Goal: Information Seeking & Learning: Learn about a topic

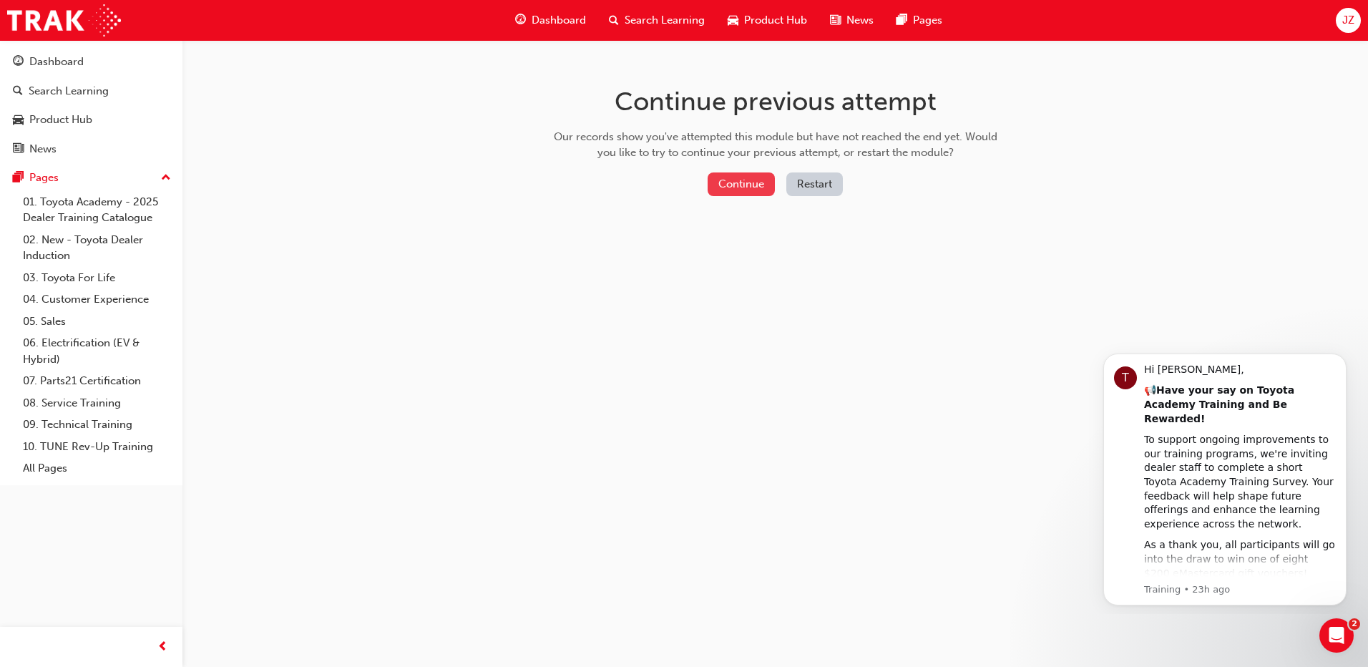
click at [722, 182] on button "Continue" at bounding box center [740, 184] width 67 height 24
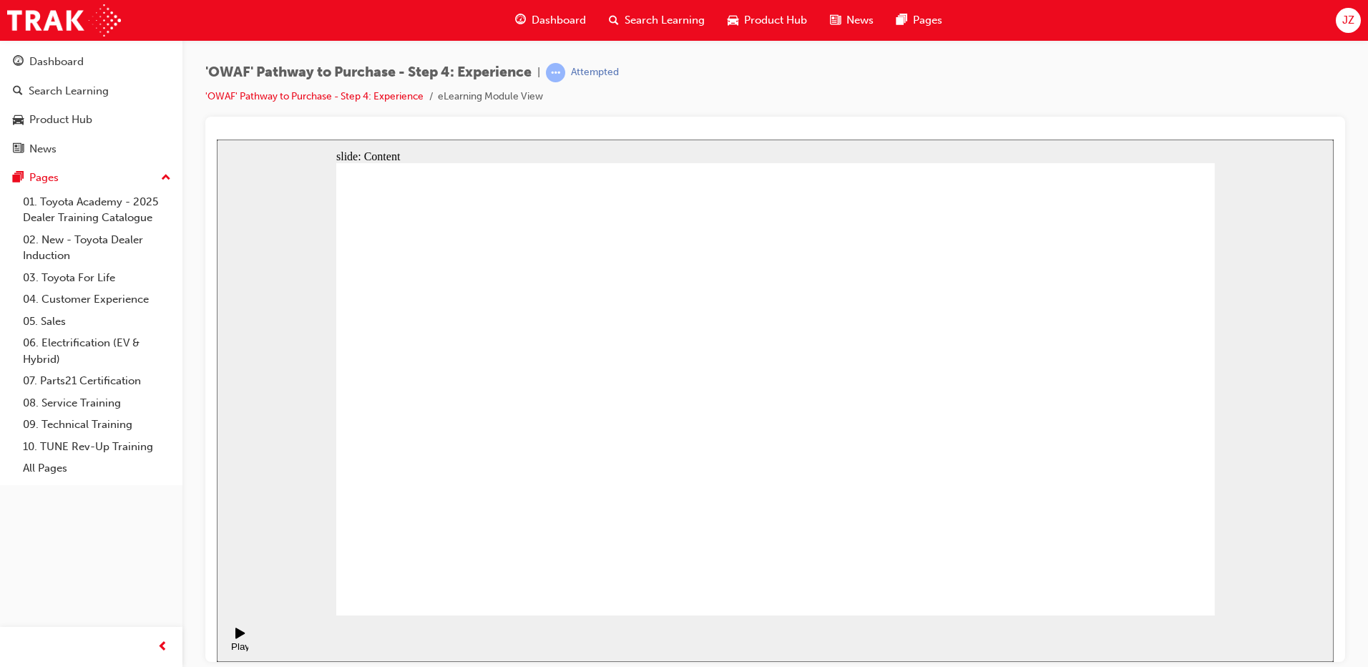
click at [489, 19] on div "Dashboard Search Learning Product Hub News Pages JZ" at bounding box center [684, 20] width 1368 height 41
click at [1101, 28] on div "Dashboard Search Learning Product Hub News Pages JZ" at bounding box center [684, 20] width 1368 height 41
click at [234, 640] on div "Play (Ctrl+Alt+P)" at bounding box center [240, 650] width 24 height 21
click at [238, 637] on icon "Pause (Ctrl+Alt+P)" at bounding box center [239, 632] width 9 height 11
click at [401, 97] on link "'OWAF' Pathway to Purchase - Step 4: Experience" at bounding box center [314, 96] width 218 height 12
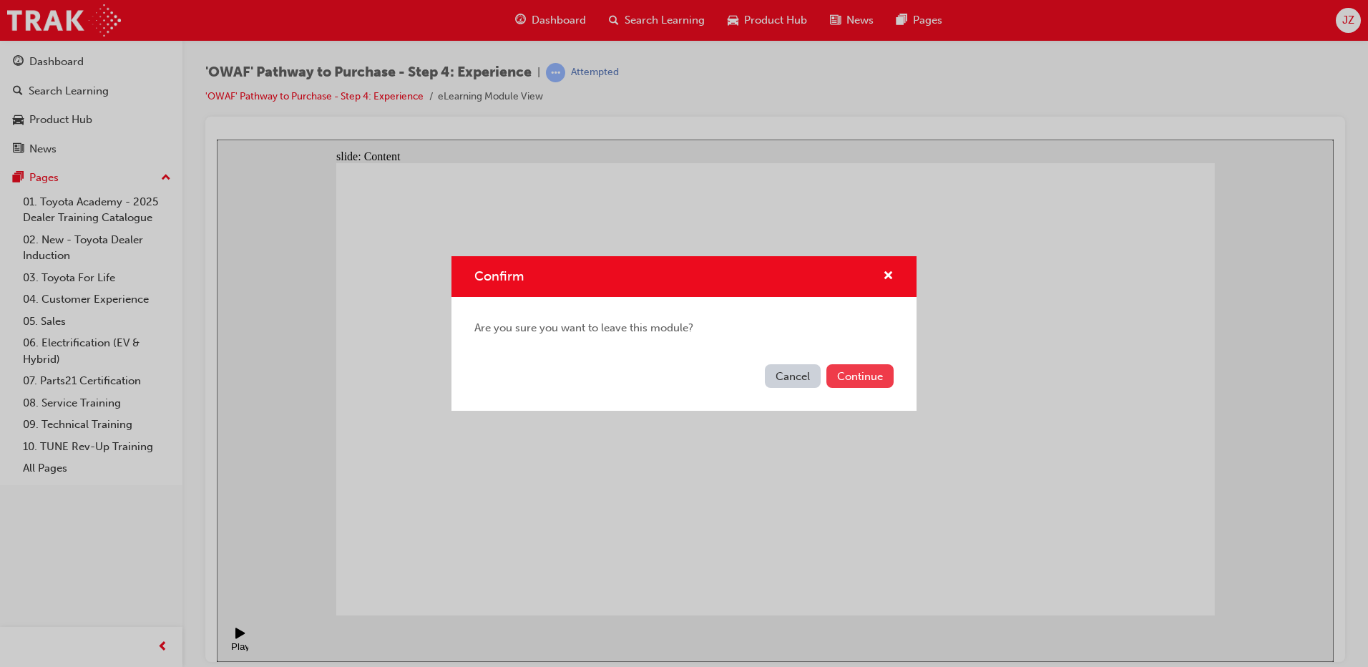
click at [850, 379] on button "Continue" at bounding box center [859, 376] width 67 height 24
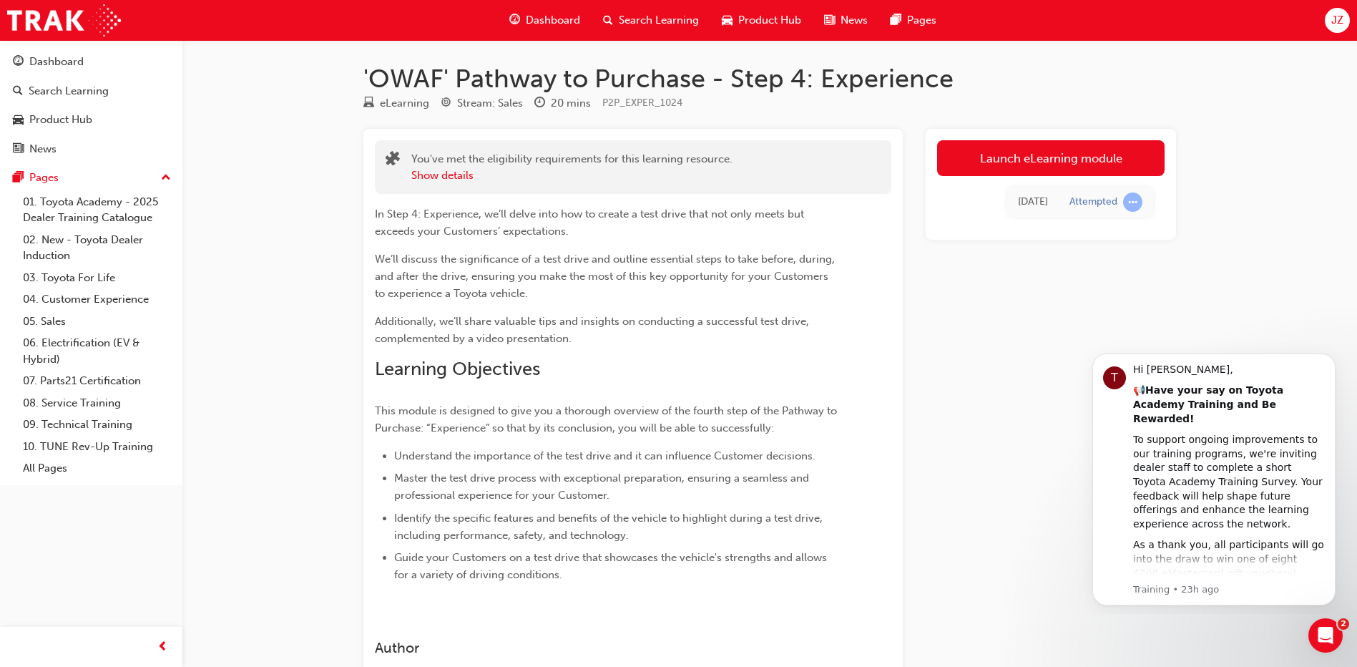
scroll to position [122, 0]
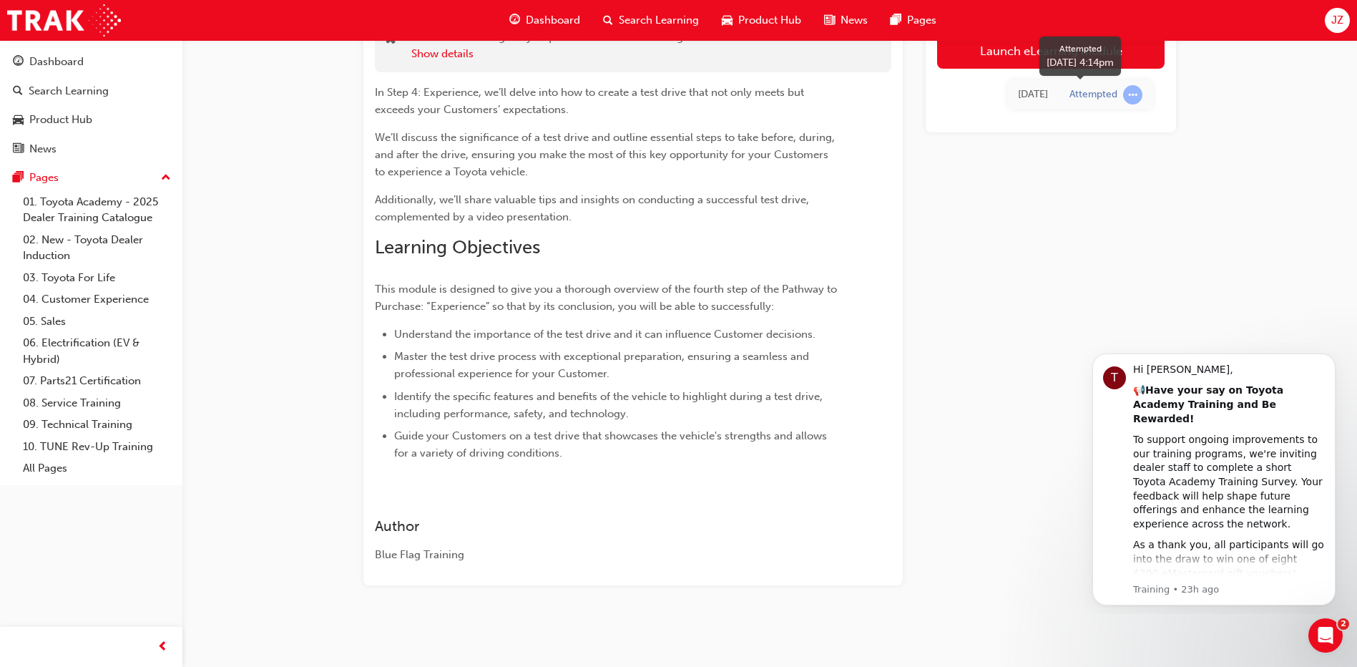
click at [1094, 87] on div "Attempted" at bounding box center [1105, 94] width 73 height 19
click at [1097, 97] on div "Attempted" at bounding box center [1093, 95] width 48 height 14
drag, startPoint x: 1097, startPoint y: 97, endPoint x: 989, endPoint y: 270, distance: 204.0
click at [989, 270] on div "Launch eLearning module 7 days ago Attempted" at bounding box center [1051, 296] width 250 height 578
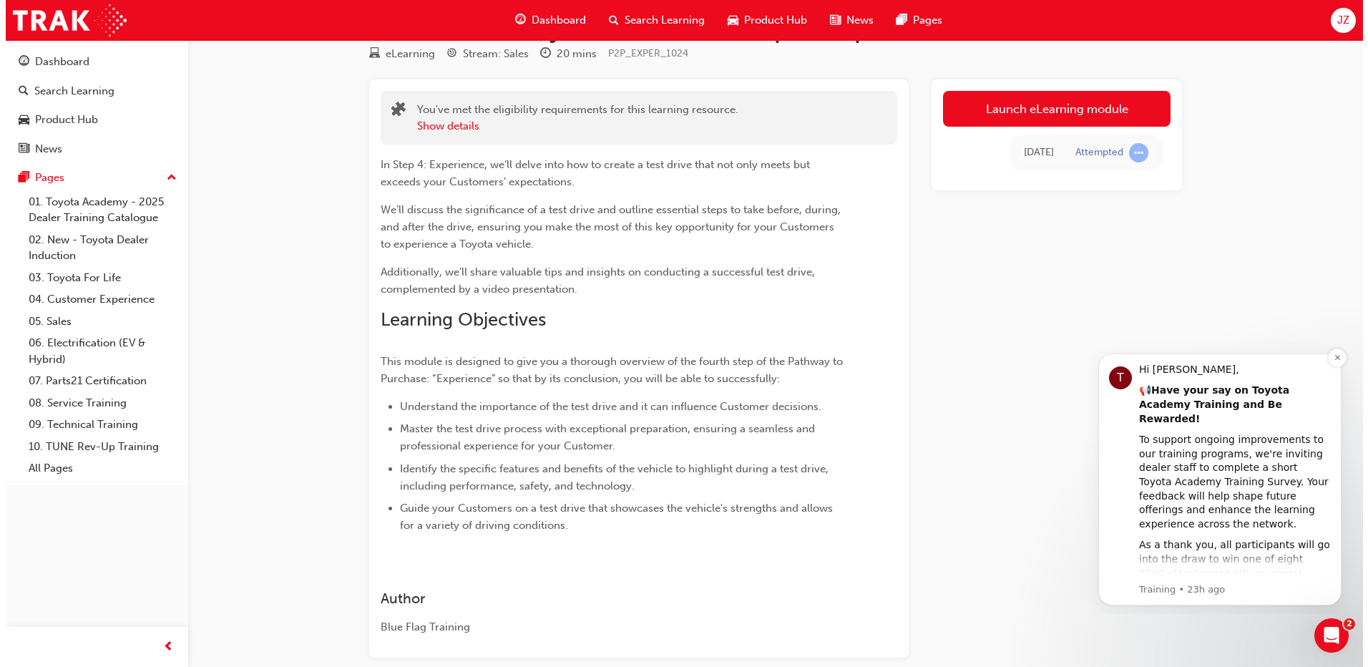
scroll to position [0, 0]
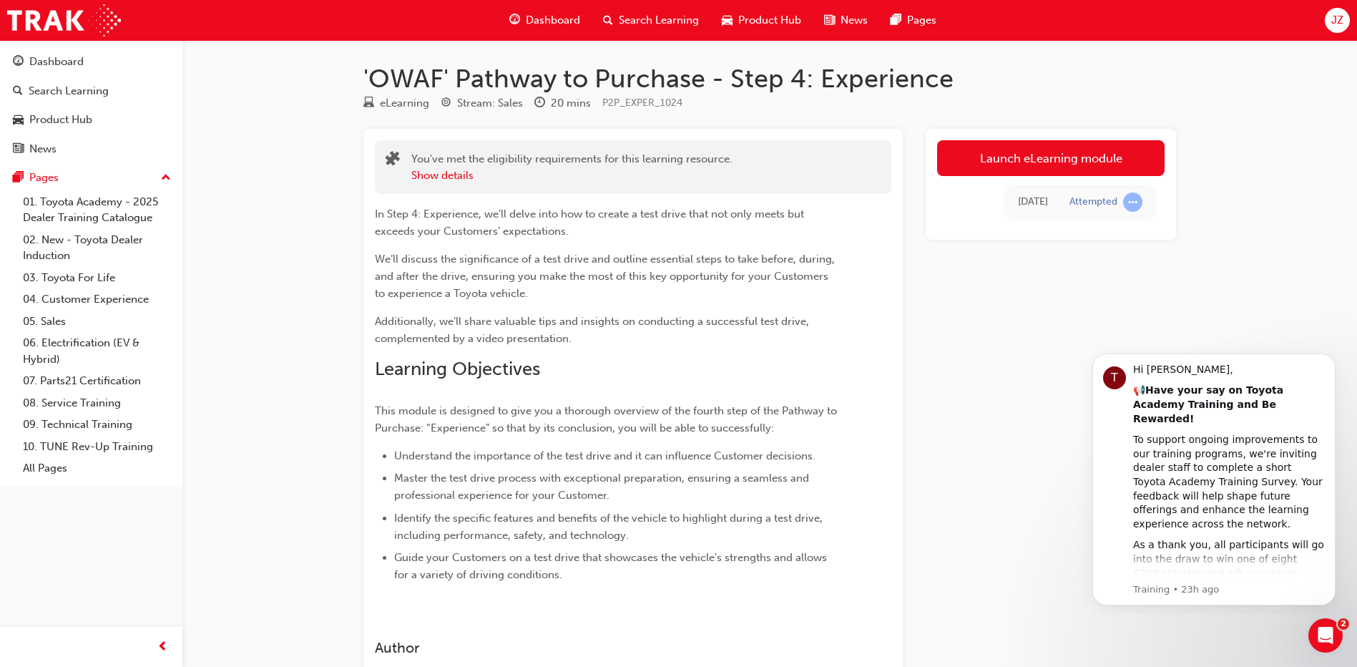
click at [616, 315] on span "Additionally, we’ll share valuable tips and insights on conducting a successful…" at bounding box center [593, 330] width 437 height 30
click at [998, 159] on link "Launch eLearning module" at bounding box center [1050, 158] width 227 height 36
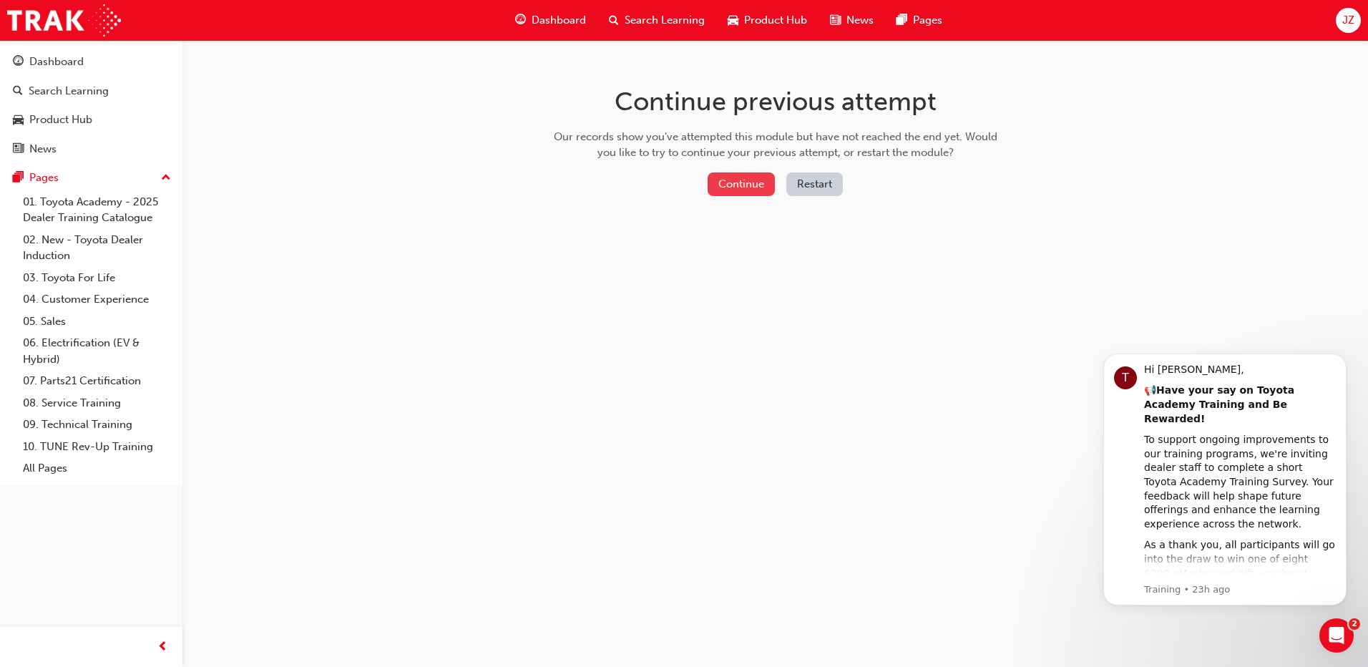
click at [756, 185] on button "Continue" at bounding box center [740, 184] width 67 height 24
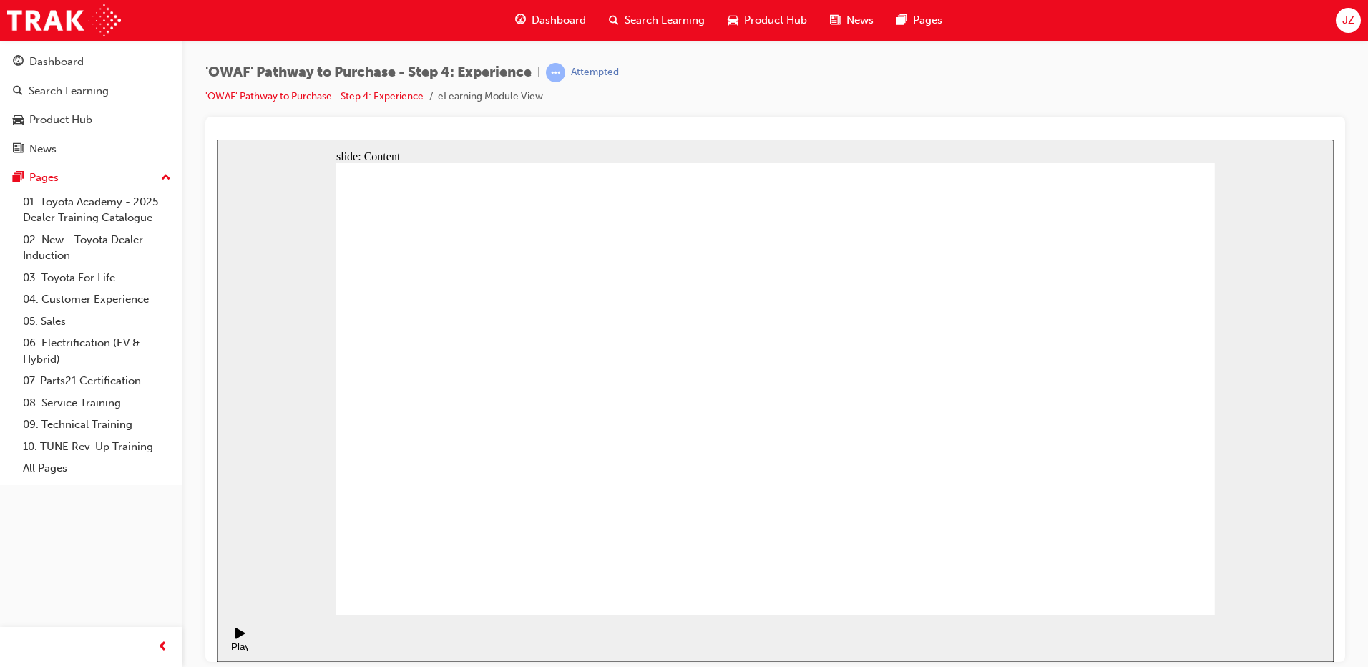
click at [1019, 14] on div "Dashboard Search Learning Product Hub News Pages JZ" at bounding box center [684, 20] width 1368 height 41
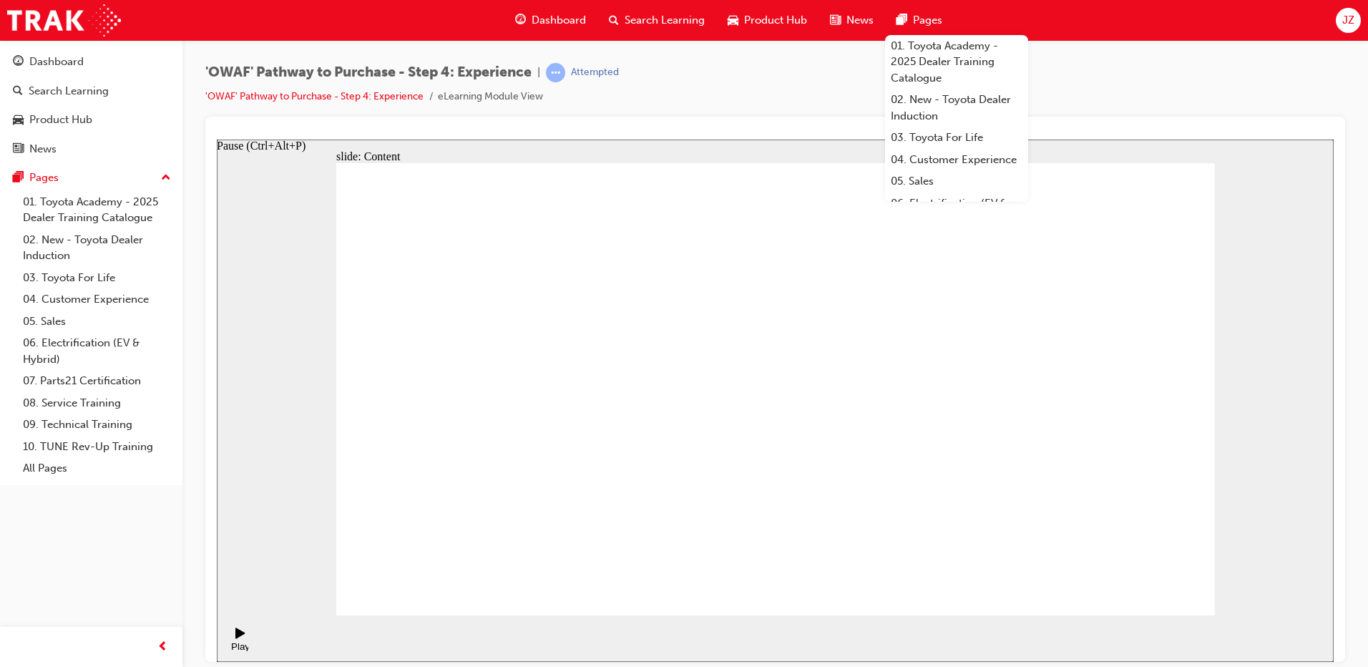
click at [241, 640] on div "Play (Ctrl+Alt+P)" at bounding box center [240, 650] width 24 height 21
click at [235, 637] on icon "Pause (Ctrl+Alt+P)" at bounding box center [239, 632] width 9 height 11
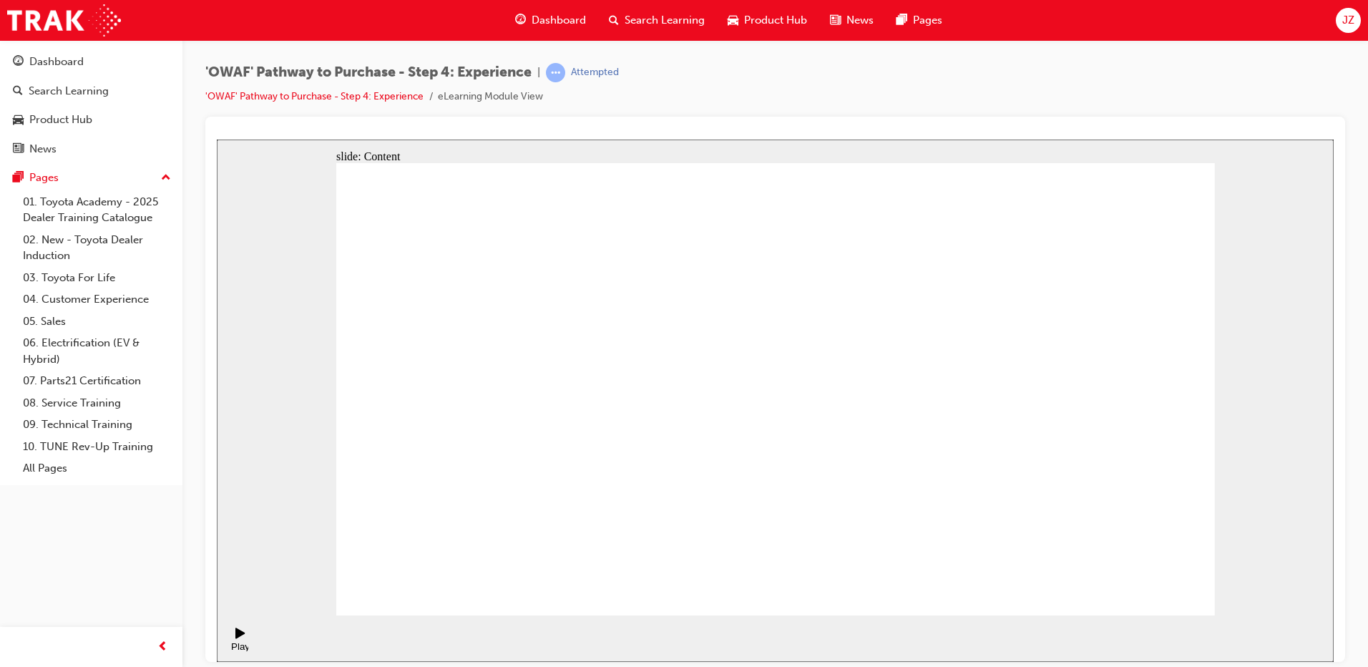
click at [821, 71] on div "'OWAF' Pathway to Purchase - Step 4: Experience | Attempted 'OWAF' Pathway to P…" at bounding box center [774, 90] width 1139 height 54
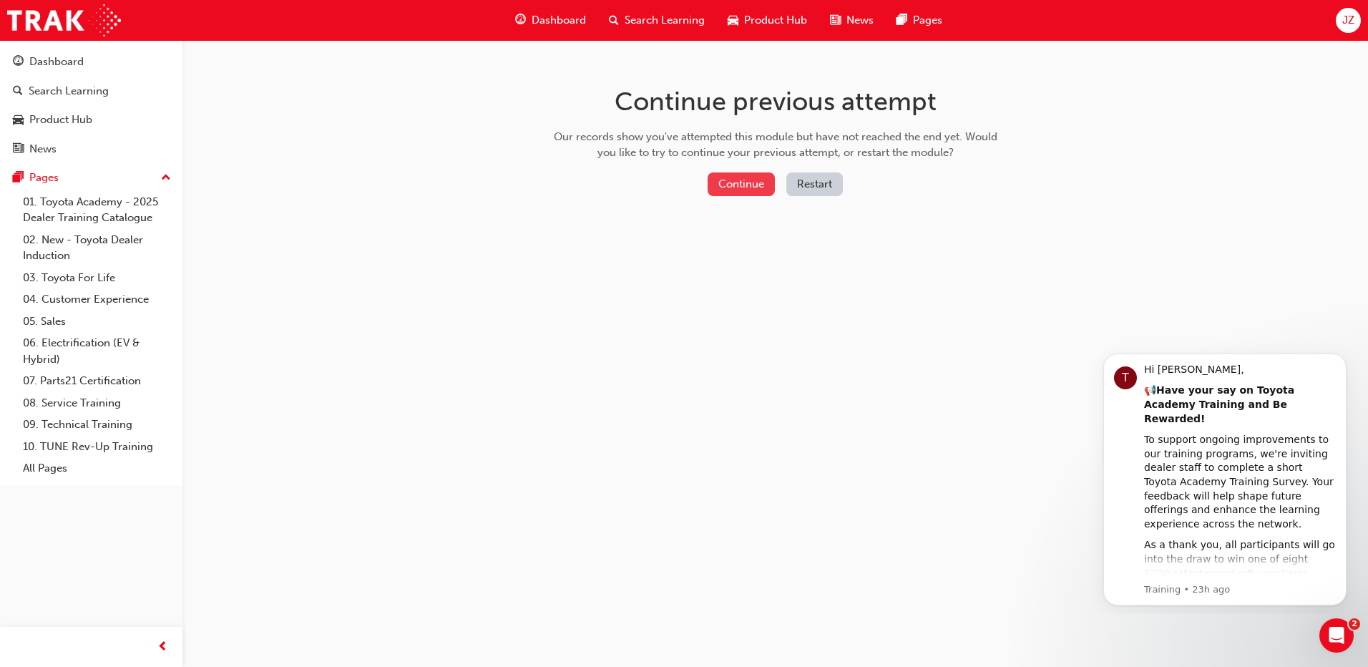
click at [765, 179] on button "Continue" at bounding box center [740, 184] width 67 height 24
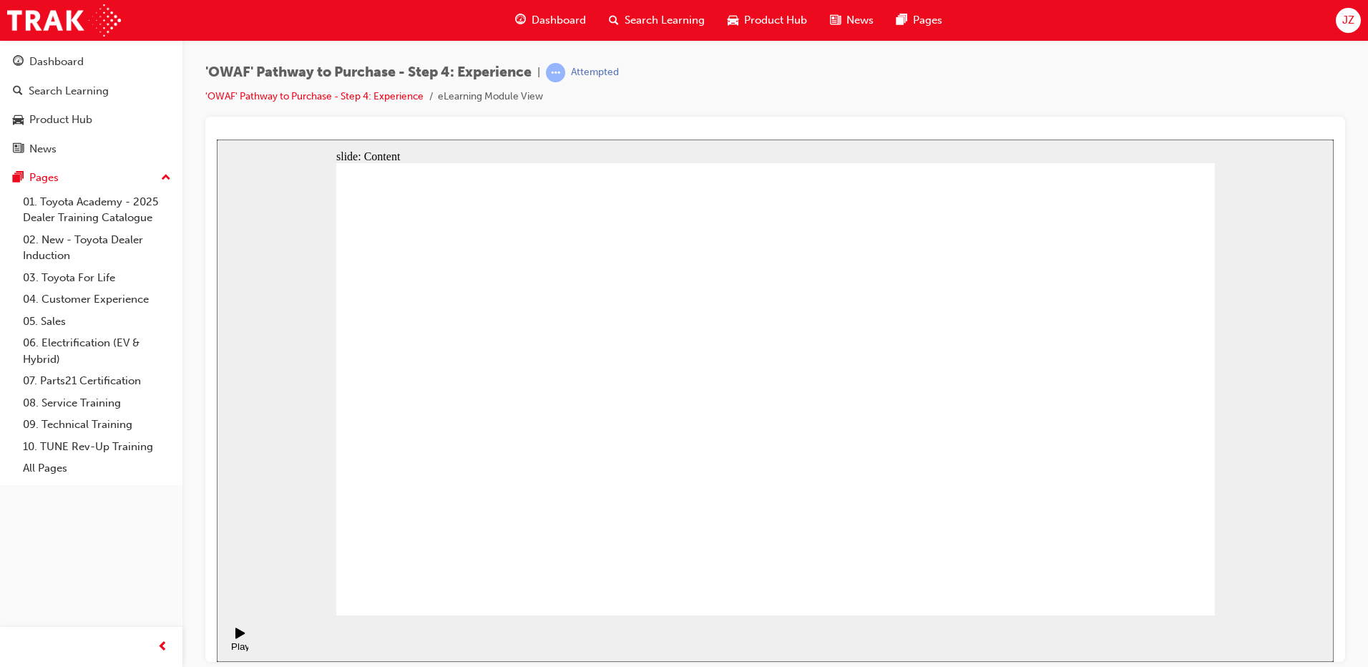
click at [597, 77] on div "Attempted" at bounding box center [595, 73] width 48 height 14
click at [413, 99] on link "'OWAF' Pathway to Purchase - Step 4: Experience" at bounding box center [314, 96] width 218 height 12
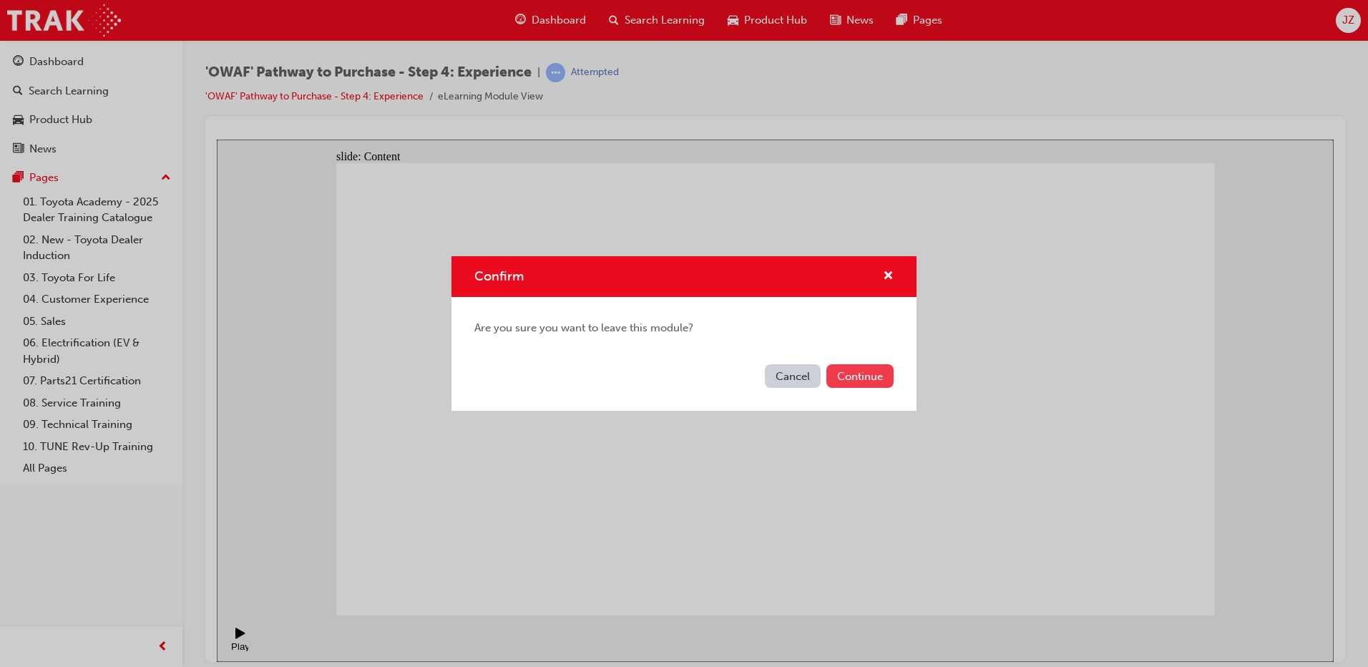
click at [838, 370] on button "Continue" at bounding box center [859, 376] width 67 height 24
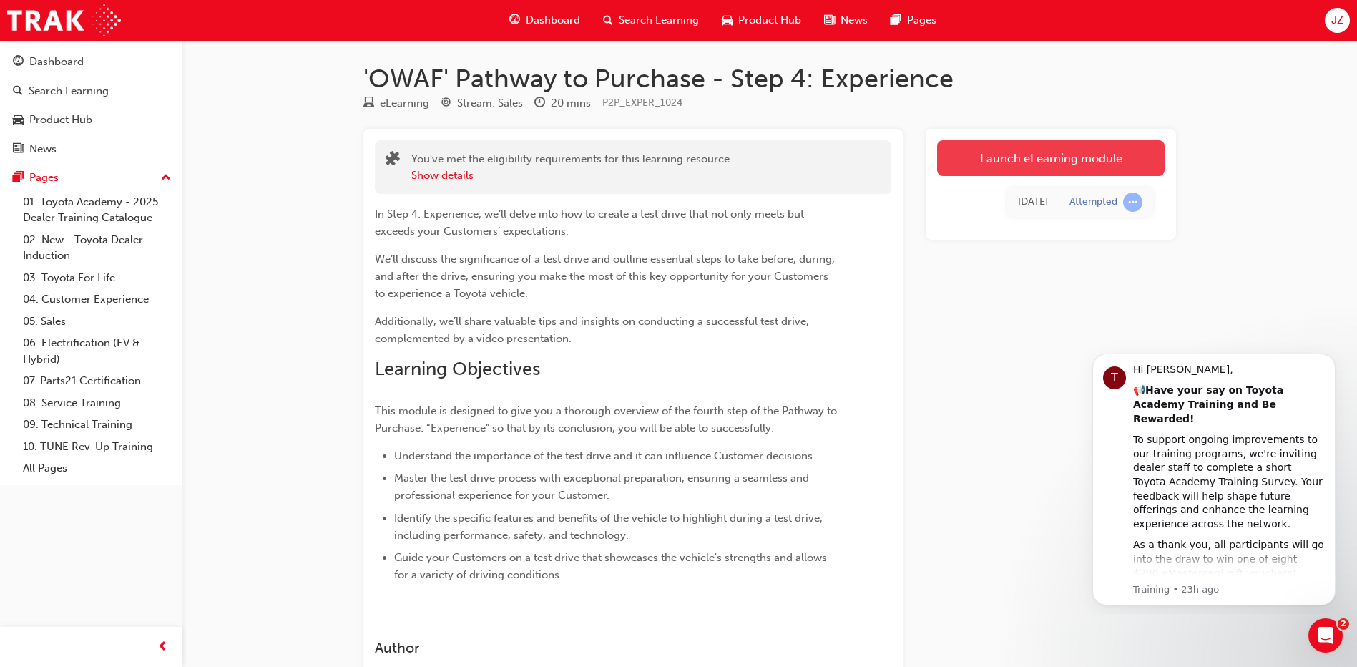
click at [1084, 160] on link "Launch eLearning module" at bounding box center [1050, 158] width 227 height 36
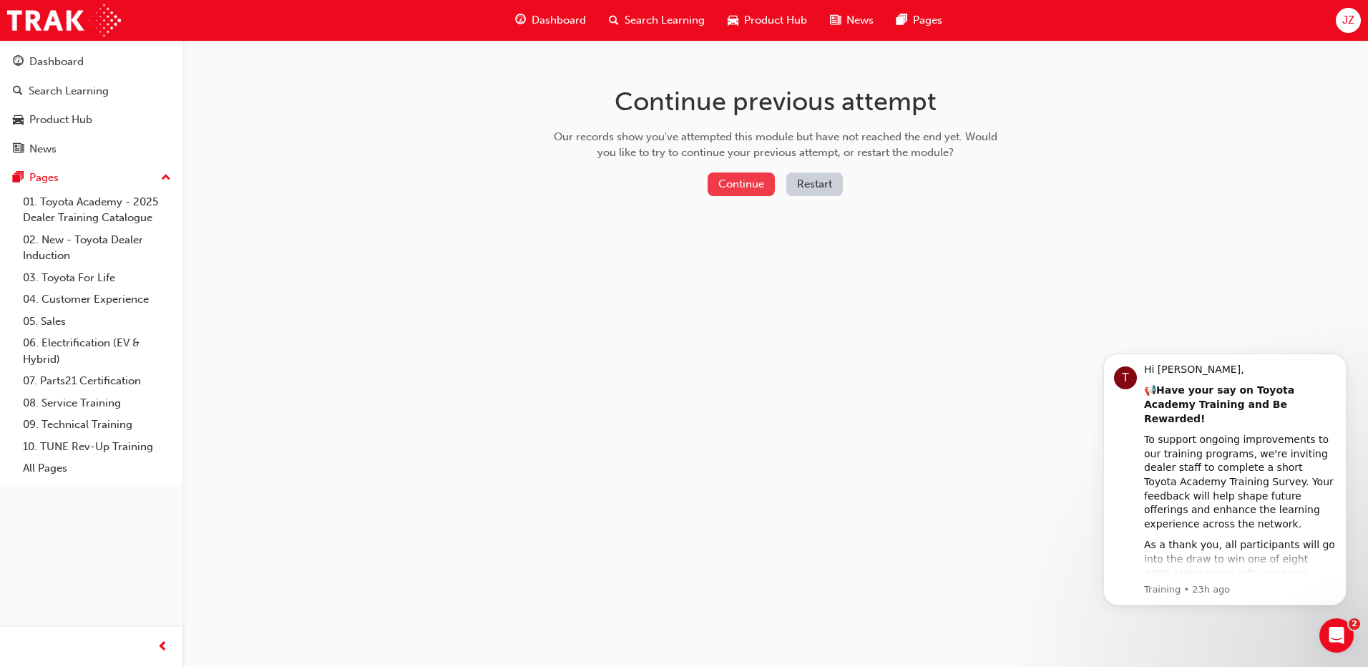
click at [752, 177] on button "Continue" at bounding box center [740, 184] width 67 height 24
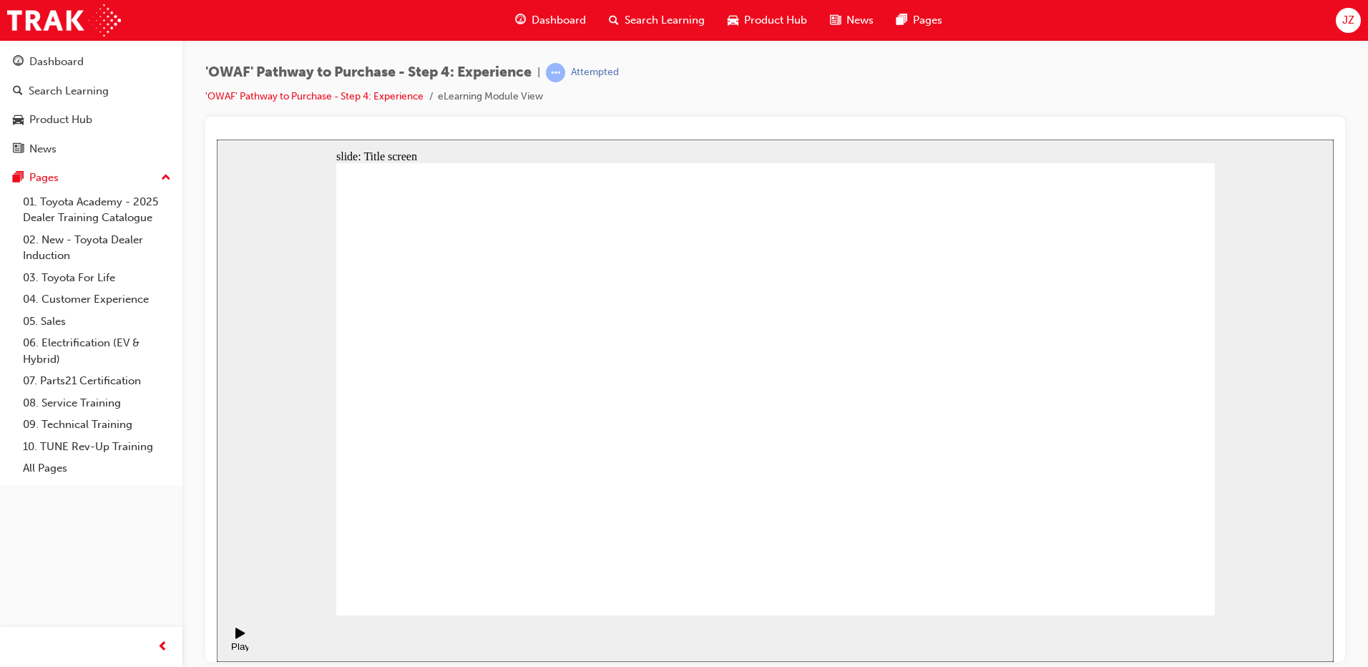
click at [1353, 20] on span "JZ" at bounding box center [1348, 20] width 12 height 16
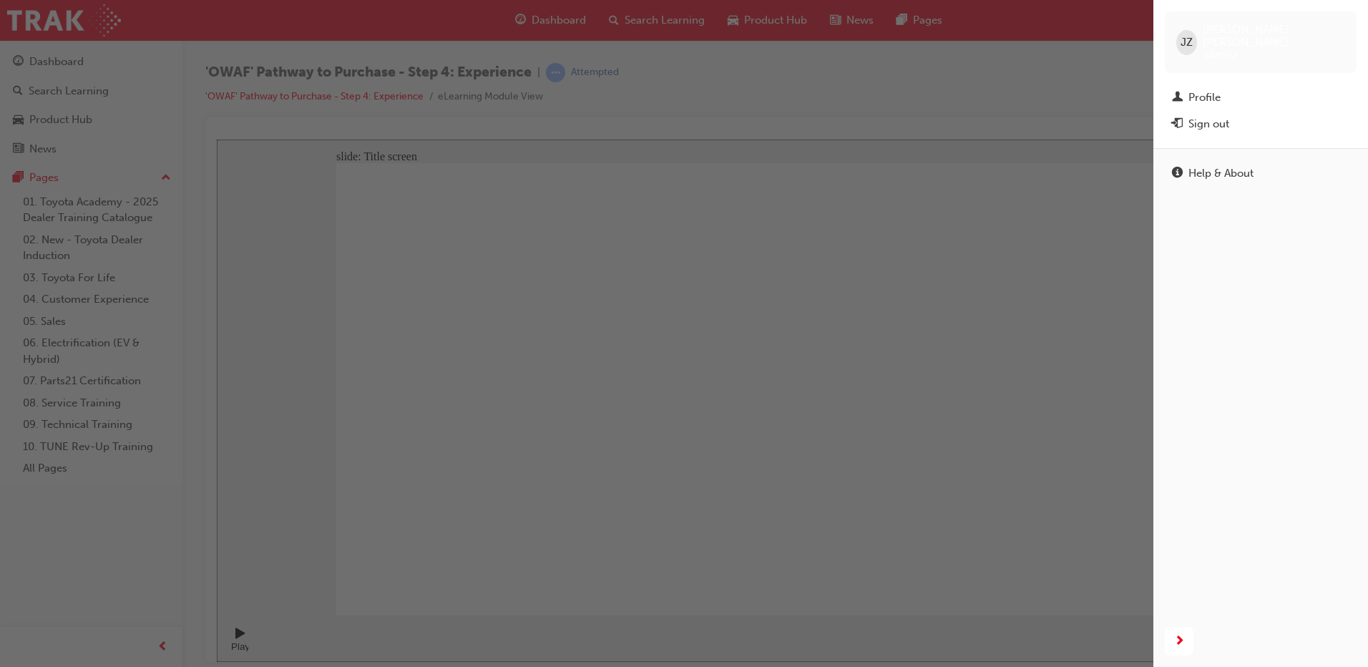
click at [1308, 29] on div "JZ James Zambrano 648052" at bounding box center [1260, 42] width 192 height 62
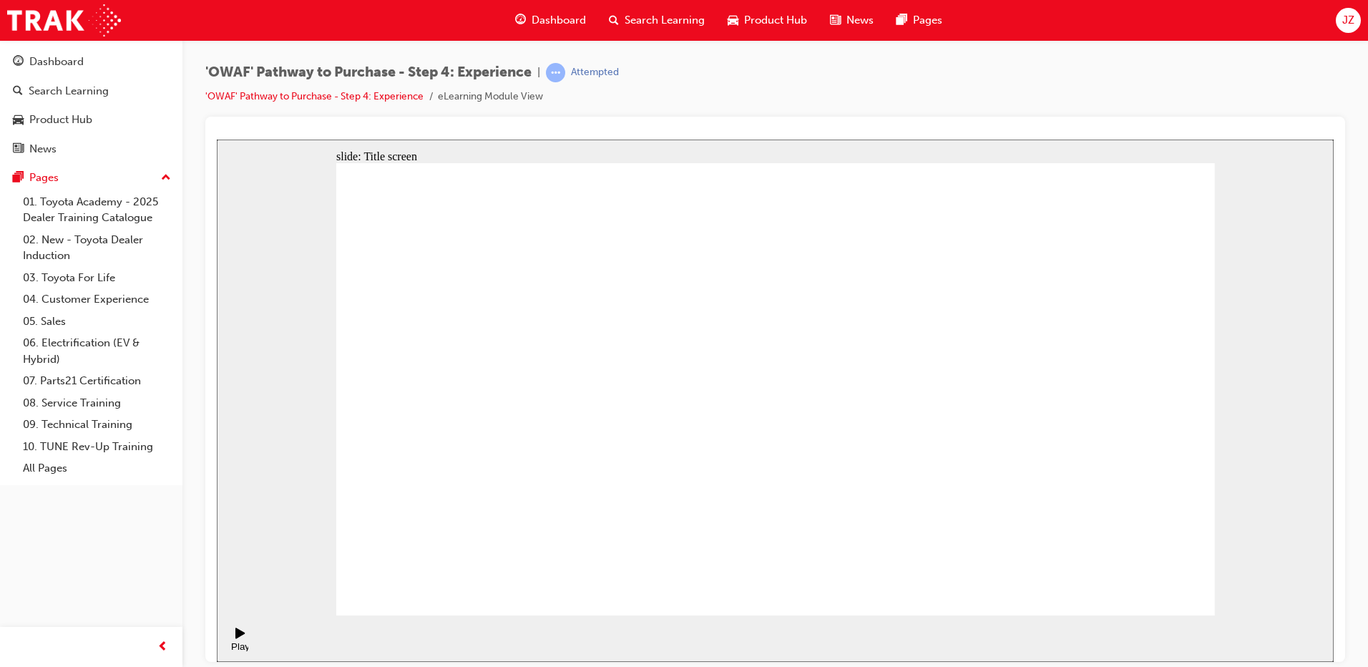
click at [163, 630] on div at bounding box center [91, 647] width 182 height 40
click at [161, 640] on span "prev-icon" at bounding box center [162, 647] width 11 height 18
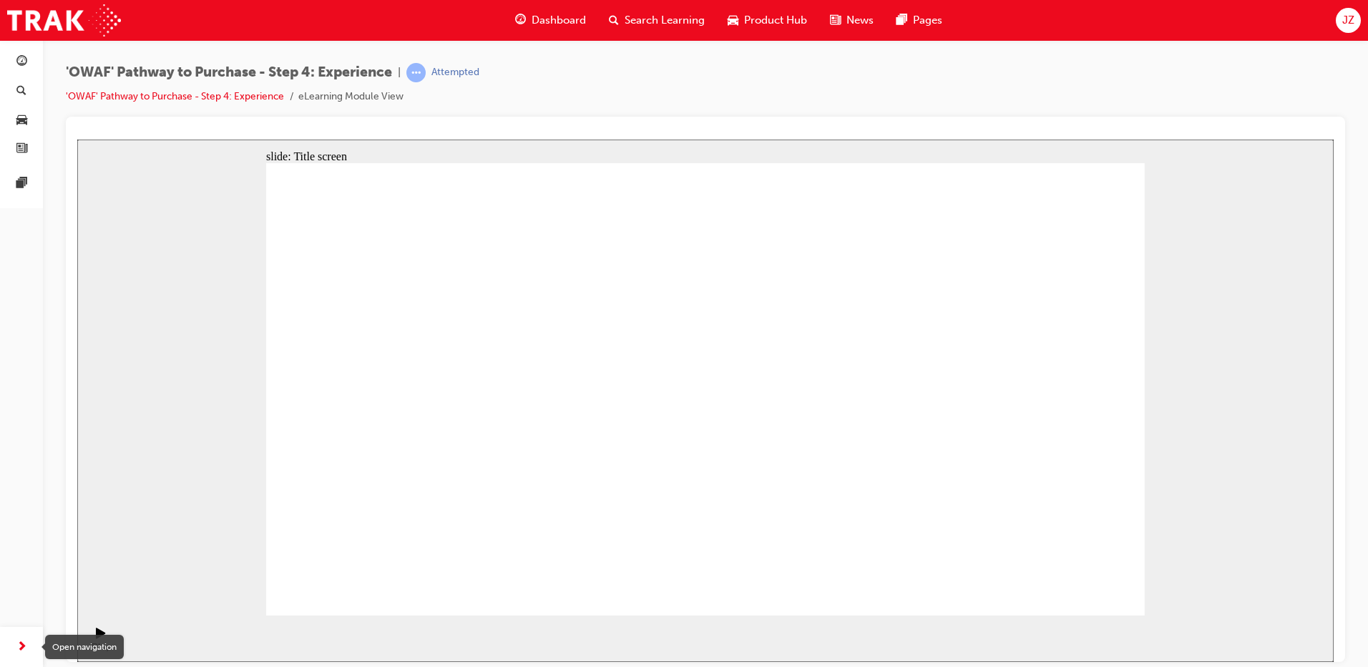
click at [16, 645] on span "next-icon" at bounding box center [21, 647] width 11 height 18
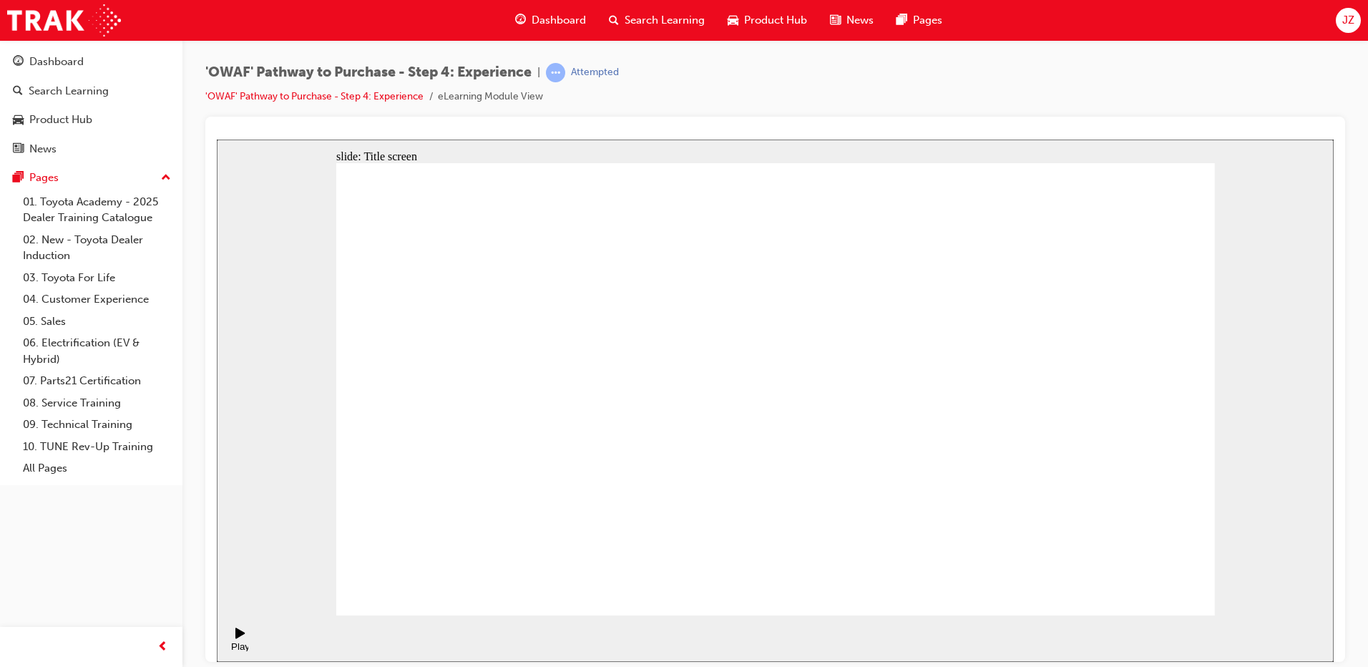
click at [527, 21] on div "Dashboard" at bounding box center [551, 20] width 94 height 29
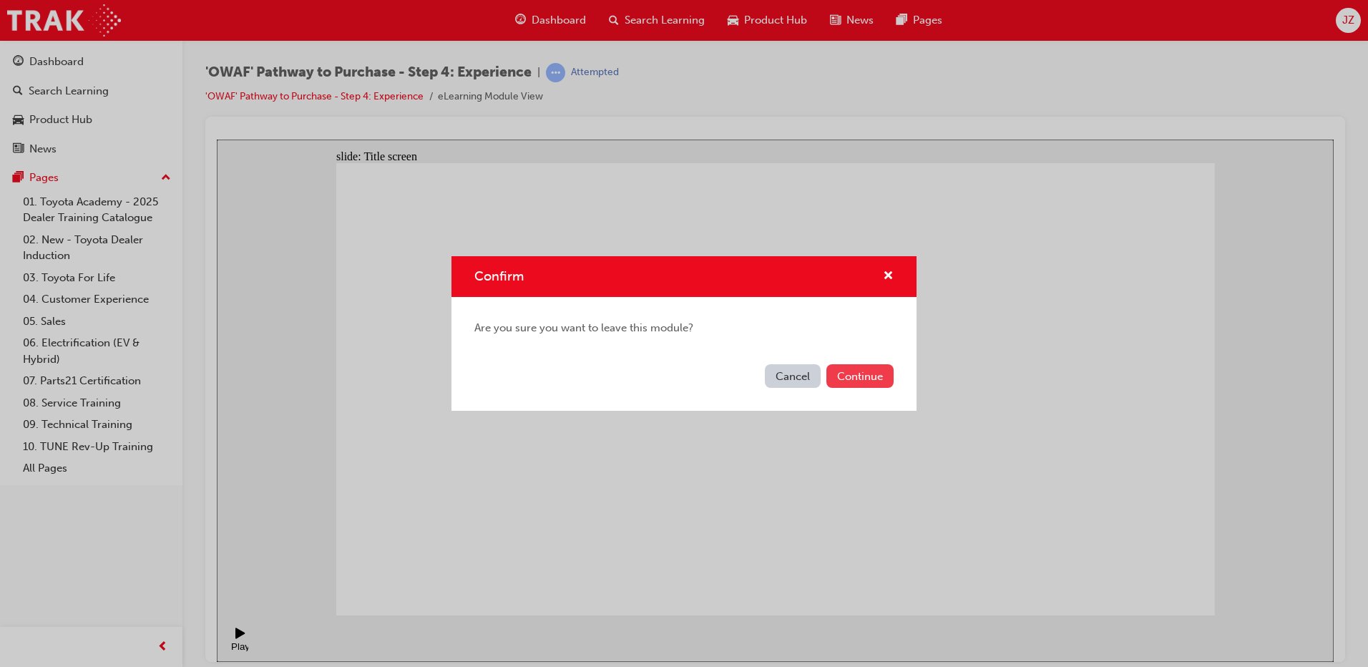
click at [858, 375] on button "Continue" at bounding box center [859, 376] width 67 height 24
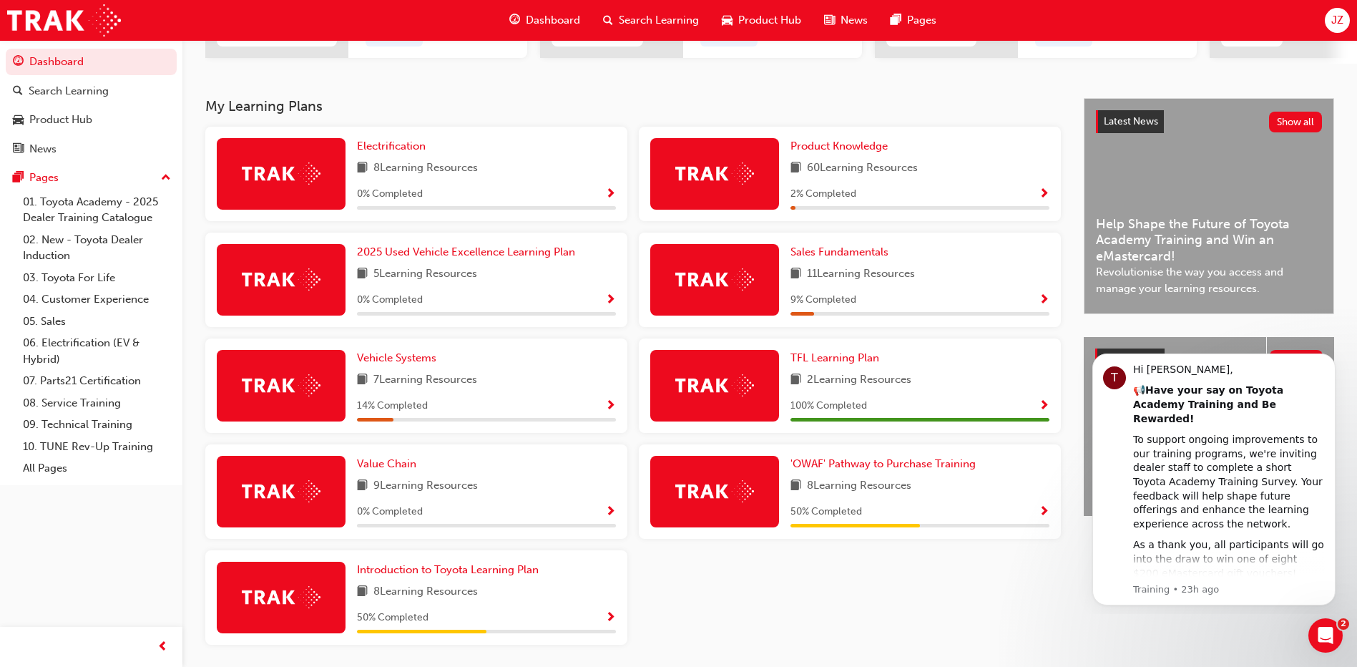
scroll to position [320, 0]
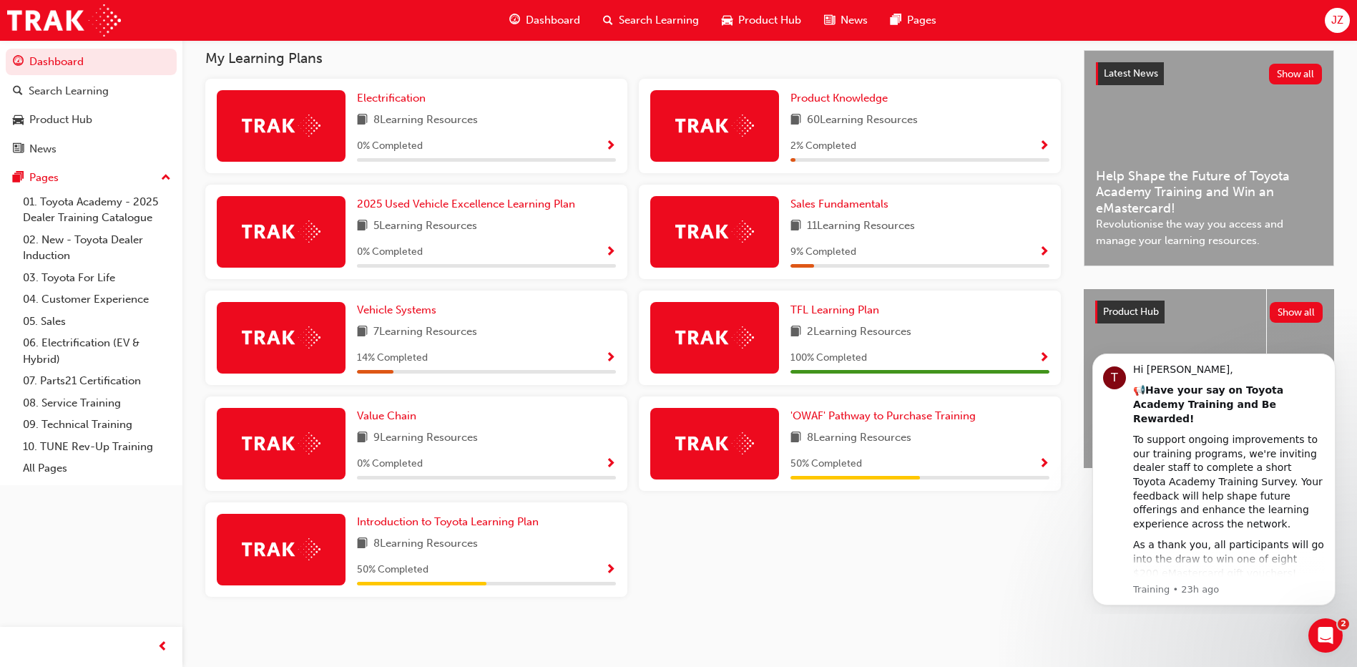
click at [434, 443] on span "9 Learning Resources" at bounding box center [425, 438] width 104 height 18
click at [325, 433] on div at bounding box center [281, 444] width 129 height 72
click at [622, 457] on div "Value Chain 9 Learning Resources 0 % Completed" at bounding box center [416, 443] width 422 height 94
click at [610, 459] on span "Show Progress" at bounding box center [610, 464] width 11 height 13
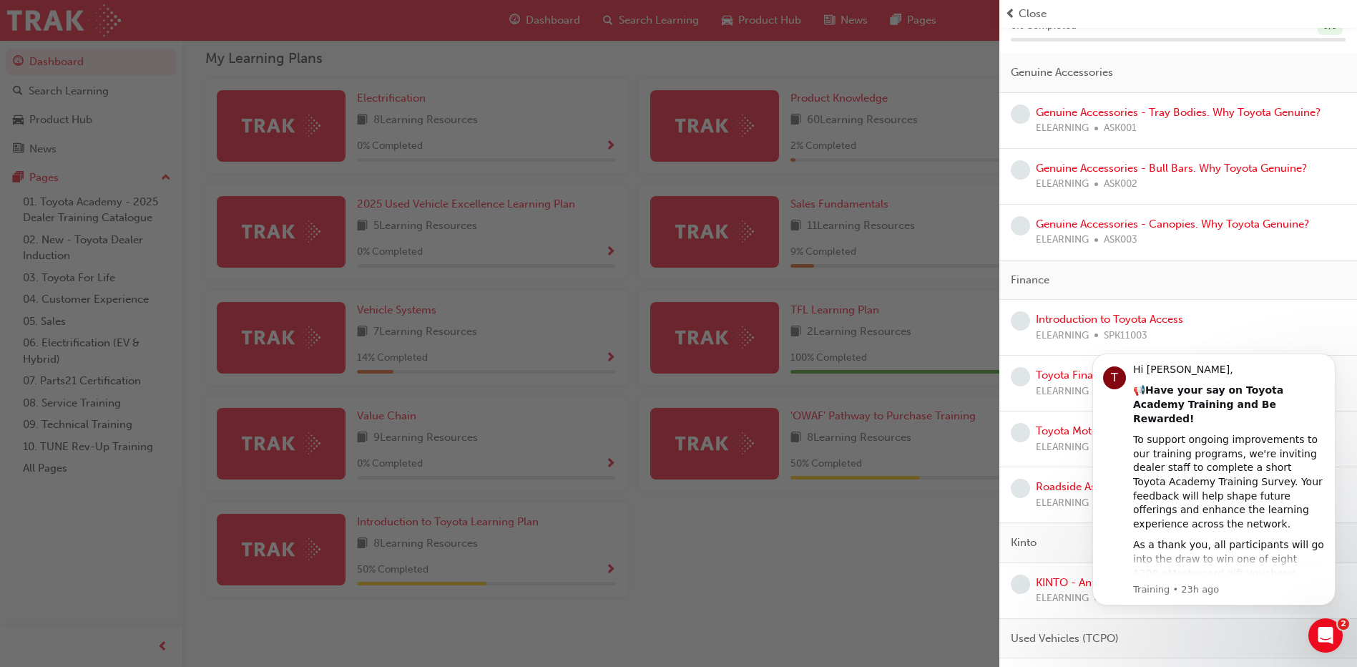
scroll to position [0, 0]
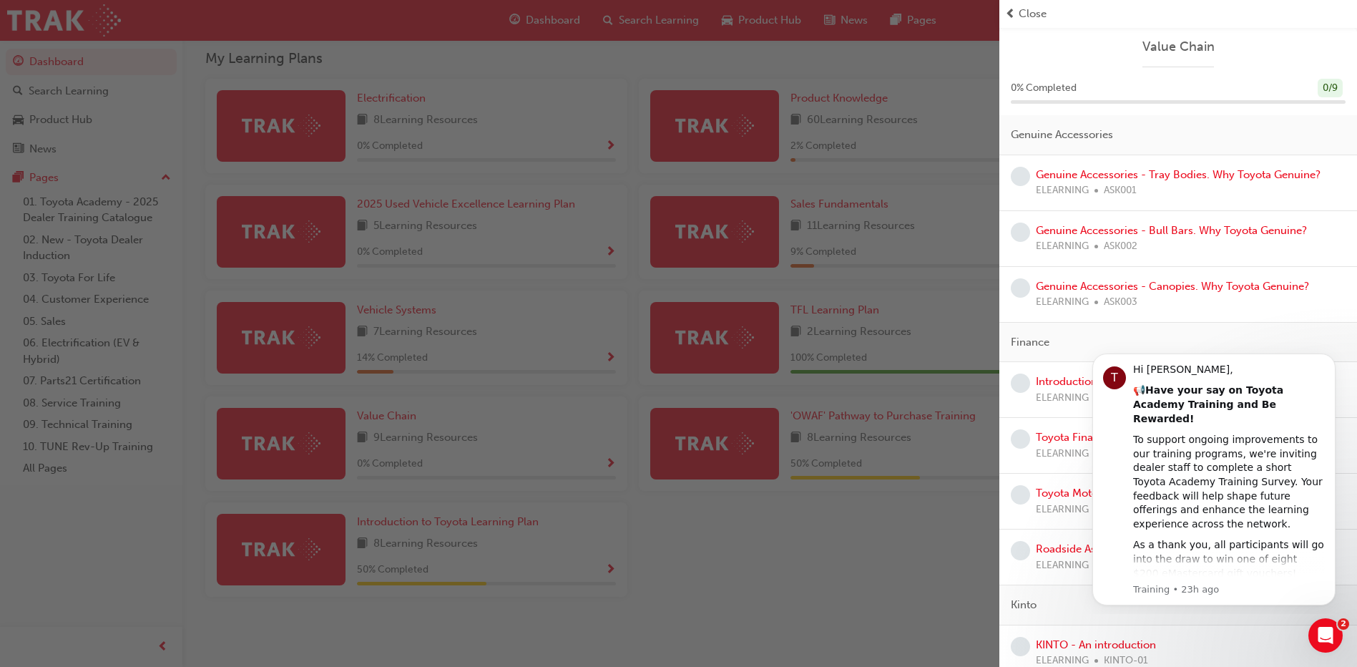
click at [780, 149] on div "button" at bounding box center [499, 333] width 999 height 667
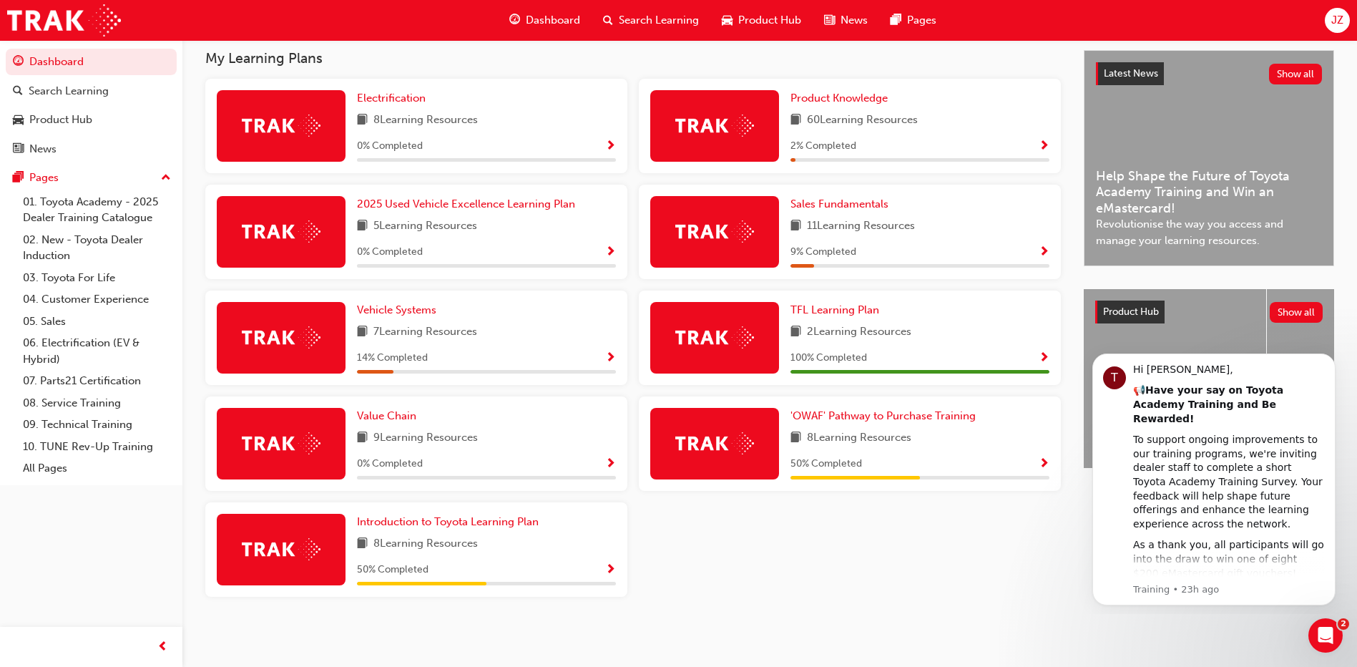
click at [816, 107] on div "Product Knowledge 60 Learning Resources 2 % Completed" at bounding box center [919, 126] width 259 height 72
click at [752, 125] on img at bounding box center [714, 125] width 79 height 22
click at [1042, 149] on span "Show Progress" at bounding box center [1044, 146] width 11 height 13
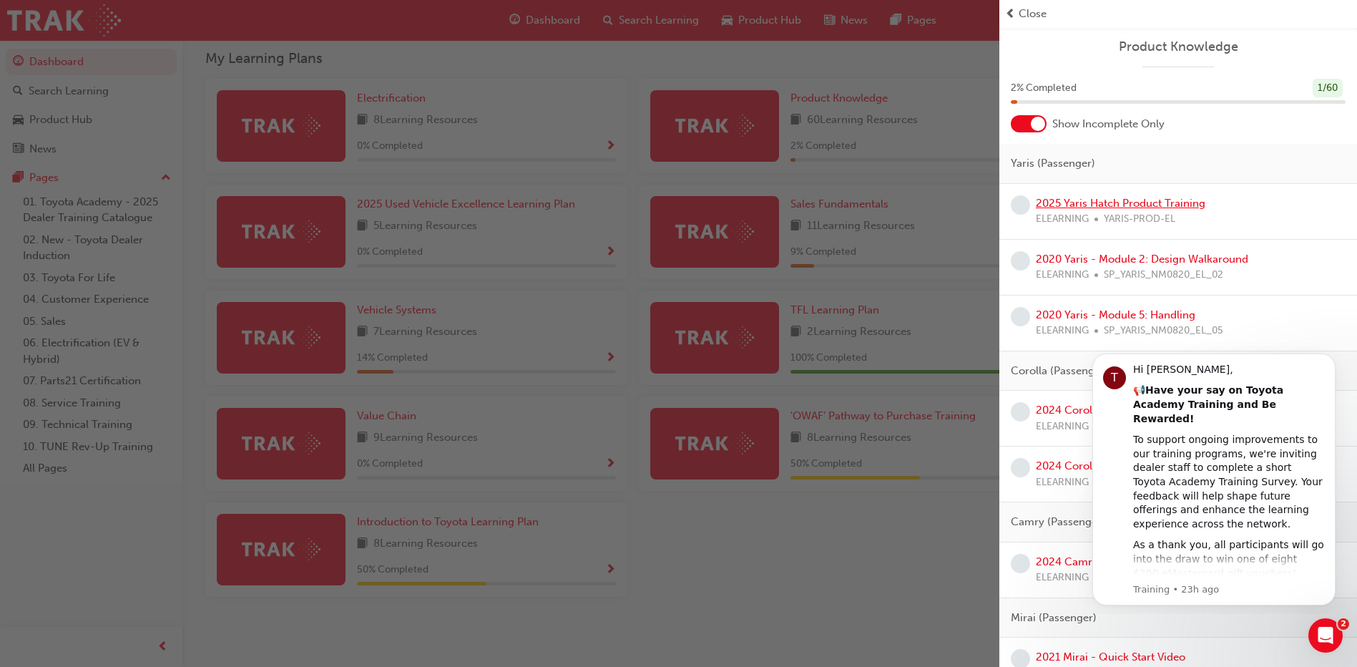
click at [1099, 206] on link "2025 Yaris Hatch Product Training" at bounding box center [1121, 203] width 170 height 13
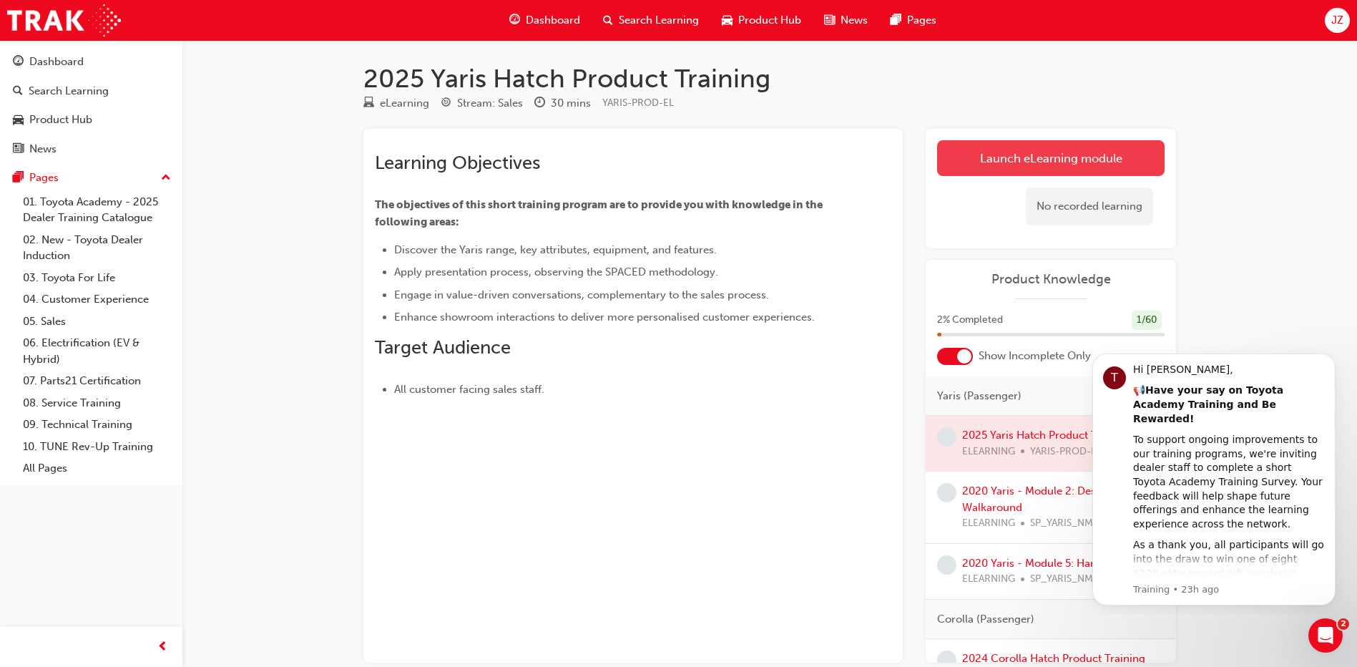
click at [1066, 151] on link "Launch eLearning module" at bounding box center [1050, 158] width 227 height 36
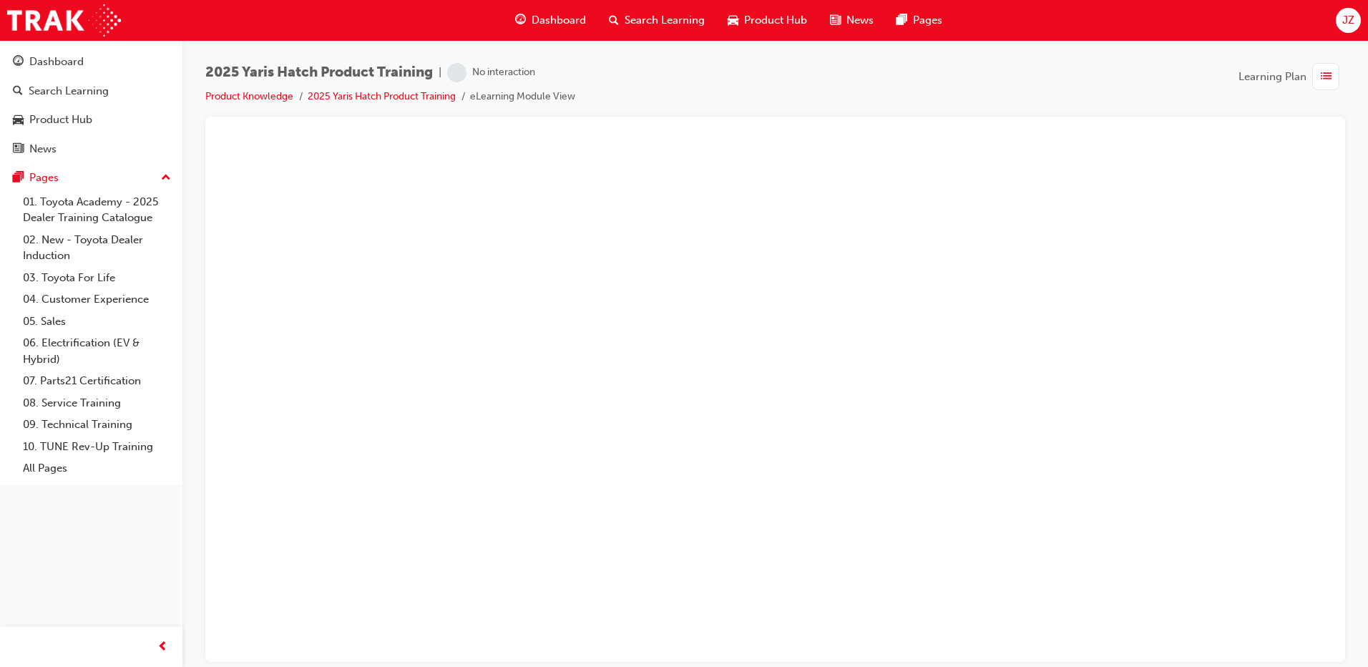
click at [466, 18] on div "Dashboard Search Learning Product Hub News Pages JZ" at bounding box center [684, 20] width 1368 height 41
click at [426, 16] on div "Dashboard Search Learning Product Hub News Pages JZ" at bounding box center [684, 20] width 1368 height 41
click at [403, 16] on div "Dashboard Search Learning Product Hub News Pages JZ" at bounding box center [684, 20] width 1368 height 41
click at [421, 11] on div "Dashboard Search Learning Product Hub News Pages JZ" at bounding box center [684, 20] width 1368 height 41
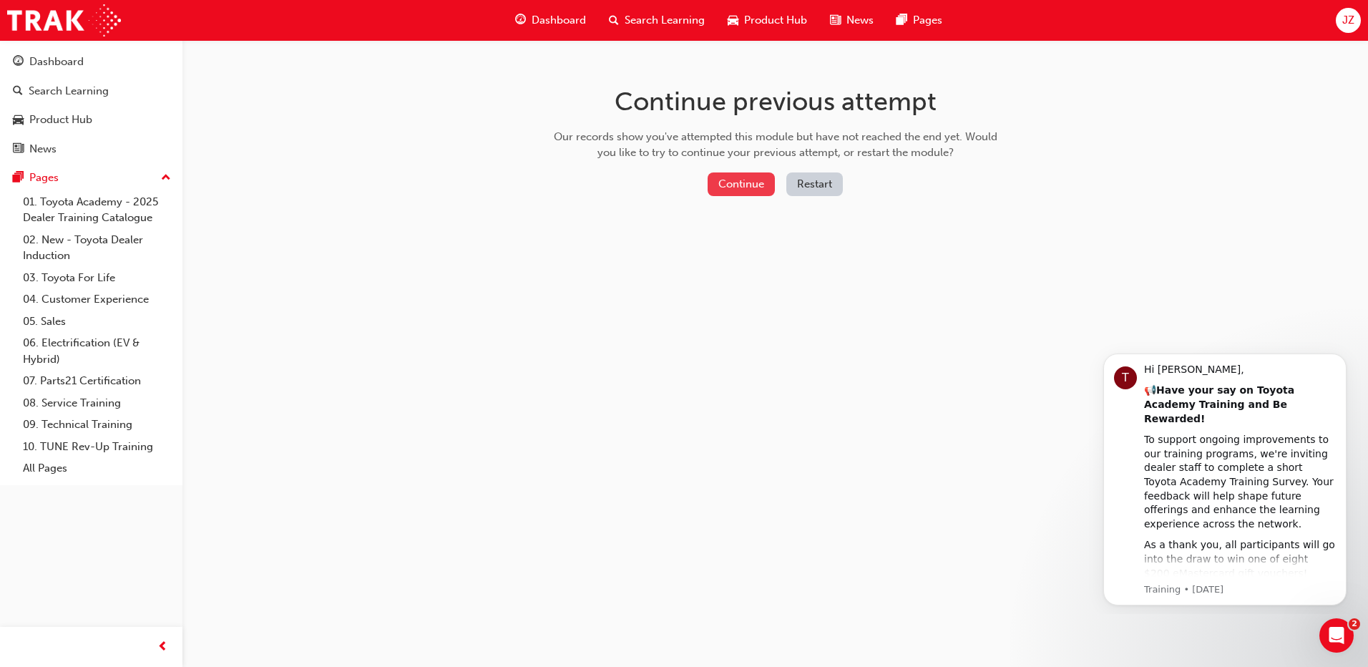
click at [749, 185] on button "Continue" at bounding box center [740, 184] width 67 height 24
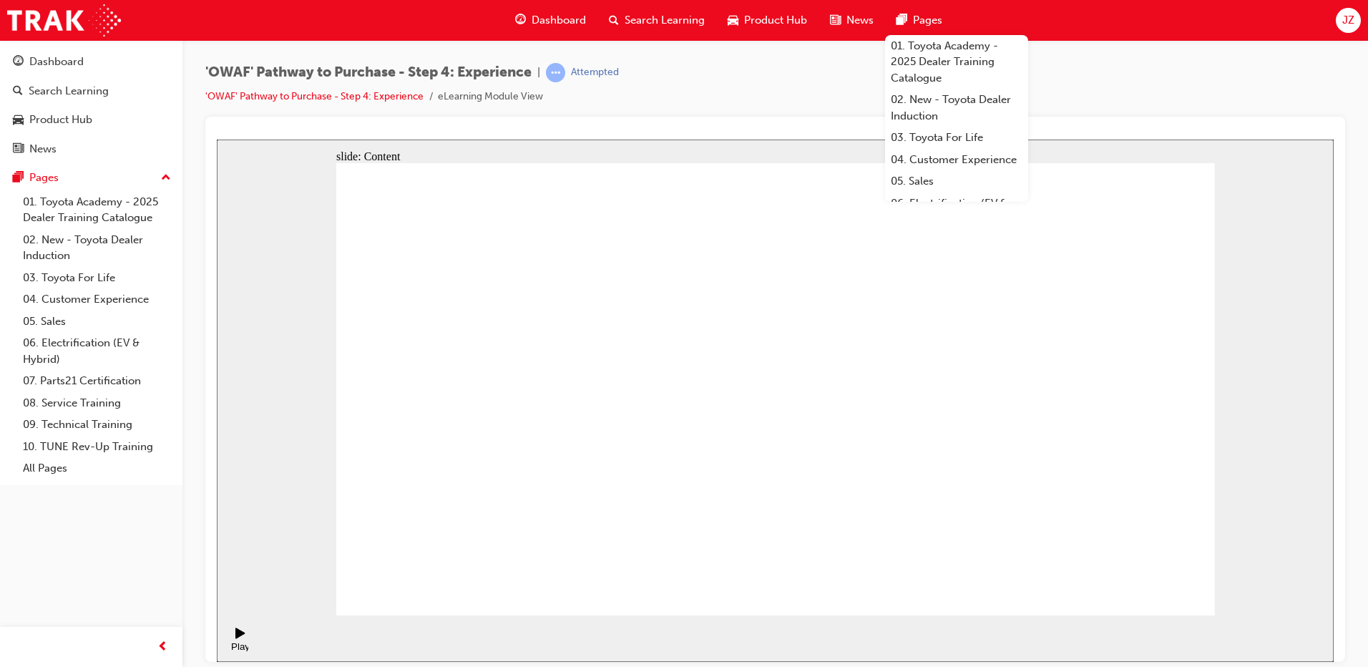
click at [370, 25] on div "Dashboard Search Learning Product Hub News Pages 01. Toyota Academy - 2025 Deal…" at bounding box center [684, 20] width 1368 height 41
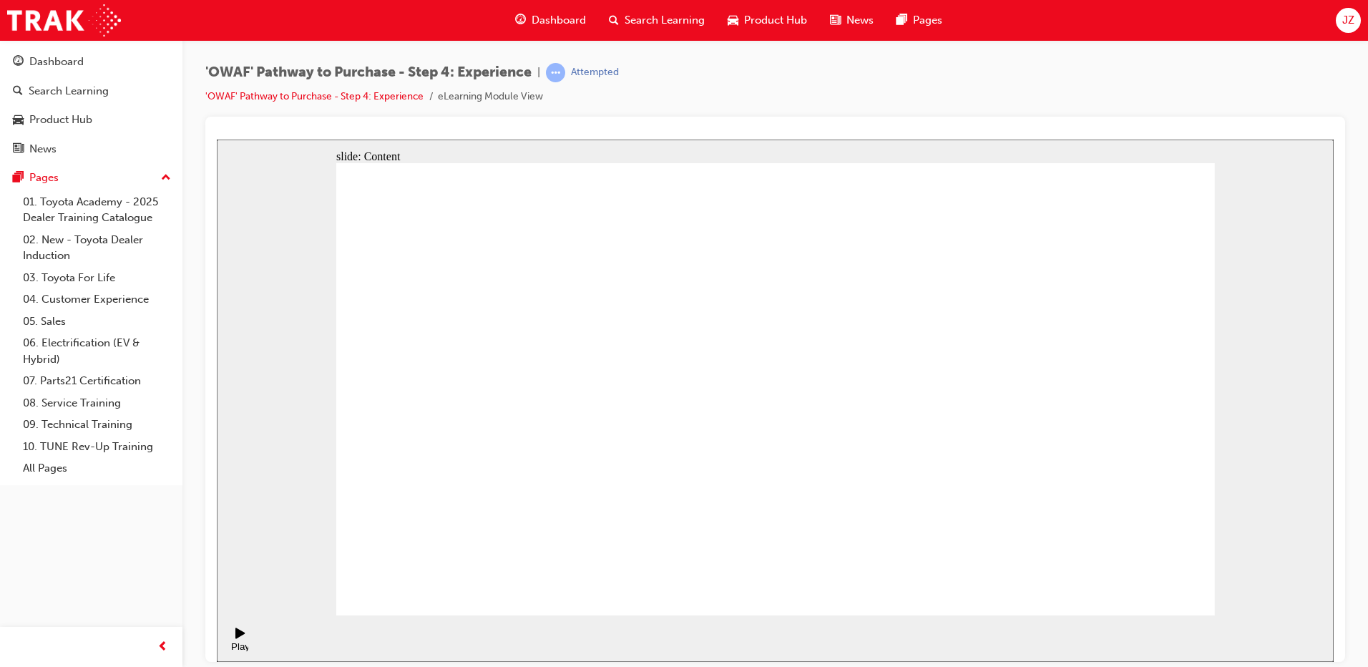
drag, startPoint x: 417, startPoint y: 18, endPoint x: 395, endPoint y: 117, distance: 101.9
click at [417, 18] on div "Dashboard Search Learning Product Hub News Pages JZ" at bounding box center [684, 20] width 1368 height 41
click at [314, 14] on div "Dashboard Search Learning Product Hub News Pages JZ" at bounding box center [684, 20] width 1368 height 41
click at [335, 13] on div "Dashboard Search Learning Product Hub News Pages JZ" at bounding box center [684, 20] width 1368 height 41
click at [61, 22] on img at bounding box center [64, 20] width 114 height 32
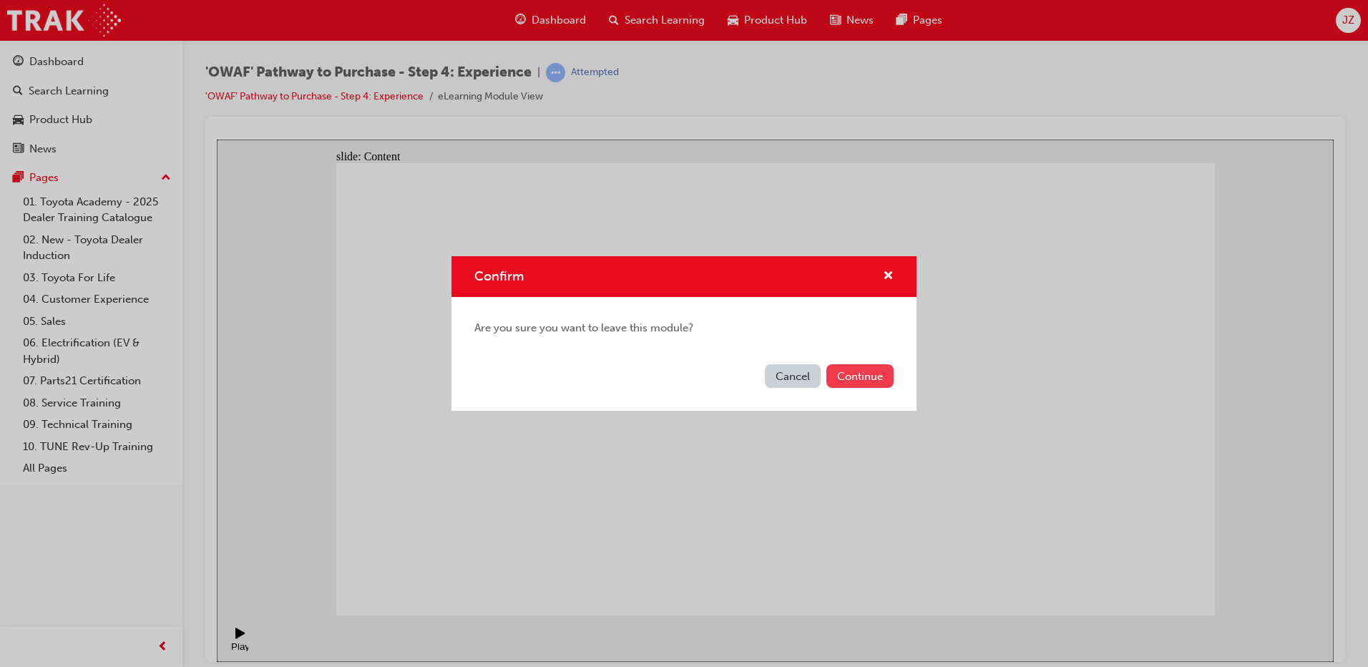
click at [861, 378] on button "Continue" at bounding box center [859, 376] width 67 height 24
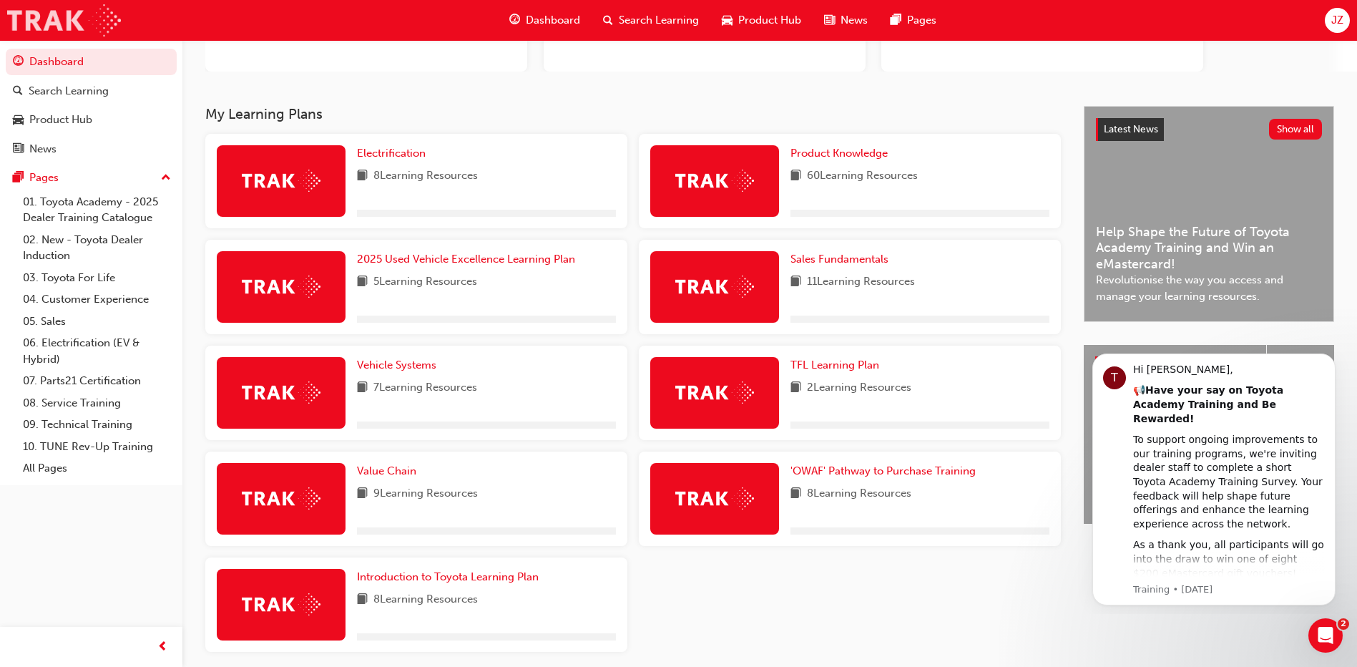
scroll to position [215, 0]
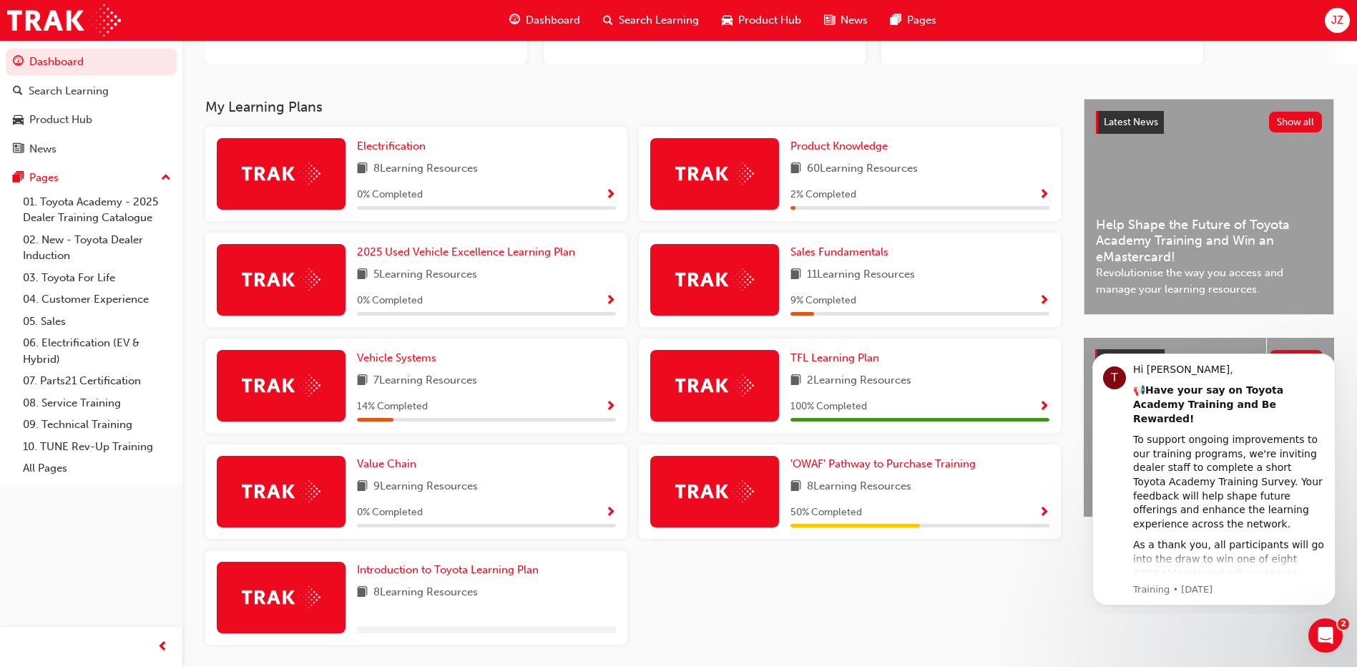
click at [817, 174] on div "My Learning Plans Electrification 8 Learning Resources 0 % Completed Product Kn…" at bounding box center [644, 377] width 878 height 557
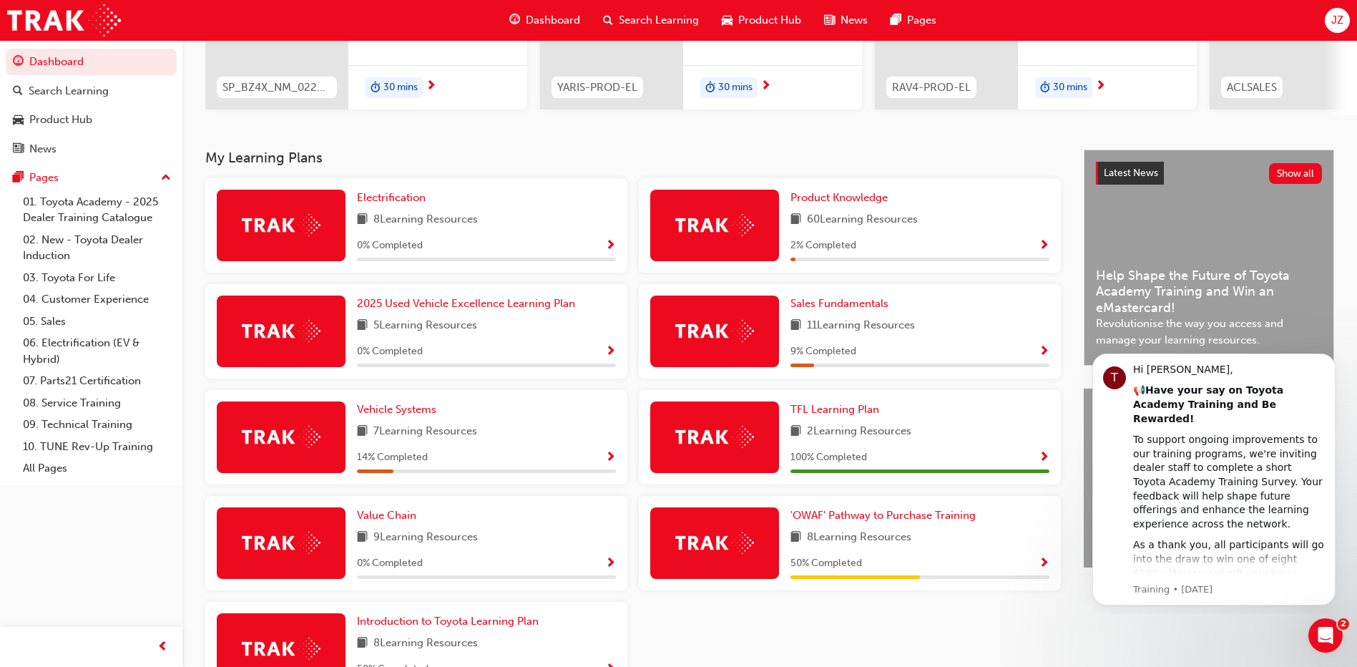
click at [732, 247] on div at bounding box center [714, 226] width 129 height 72
click at [1039, 251] on span "Show Progress" at bounding box center [1044, 246] width 11 height 13
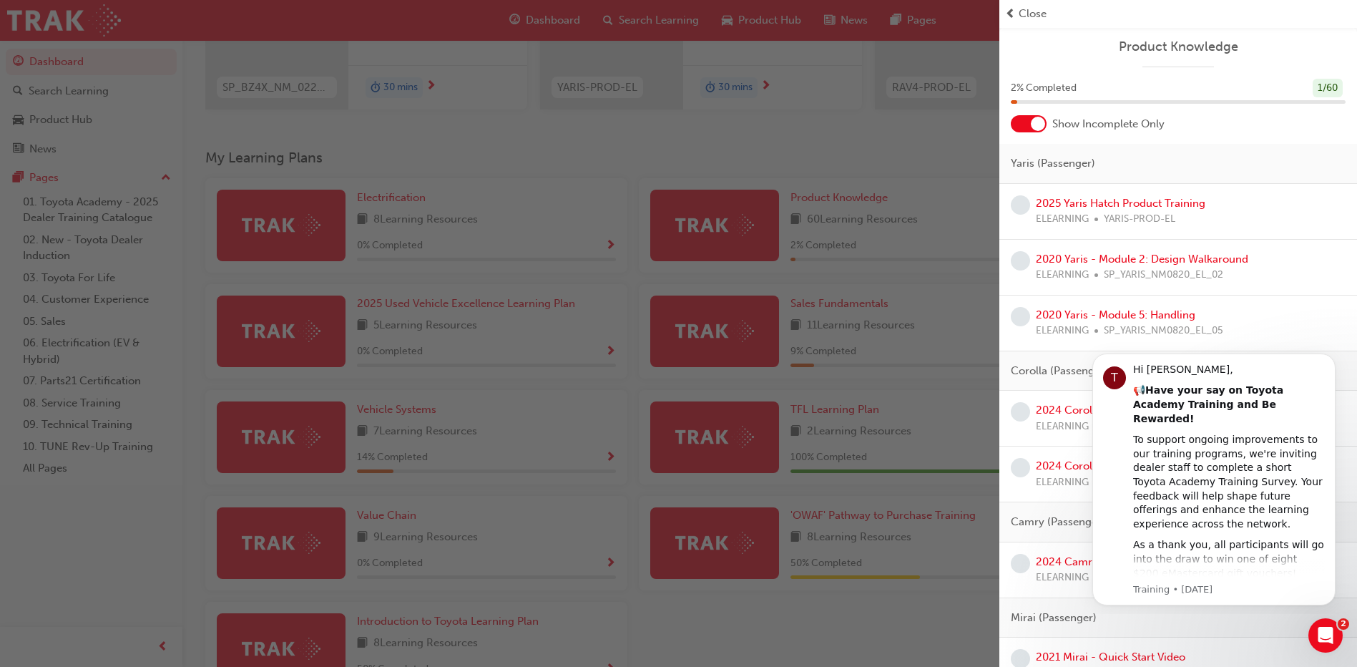
click at [1108, 210] on div "2025 Yaris Hatch Product Training ELEARNING YARIS-PROD-EL" at bounding box center [1121, 211] width 170 height 32
click at [1115, 208] on link "2025 Yaris Hatch Product Training" at bounding box center [1121, 203] width 170 height 13
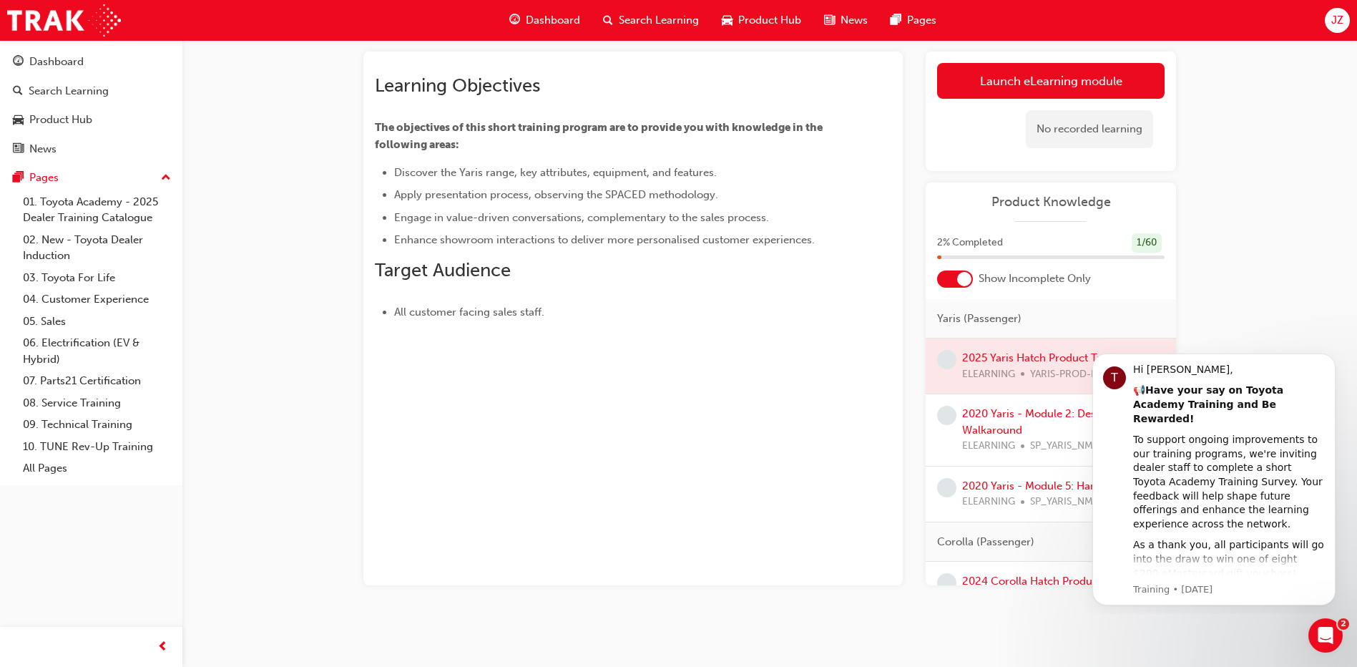
click at [1300, 348] on body "T Hi James, 📢 Have your say on Toyota Academy Training and Be Rewarded! To supp…" at bounding box center [1213, 477] width 275 height 262
click at [1315, 332] on div "2025 Yaris Hatch Product Training eLearning Stream: Sales 30 mins YARIS-PROD-EL…" at bounding box center [678, 295] width 1357 height 744
click at [1039, 355] on div at bounding box center [1051, 365] width 250 height 55
click at [1039, 358] on div at bounding box center [1051, 365] width 250 height 55
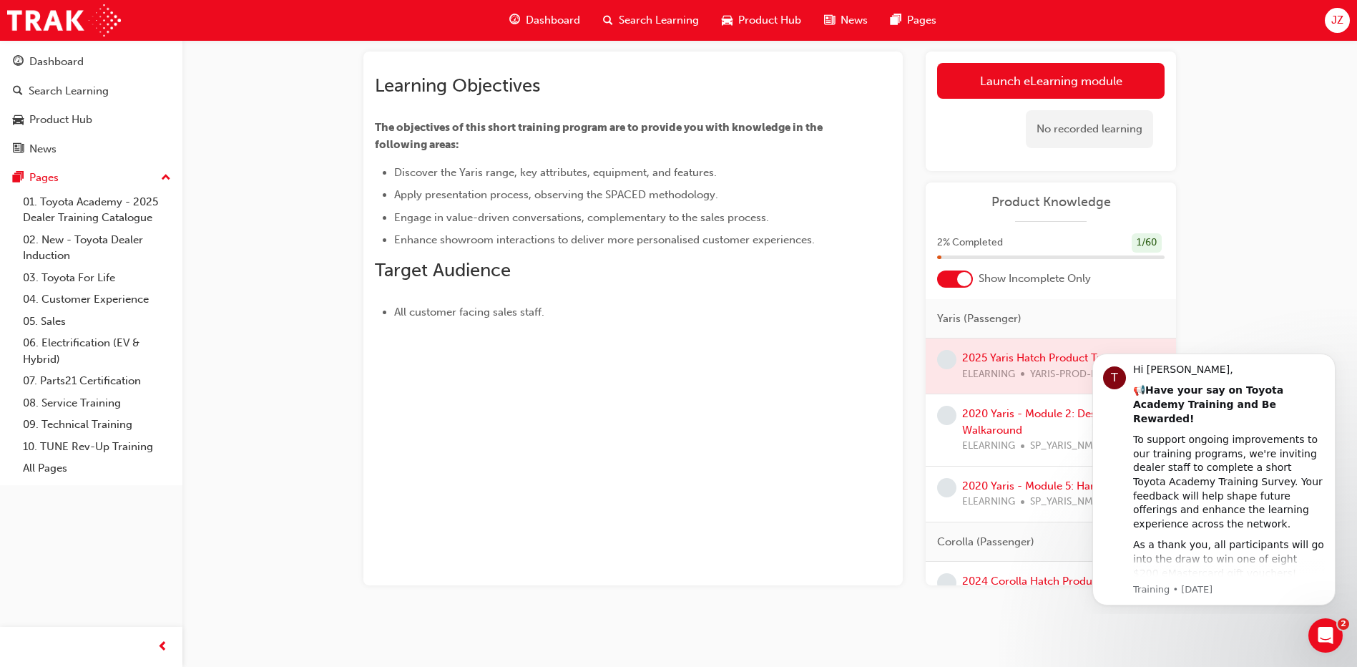
click at [1039, 358] on div at bounding box center [1051, 365] width 250 height 55
click at [943, 363] on span "learningRecordVerb_NONE-icon" at bounding box center [946, 359] width 19 height 19
click at [1318, 256] on div "2025 Yaris Hatch Product Training eLearning Stream: Sales 30 mins YARIS-PROD-EL…" at bounding box center [678, 295] width 1357 height 744
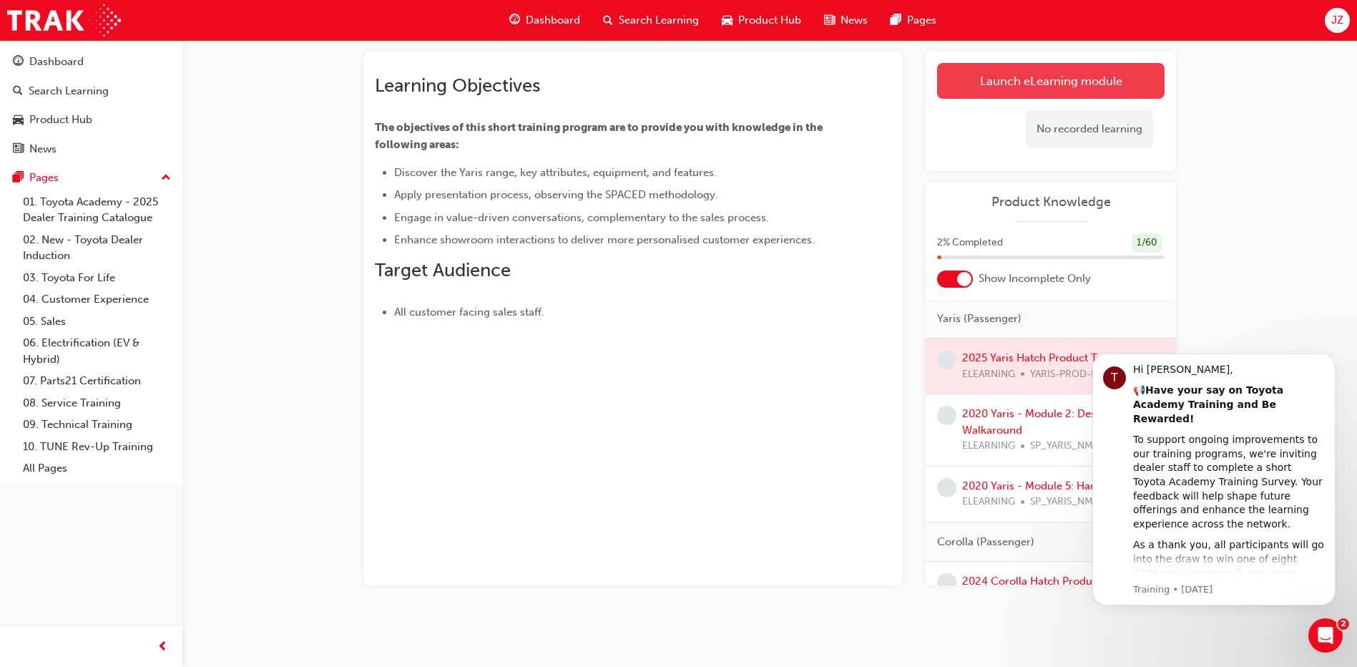
click at [1076, 80] on link "Launch eLearning module" at bounding box center [1050, 81] width 227 height 36
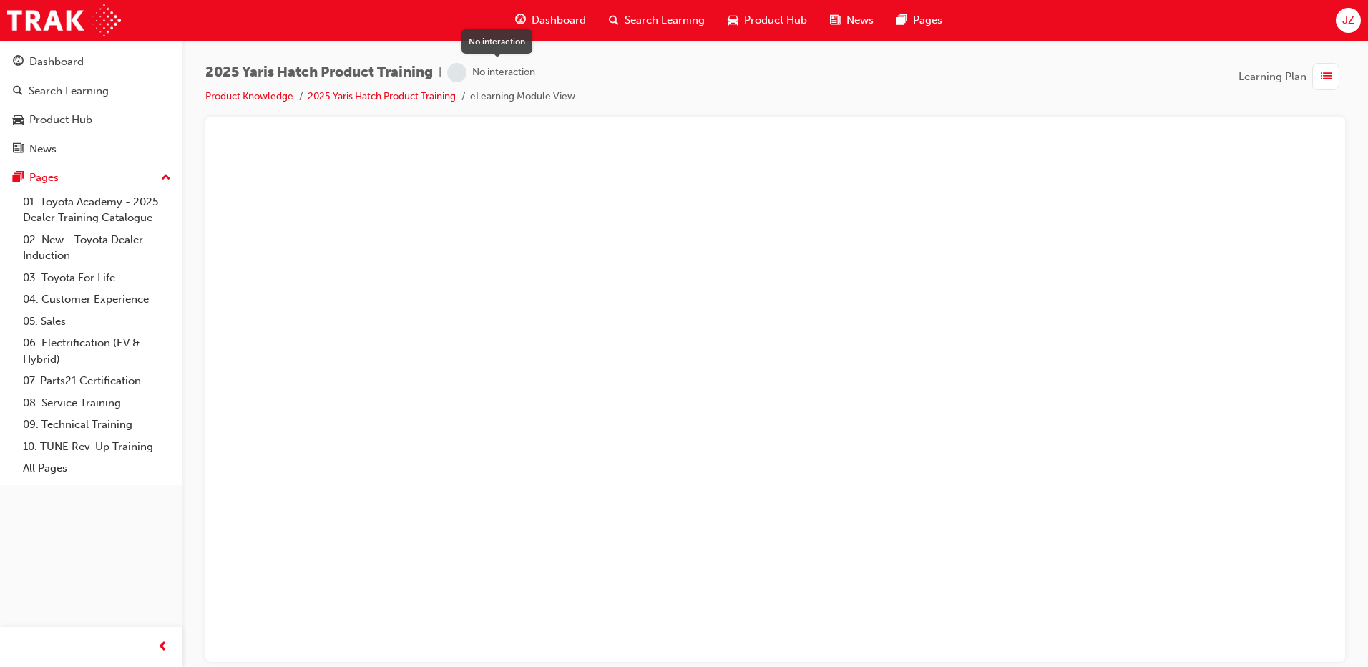
click at [515, 71] on div "No interaction" at bounding box center [503, 73] width 63 height 14
click at [583, 75] on div "2025 Yaris Hatch Product Training | No interaction Product Knowledge 2025 Yaris…" at bounding box center [774, 90] width 1139 height 54
click at [290, 96] on link "Product Knowledge" at bounding box center [249, 96] width 88 height 12
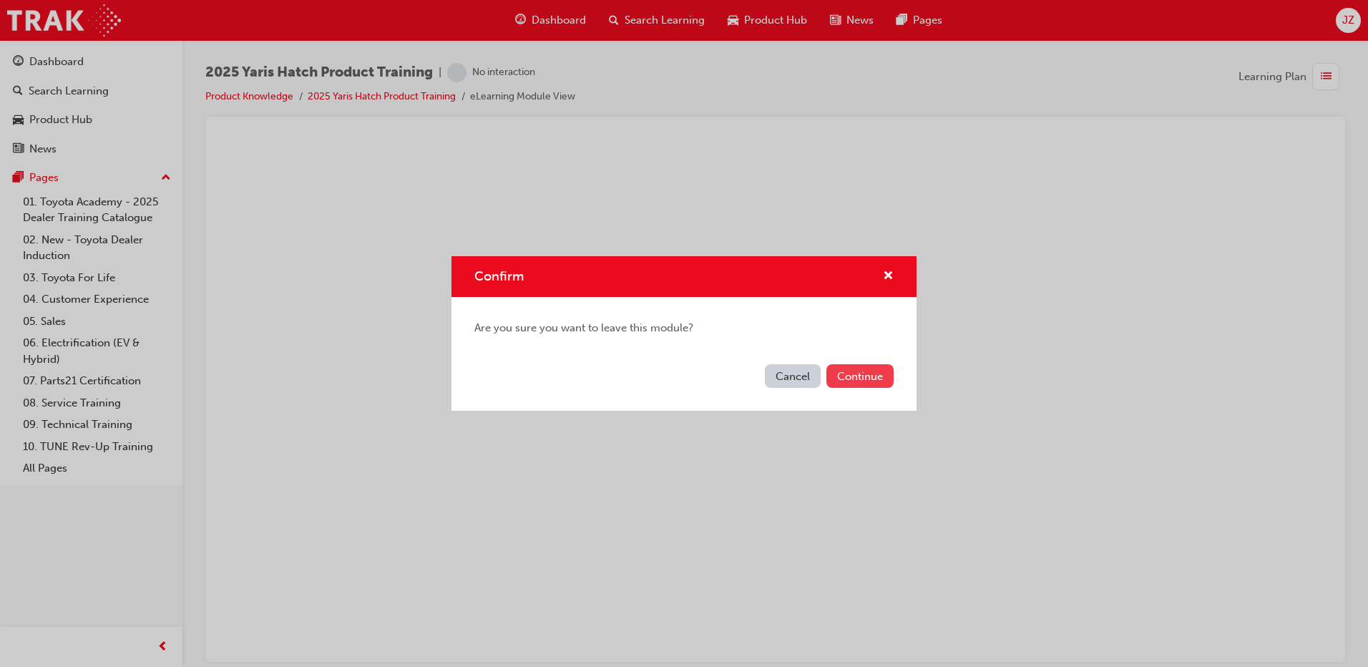
click at [858, 377] on button "Continue" at bounding box center [859, 376] width 67 height 24
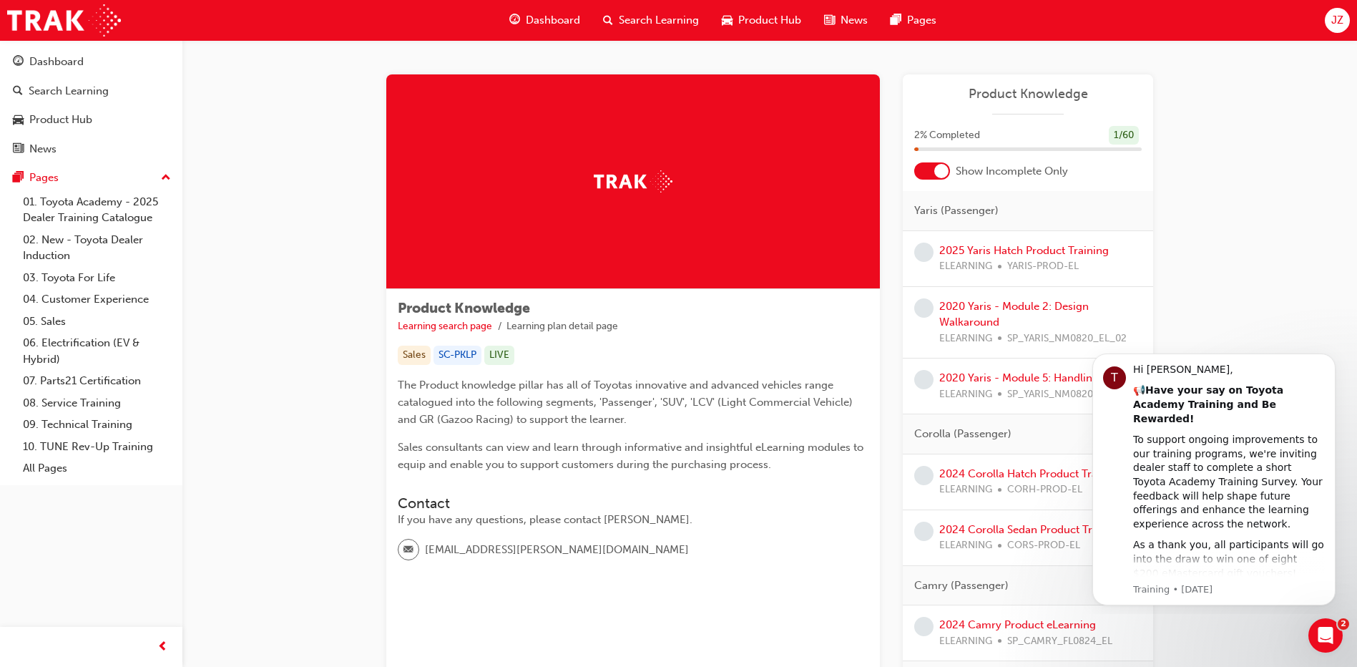
click at [627, 177] on img at bounding box center [633, 181] width 79 height 22
click at [979, 244] on link "2025 Yaris Hatch Product Training" at bounding box center [1024, 250] width 170 height 13
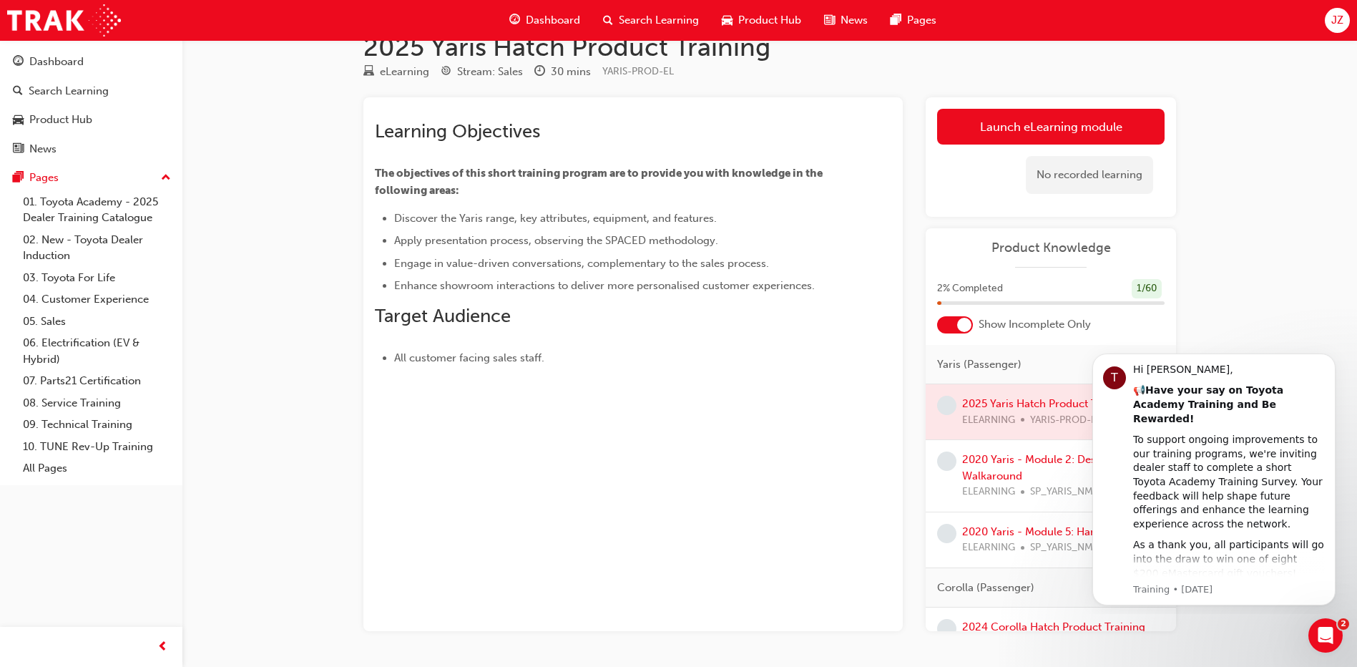
scroll to position [77, 0]
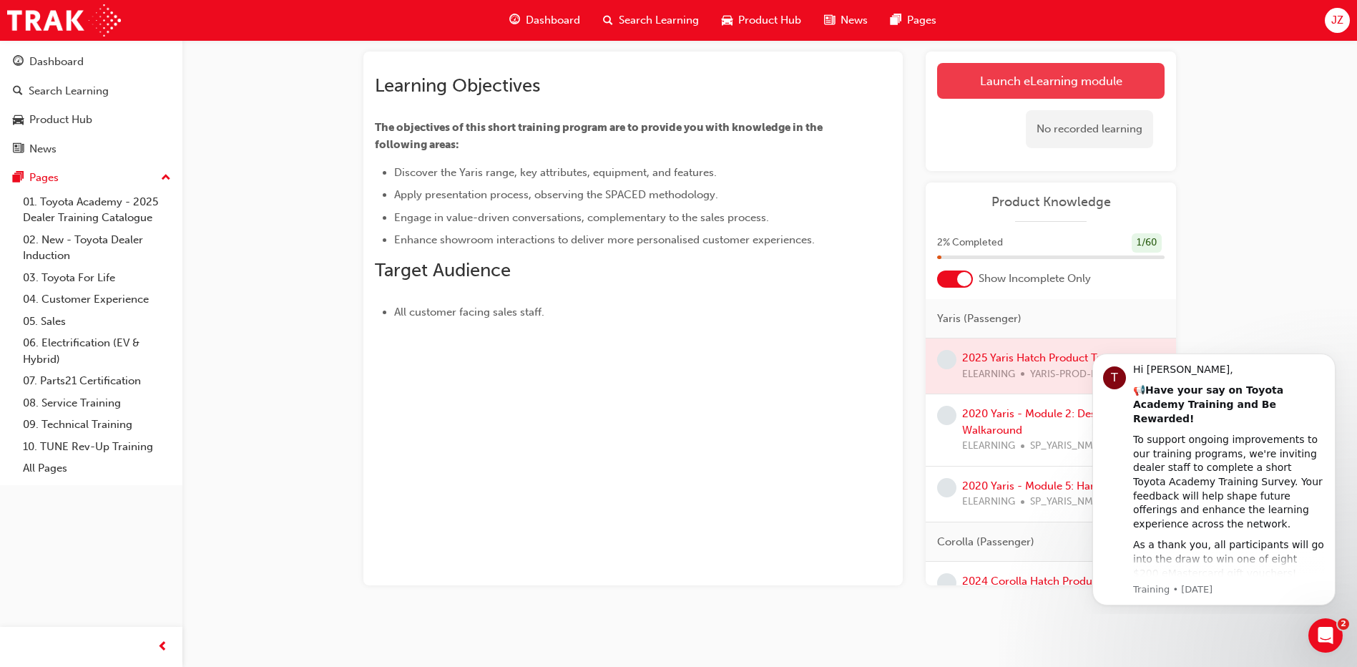
click at [1005, 87] on link "Launch eLearning module" at bounding box center [1050, 81] width 227 height 36
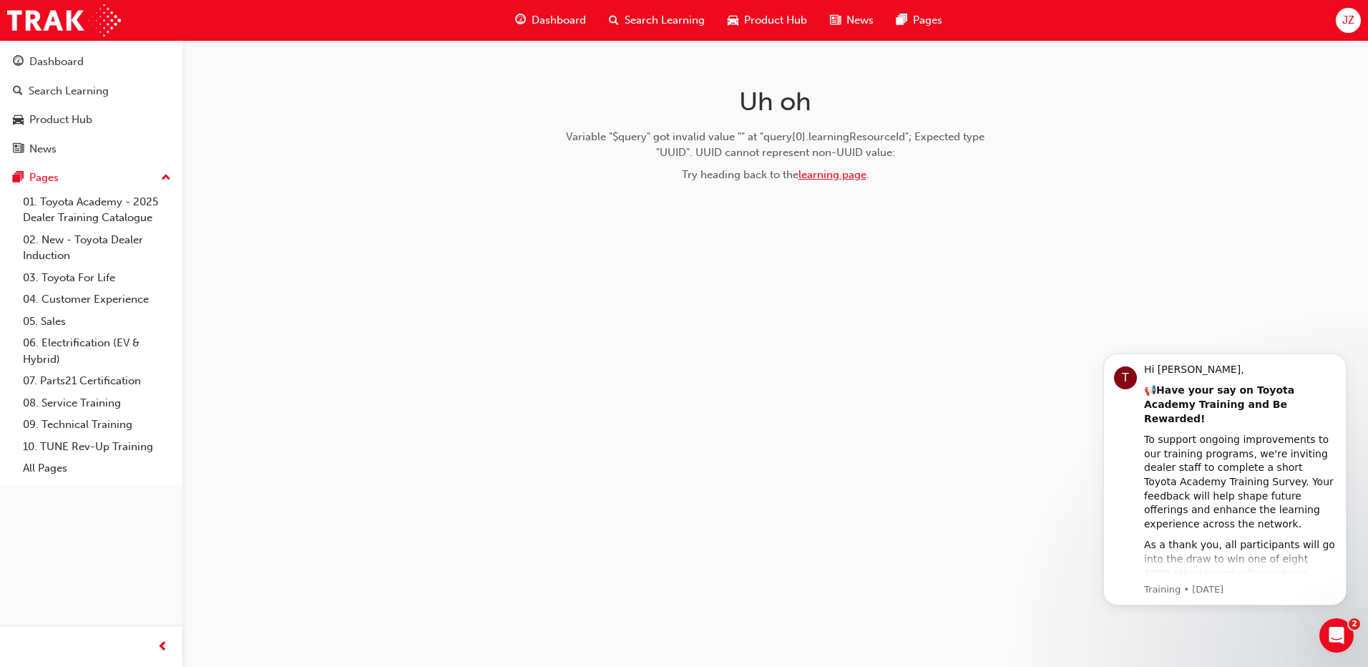
click at [848, 170] on link "learning page" at bounding box center [832, 174] width 68 height 13
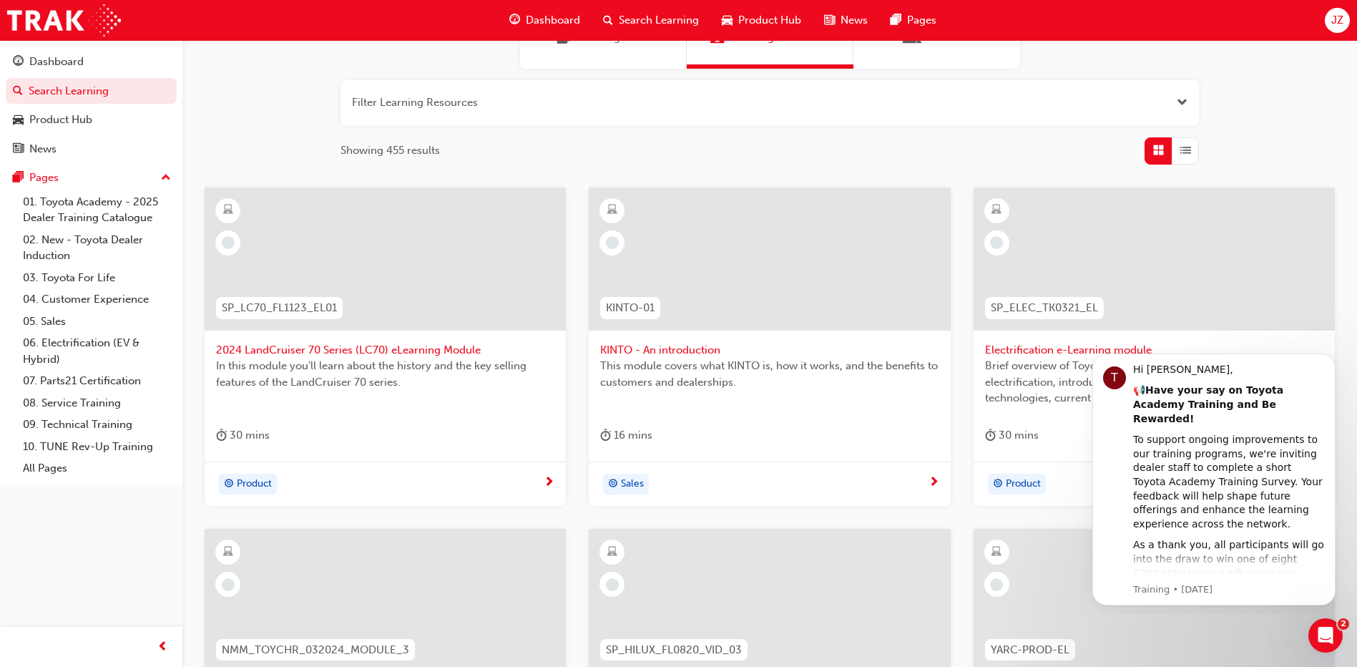
scroll to position [143, 0]
click at [554, 16] on span "Dashboard" at bounding box center [553, 20] width 54 height 16
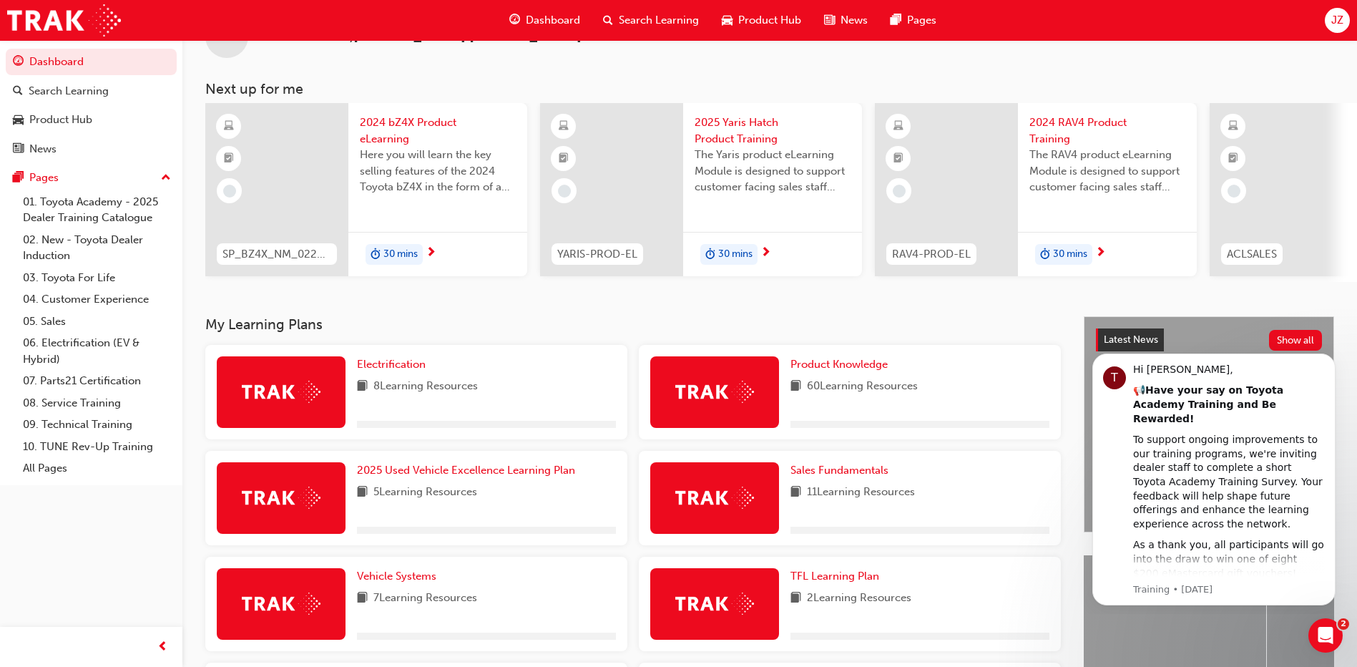
scroll to position [143, 0]
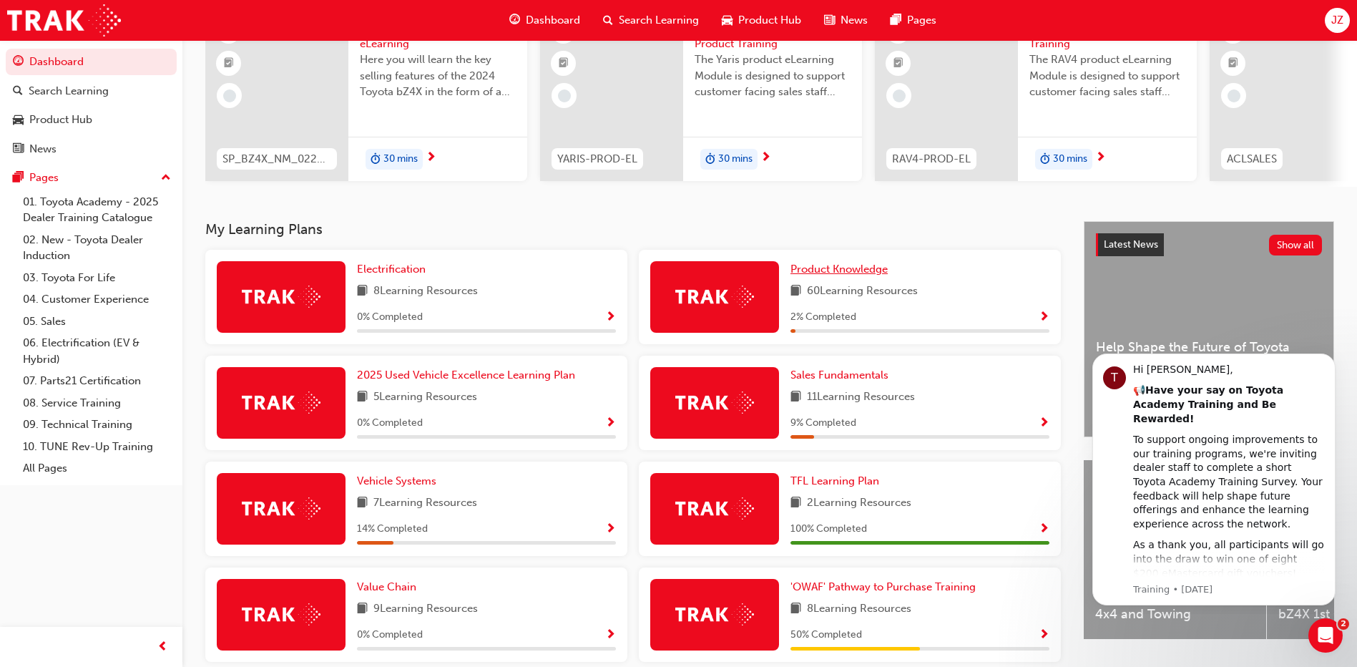
click at [845, 275] on span "Product Knowledge" at bounding box center [838, 269] width 97 height 13
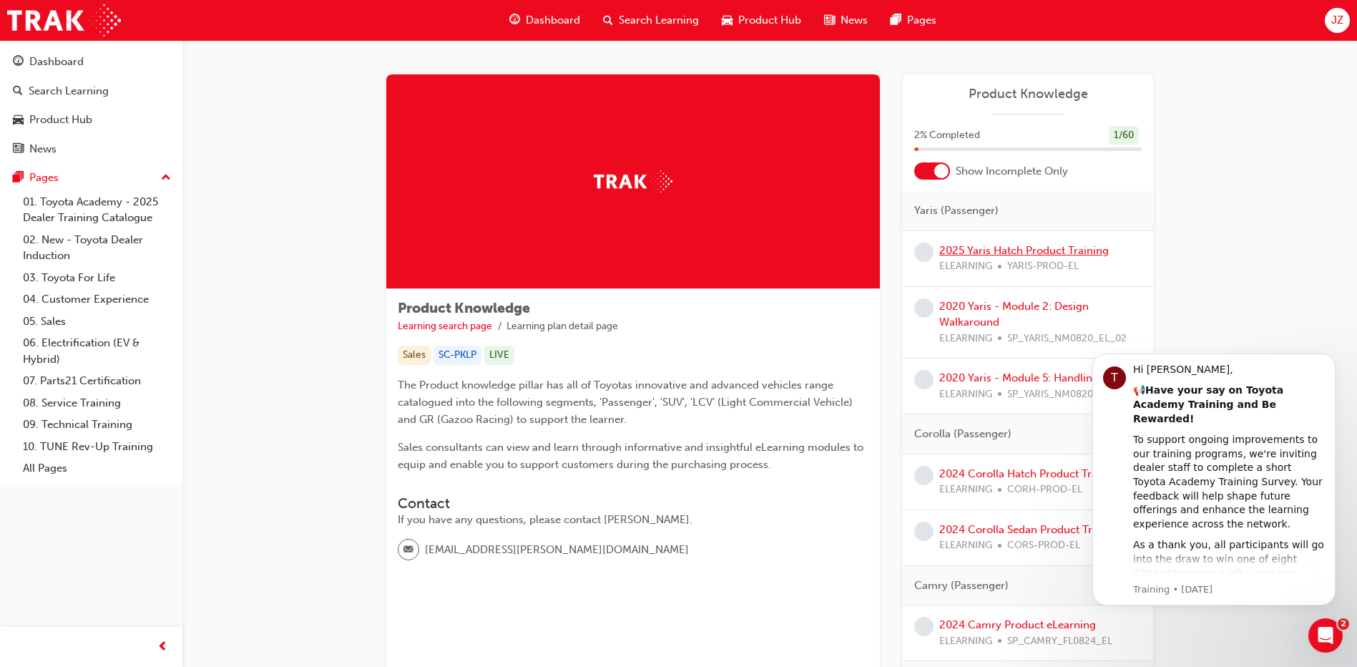
click at [1026, 250] on link "2025 Yaris Hatch Product Training" at bounding box center [1024, 250] width 170 height 13
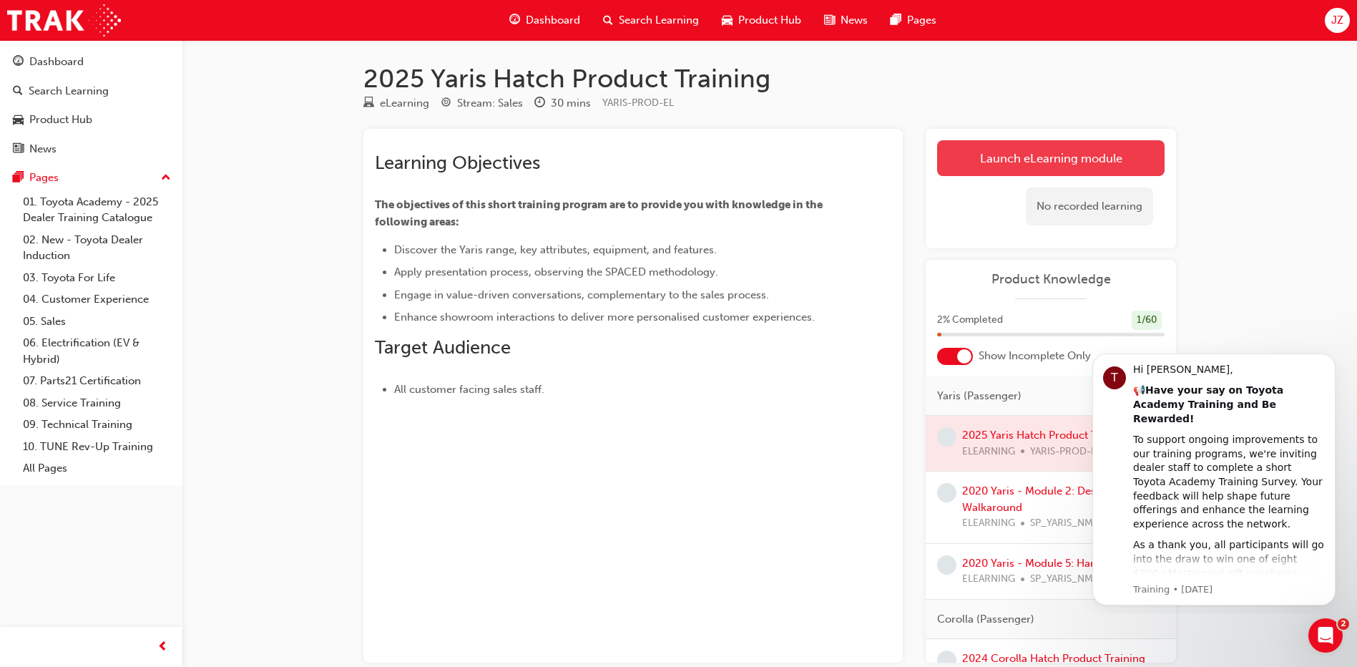
click at [1070, 165] on link "Launch eLearning module" at bounding box center [1050, 158] width 227 height 36
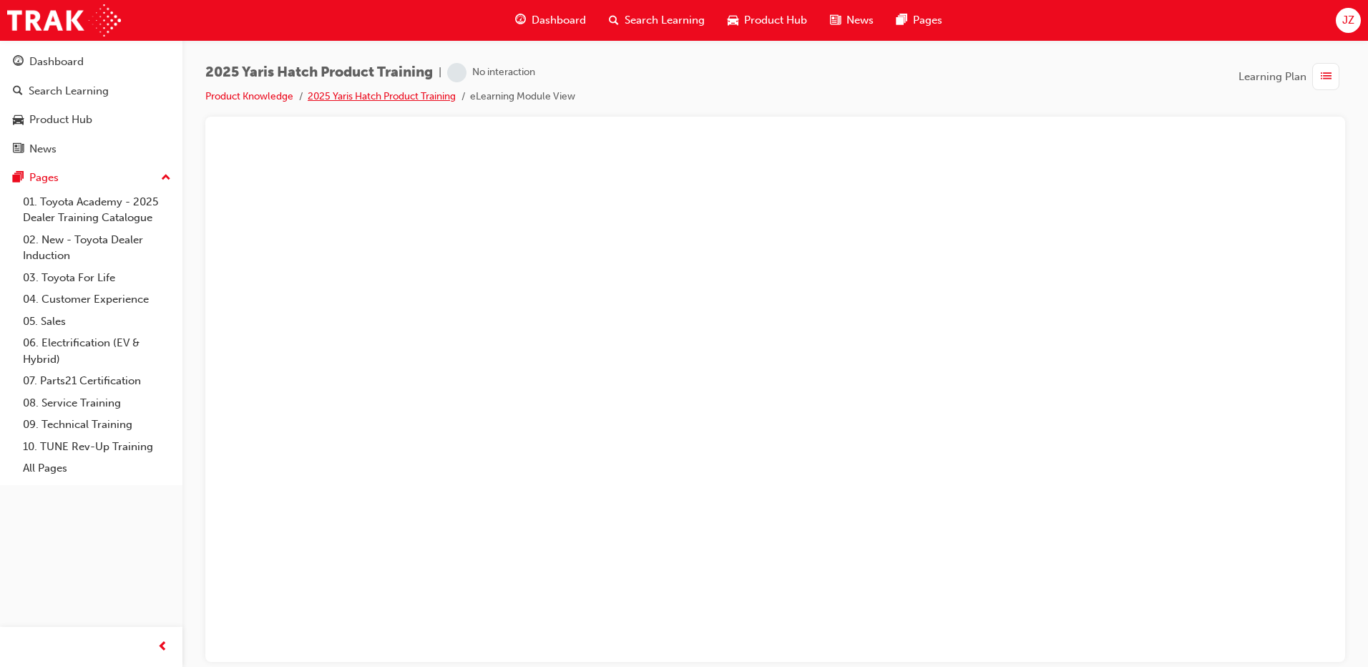
click at [386, 97] on link "2025 Yaris Hatch Product Training" at bounding box center [382, 96] width 148 height 12
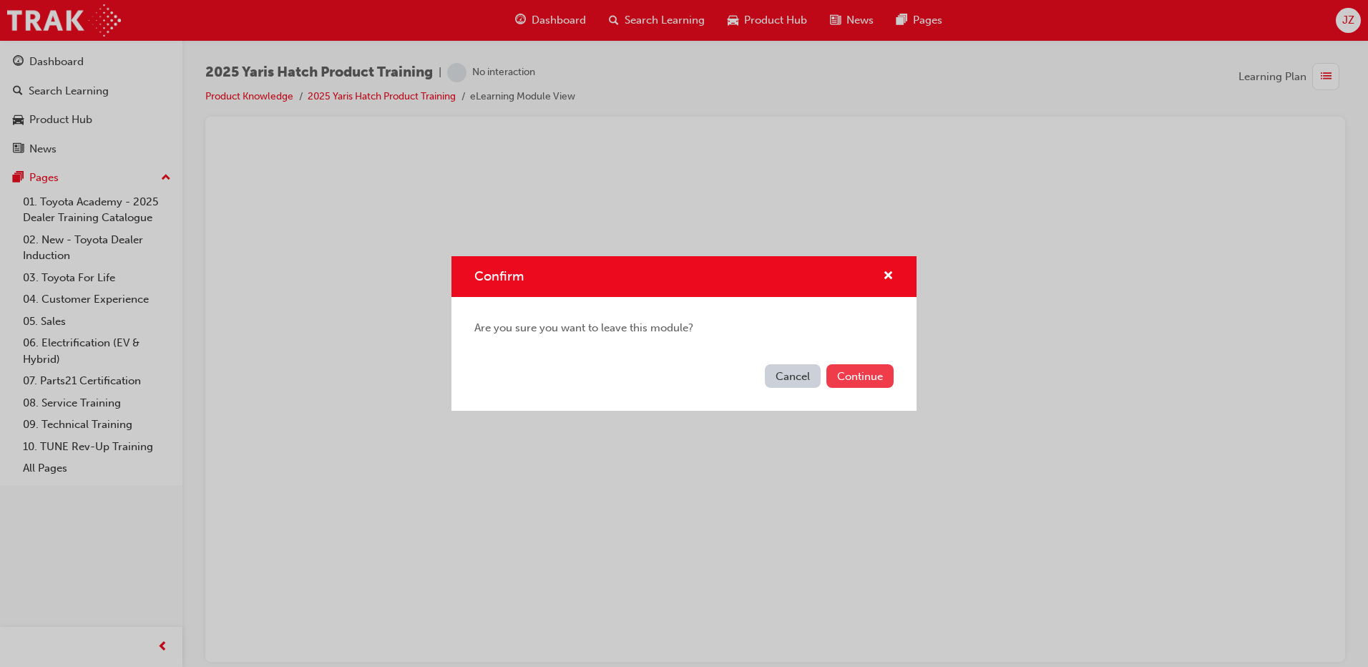
click at [875, 382] on button "Continue" at bounding box center [859, 376] width 67 height 24
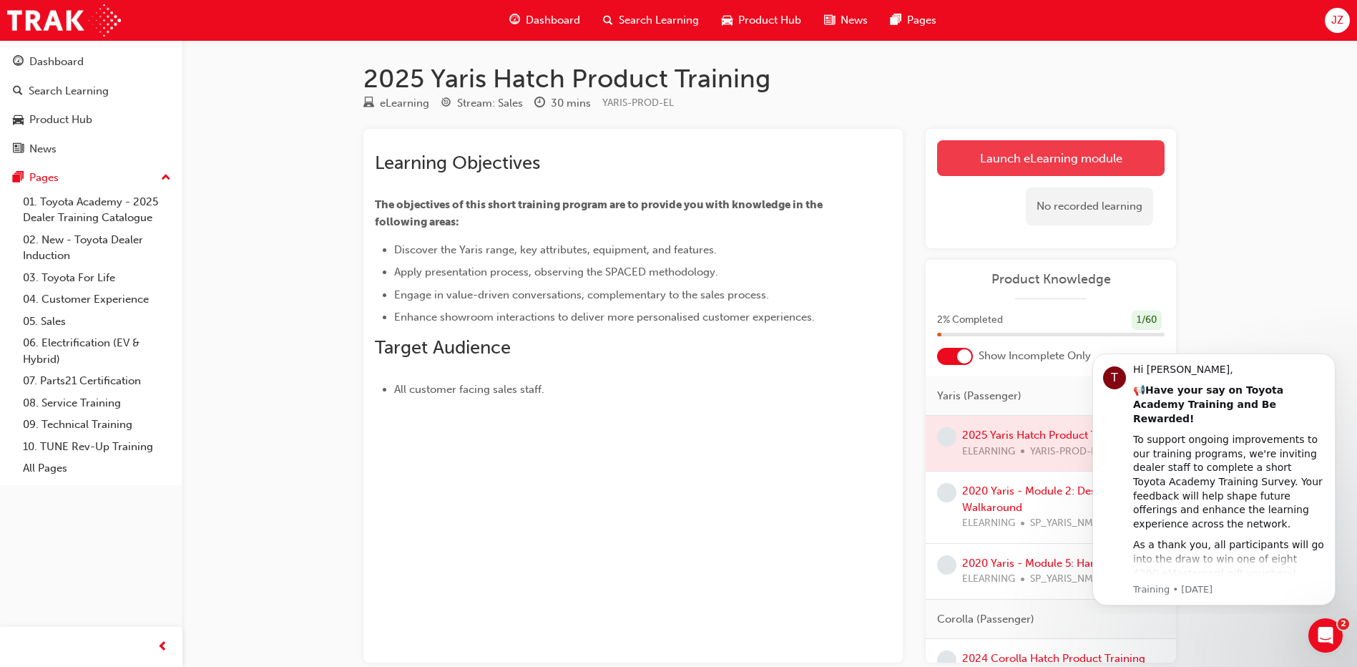
click at [1046, 152] on link "Launch eLearning module" at bounding box center [1050, 158] width 227 height 36
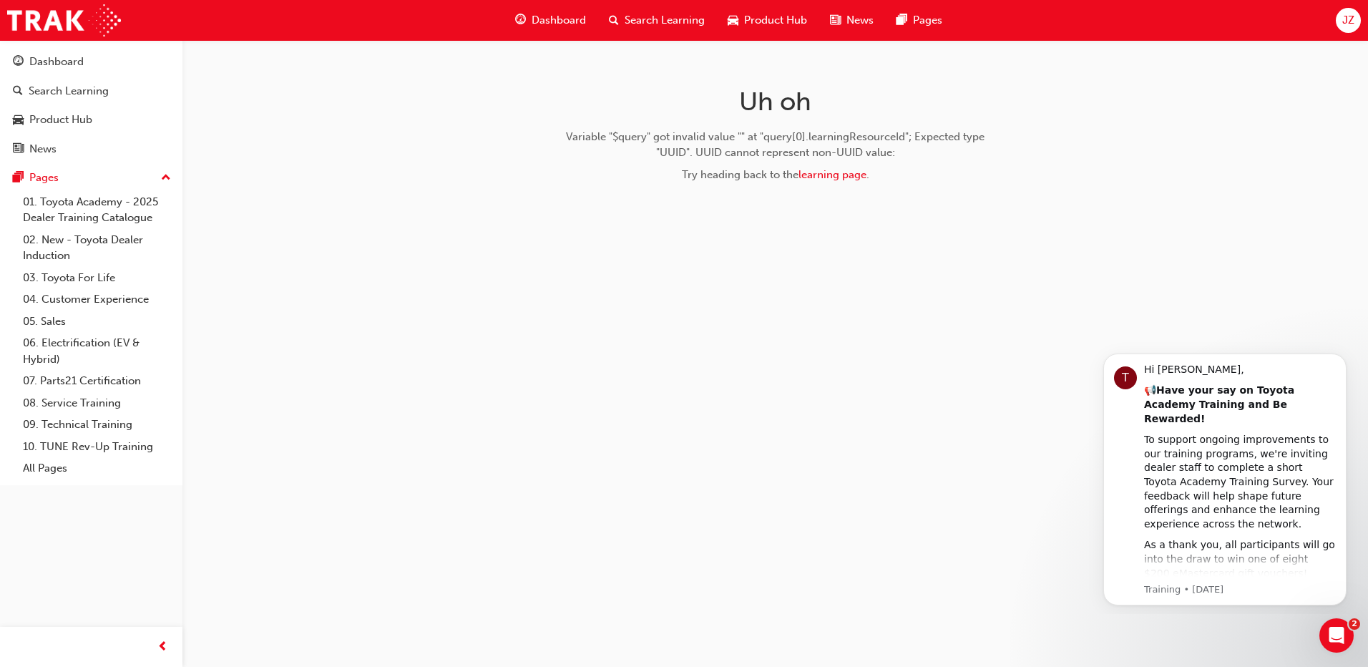
click at [401, 258] on div "Uh oh Variable "$query" got invalid value "" at "query[0].learningResourceId"; …" at bounding box center [684, 333] width 1368 height 667
click at [858, 178] on link "learning page" at bounding box center [832, 174] width 68 height 13
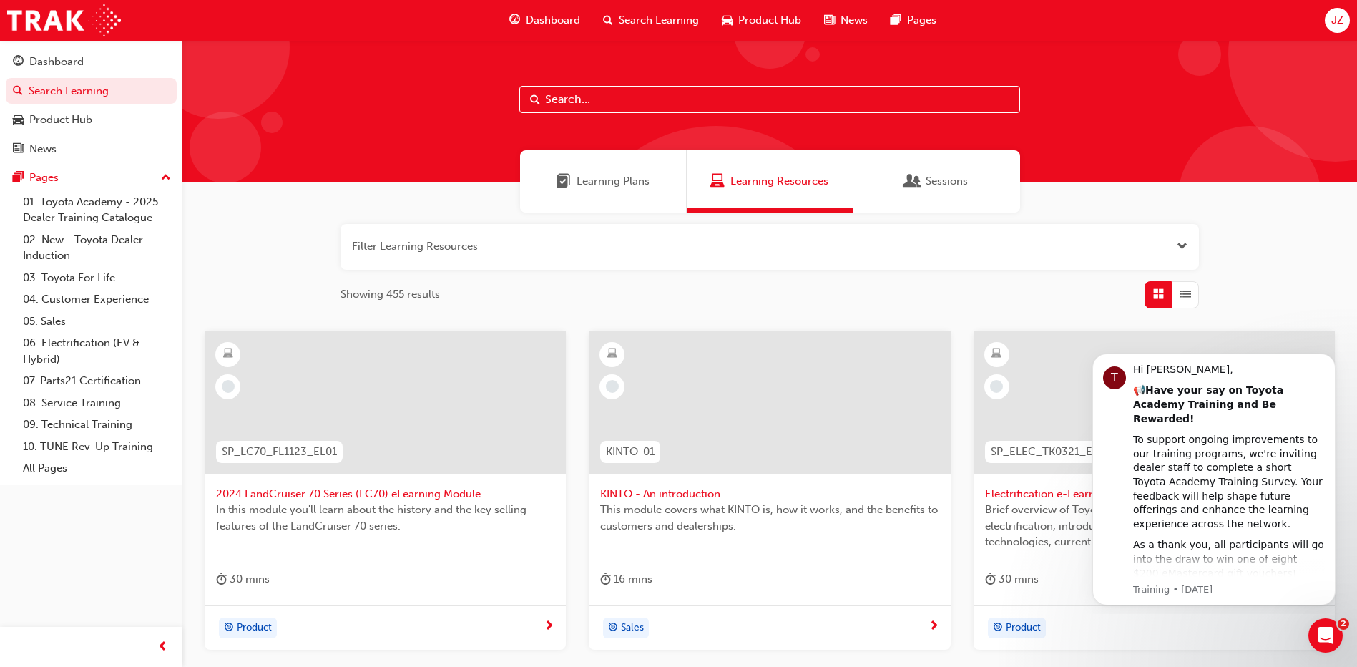
click at [644, 110] on input "text" at bounding box center [769, 99] width 501 height 27
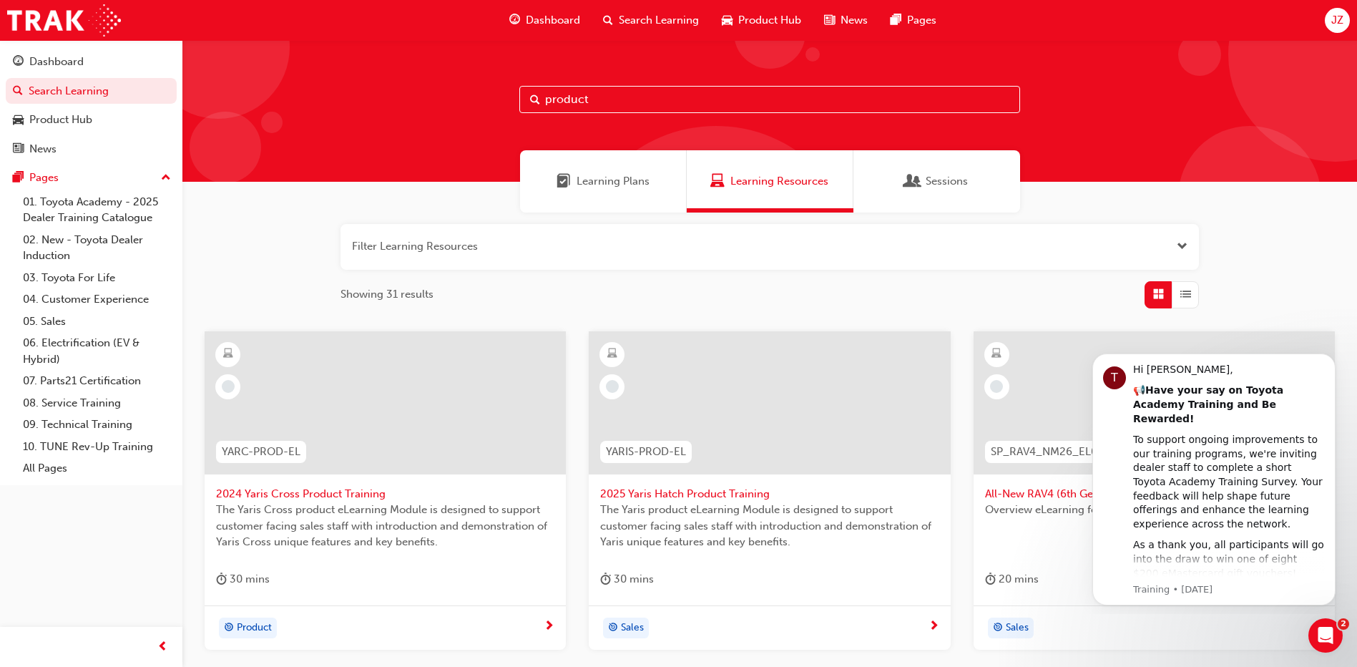
type input "product"
click at [735, 491] on span "2025 Yaris Hatch Product Training" at bounding box center [769, 494] width 338 height 16
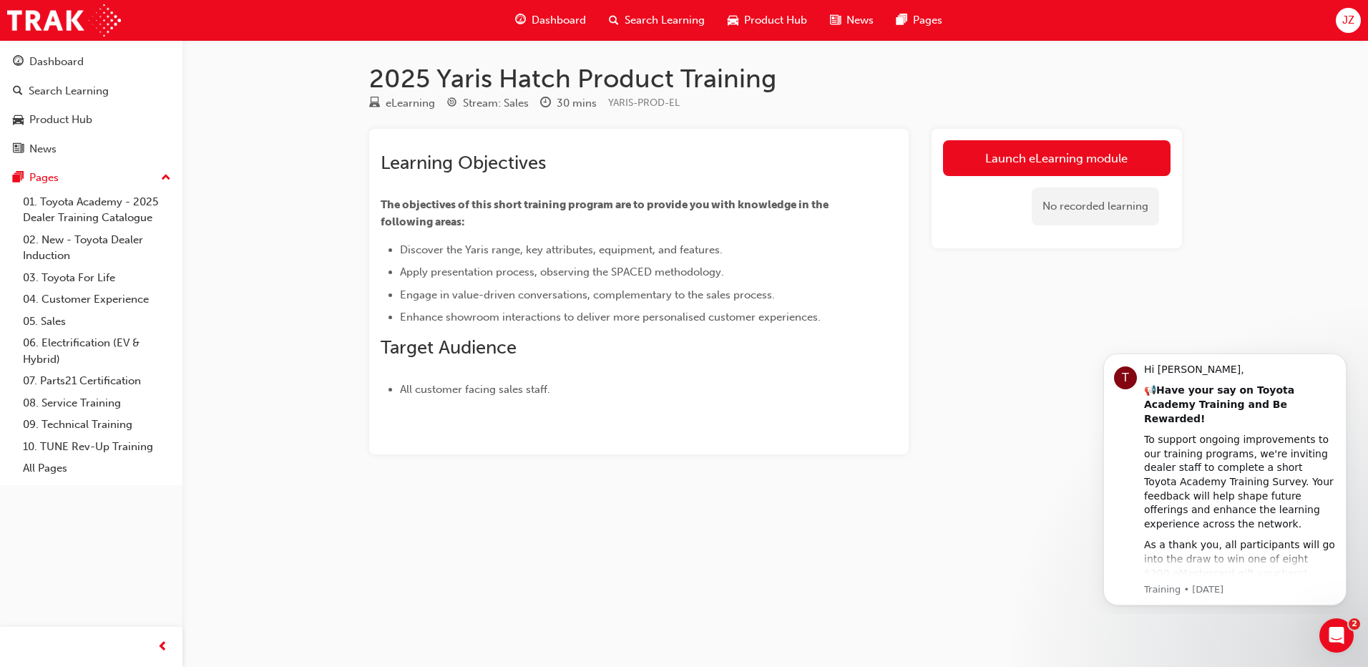
click at [1064, 134] on div "Launch eLearning module No recorded learning" at bounding box center [1056, 188] width 250 height 119
click at [1064, 157] on link "Launch eLearning module" at bounding box center [1056, 158] width 227 height 36
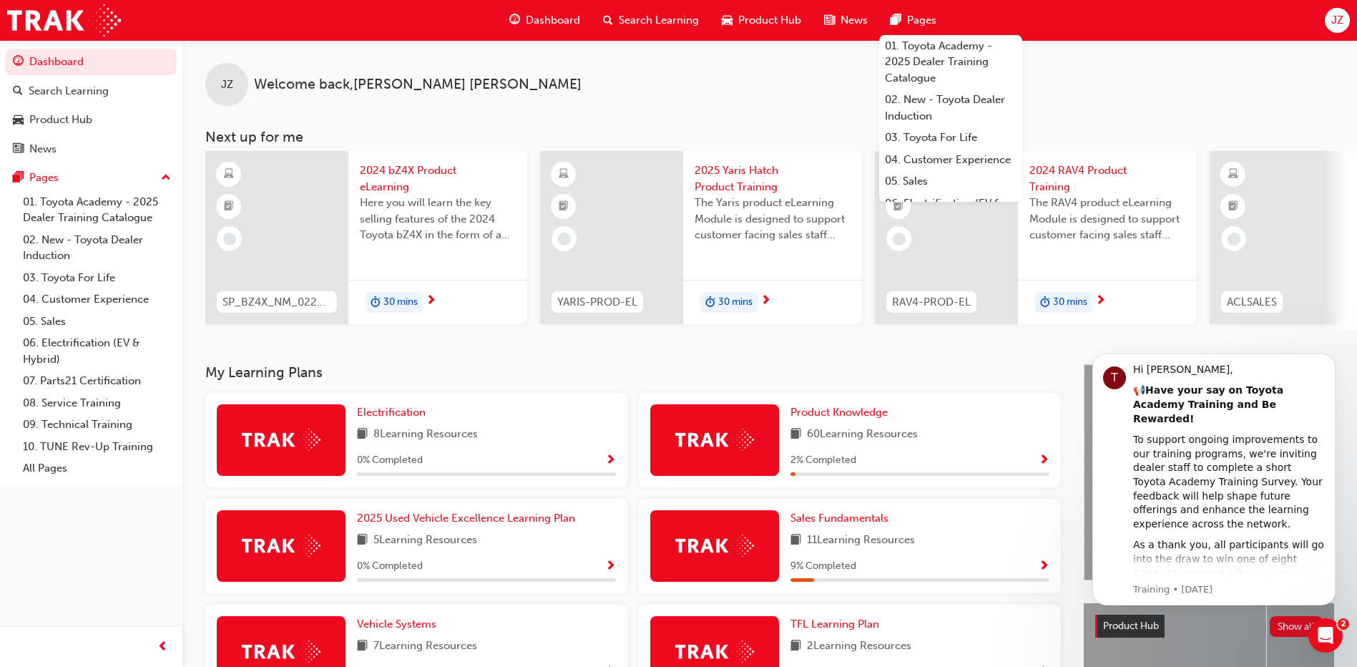
click at [725, 446] on img at bounding box center [714, 439] width 79 height 22
click at [1045, 466] on span "Show Progress" at bounding box center [1044, 460] width 11 height 13
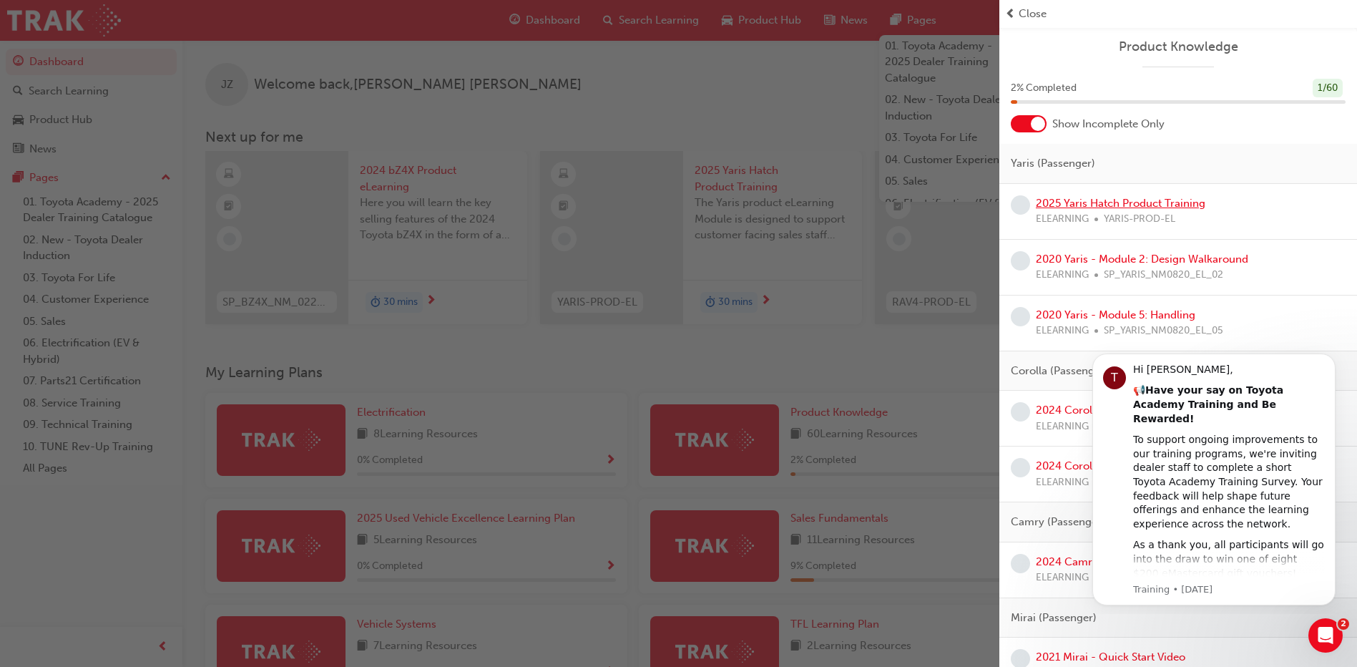
click at [1090, 202] on link "2025 Yaris Hatch Product Training" at bounding box center [1121, 203] width 170 height 13
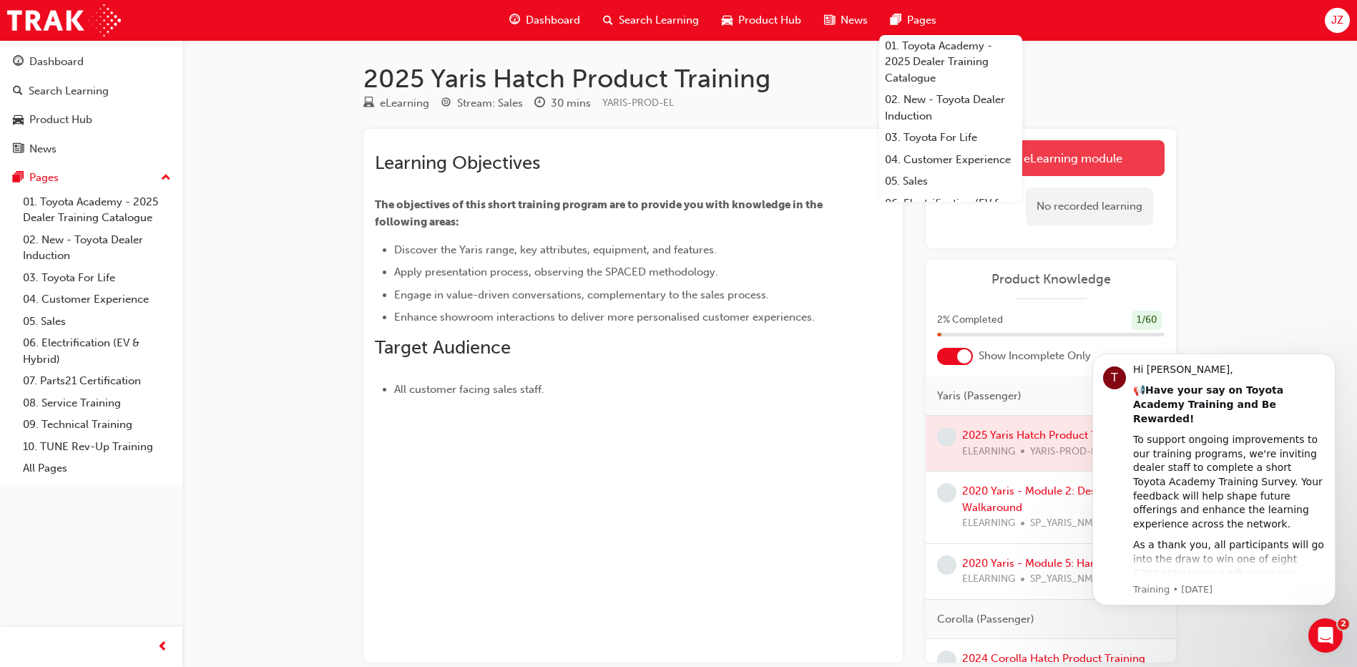
click at [1121, 154] on link "Launch eLearning module" at bounding box center [1050, 158] width 227 height 36
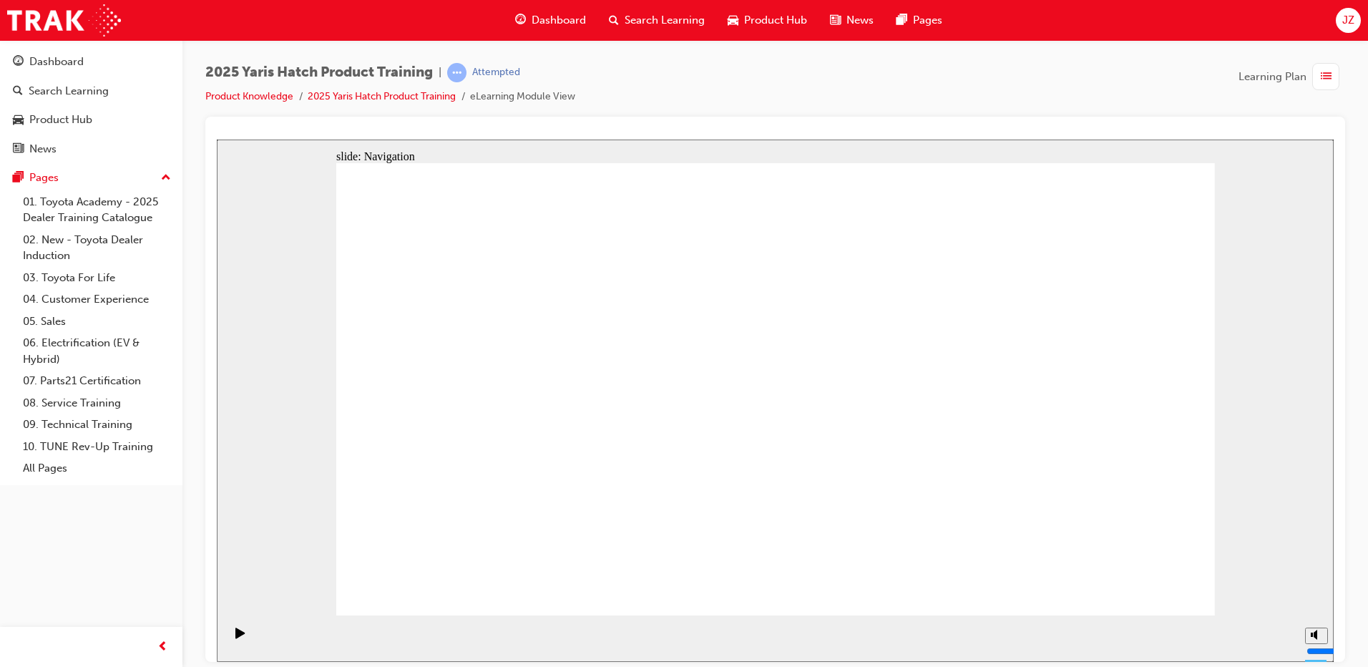
drag, startPoint x: 671, startPoint y: 441, endPoint x: 1023, endPoint y: 531, distance: 363.1
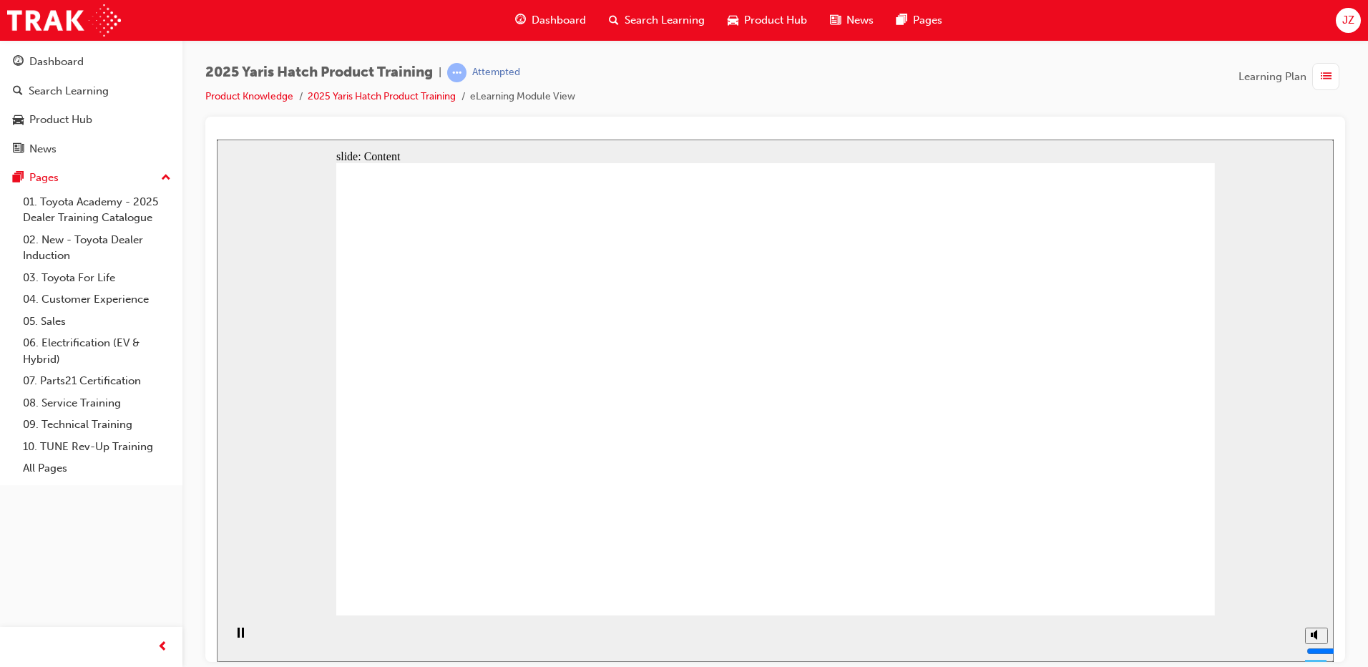
drag, startPoint x: 1152, startPoint y: 570, endPoint x: 1152, endPoint y: 578, distance: 7.9
drag, startPoint x: 661, startPoint y: 396, endPoint x: 720, endPoint y: 375, distance: 63.1
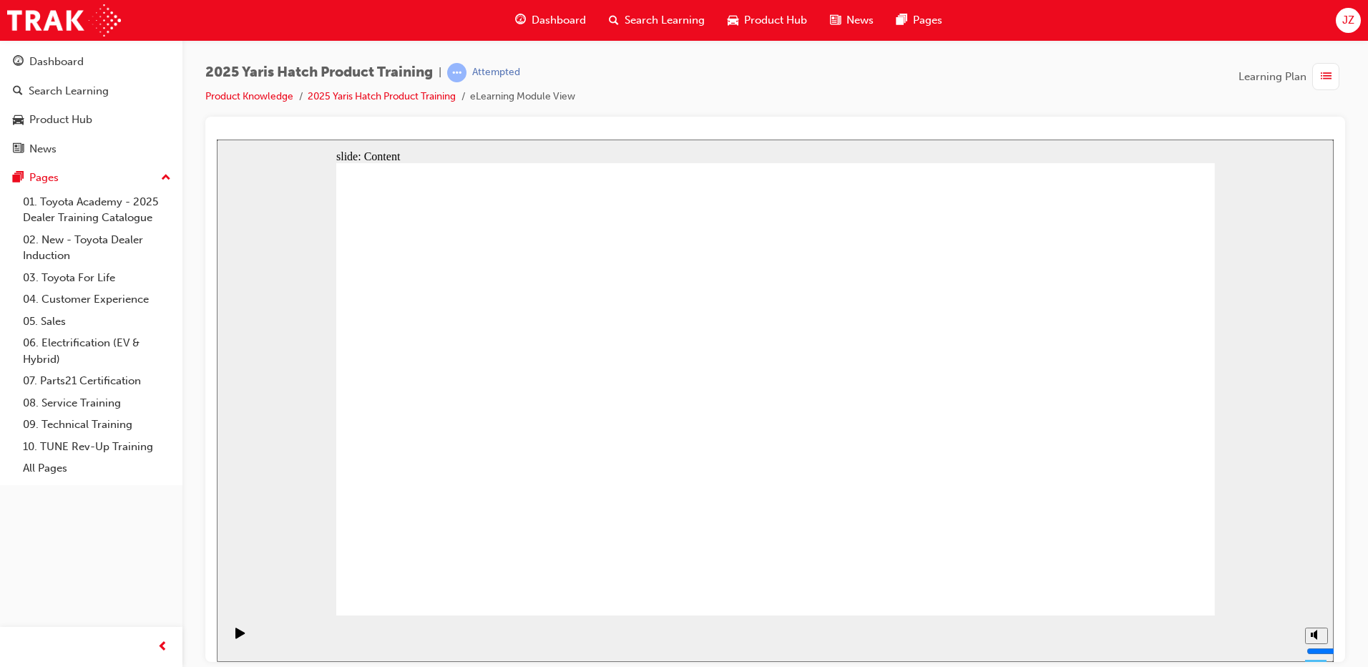
drag, startPoint x: 524, startPoint y: 263, endPoint x: 531, endPoint y: 280, distance: 17.7
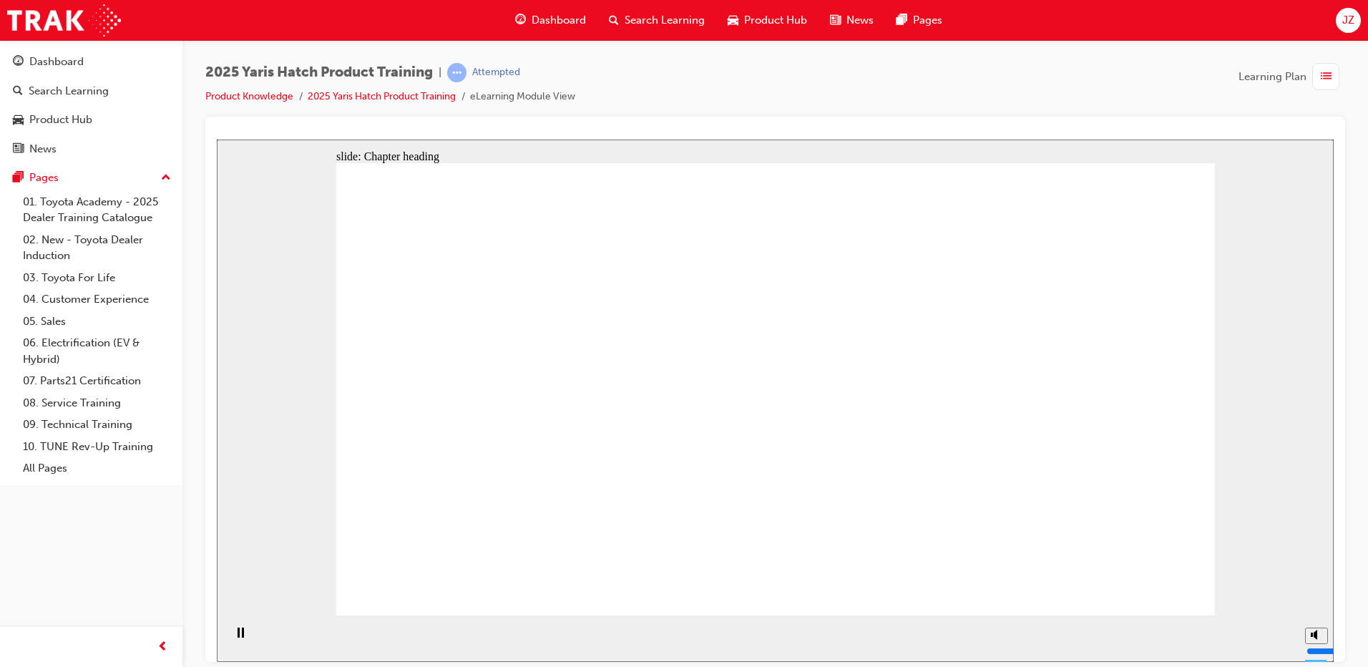
click at [807, 92] on div "2025 Yaris Hatch Product Training | Attempted Product Knowledge 2025 Yaris Hatc…" at bounding box center [774, 90] width 1139 height 54
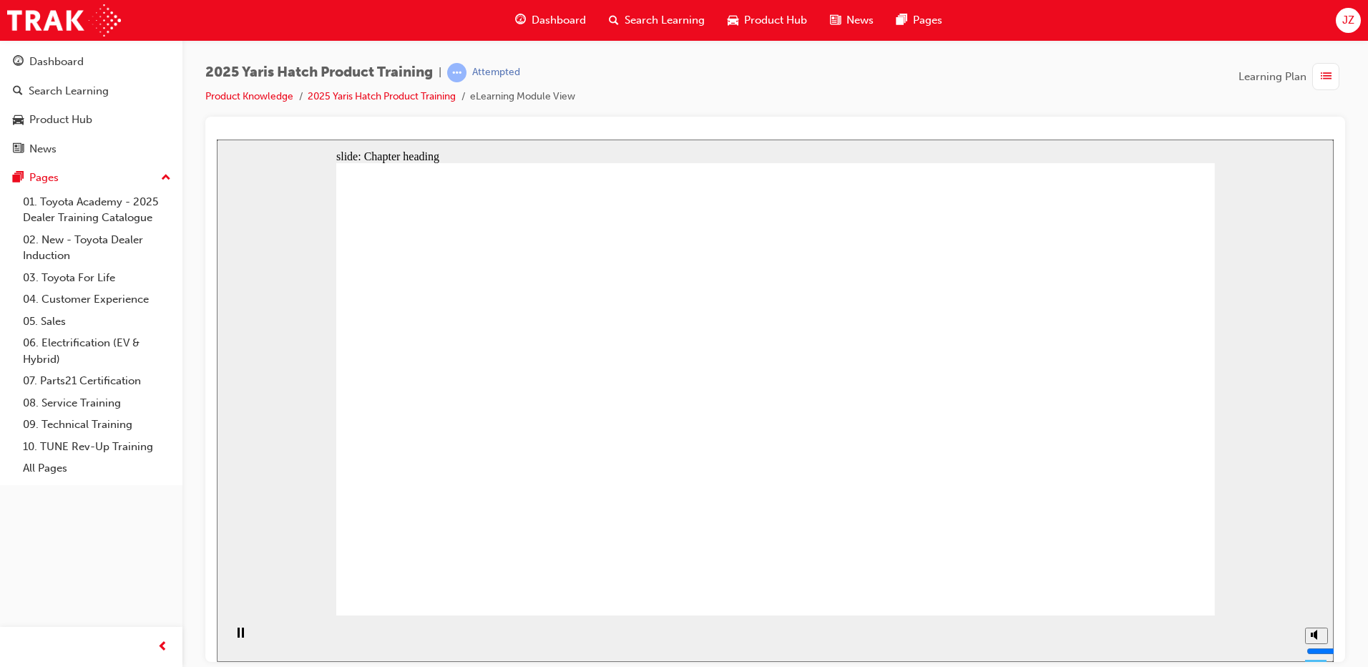
click at [1034, 72] on div "2025 Yaris Hatch Product Training | Attempted Product Knowledge 2025 Yaris Hatc…" at bounding box center [774, 90] width 1139 height 54
click at [1031, 11] on div "Dashboard Search Learning Product Hub News Pages JZ" at bounding box center [684, 20] width 1368 height 41
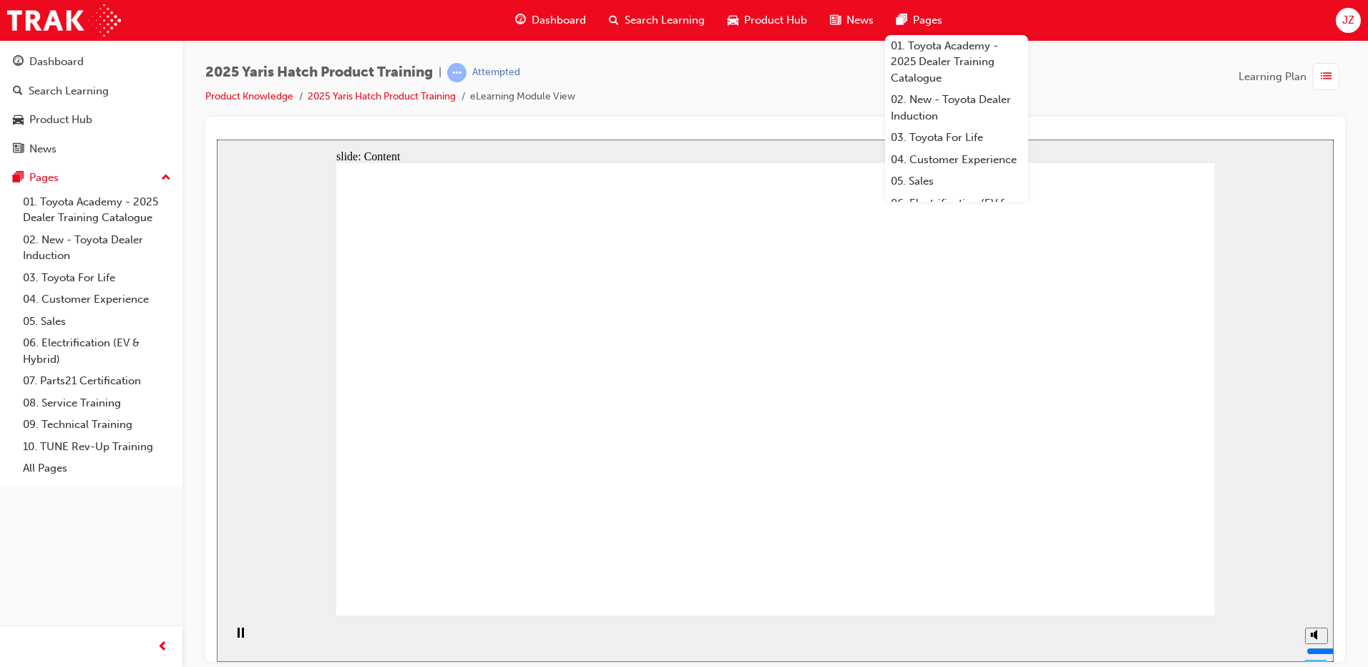
click at [745, 75] on div "2025 Yaris Hatch Product Training | Attempted Product Knowledge 2025 Yaris Hatc…" at bounding box center [774, 90] width 1139 height 54
click at [725, 97] on div "2025 Yaris Hatch Product Training | Attempted Product Knowledge 2025 Yaris Hatc…" at bounding box center [774, 90] width 1139 height 54
click at [715, 62] on div "2025 Yaris Hatch Product Training | Attempted Product Knowledge 2025 Yaris Hatc…" at bounding box center [774, 335] width 1185 height 591
click at [677, 66] on div "2025 Yaris Hatch Product Training | Attempted Product Knowledge 2025 Yaris Hatc…" at bounding box center [774, 90] width 1139 height 54
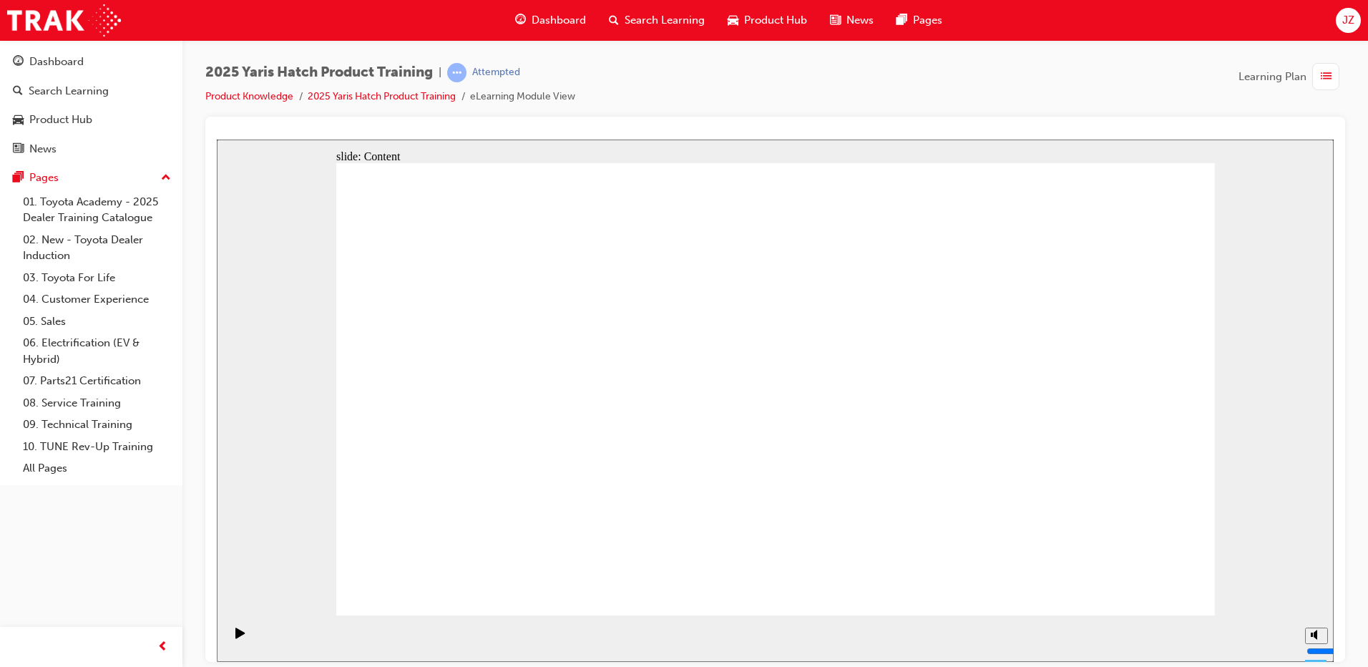
drag, startPoint x: 1049, startPoint y: 306, endPoint x: 1074, endPoint y: 390, distance: 87.1
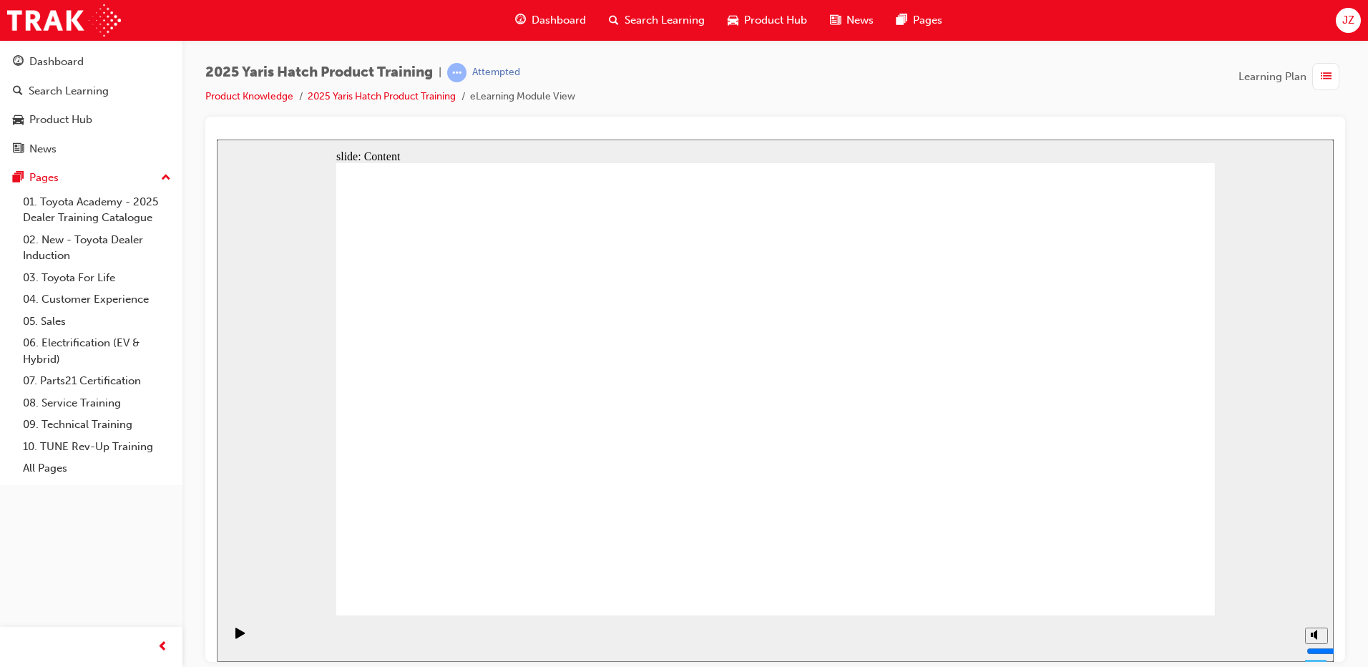
drag, startPoint x: 1091, startPoint y: 519, endPoint x: 1097, endPoint y: 514, distance: 8.2
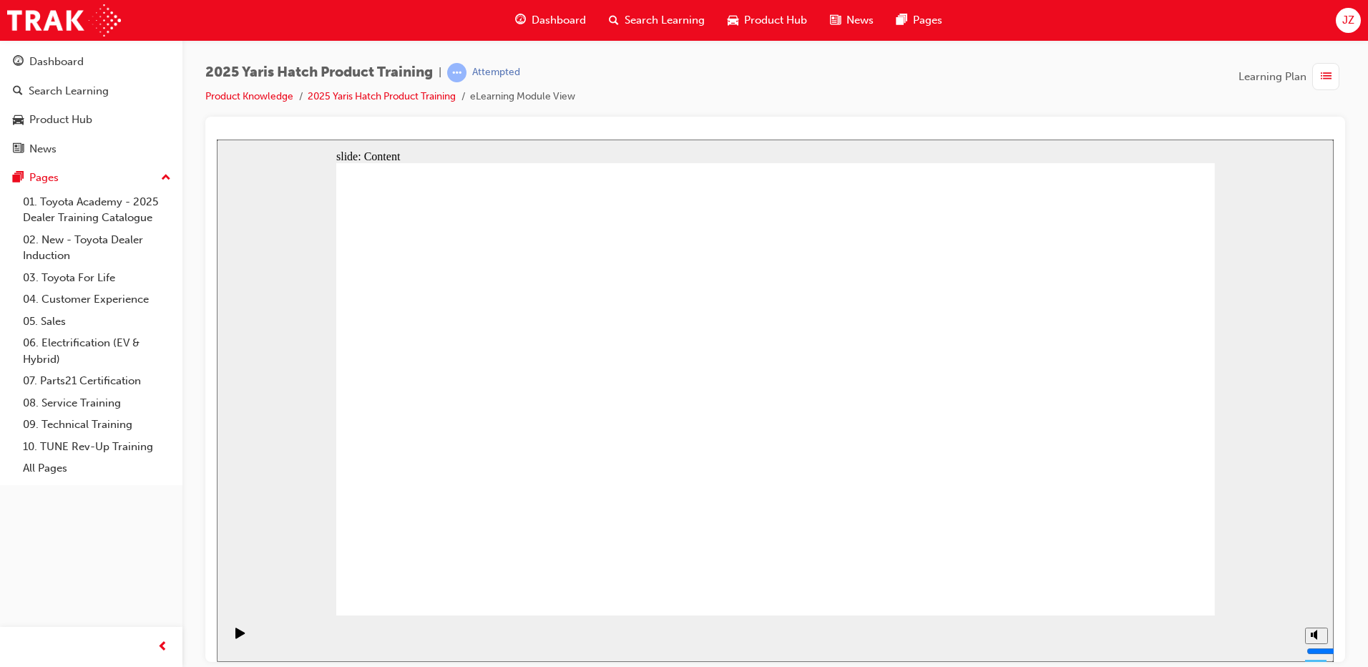
drag, startPoint x: 508, startPoint y: 336, endPoint x: 504, endPoint y: 343, distance: 8.3
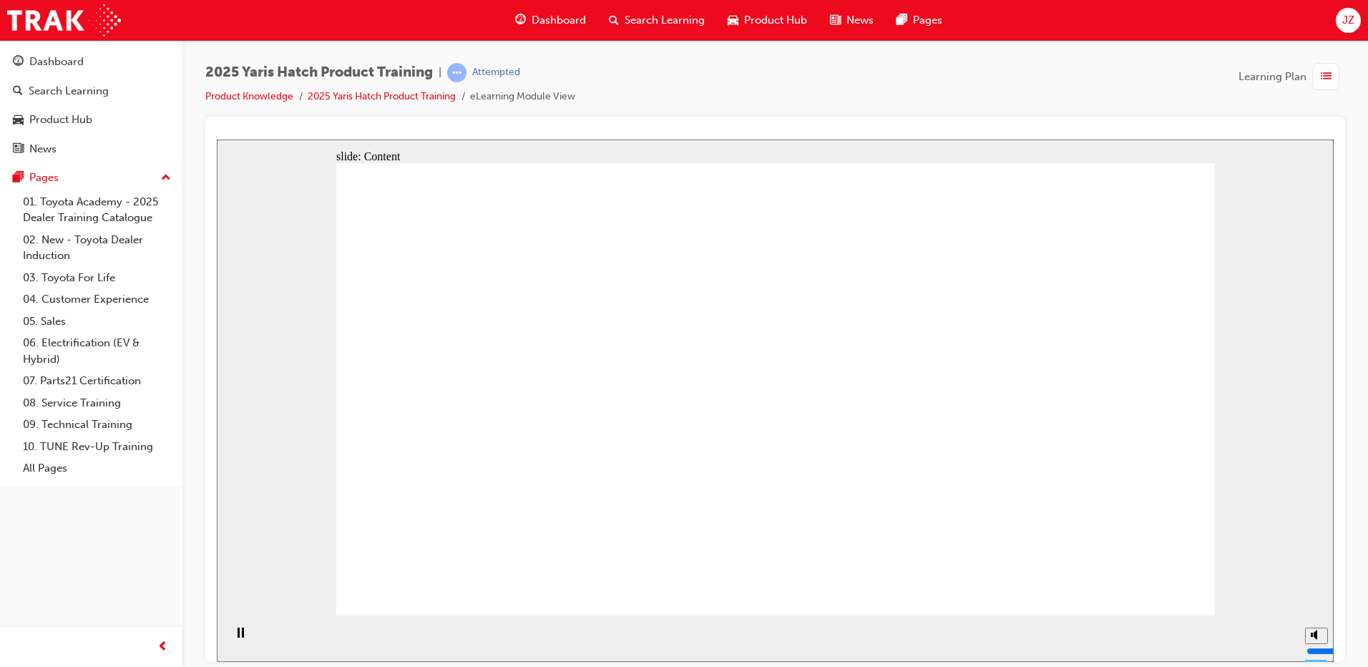
drag, startPoint x: 827, startPoint y: 231, endPoint x: 829, endPoint y: 250, distance: 19.4
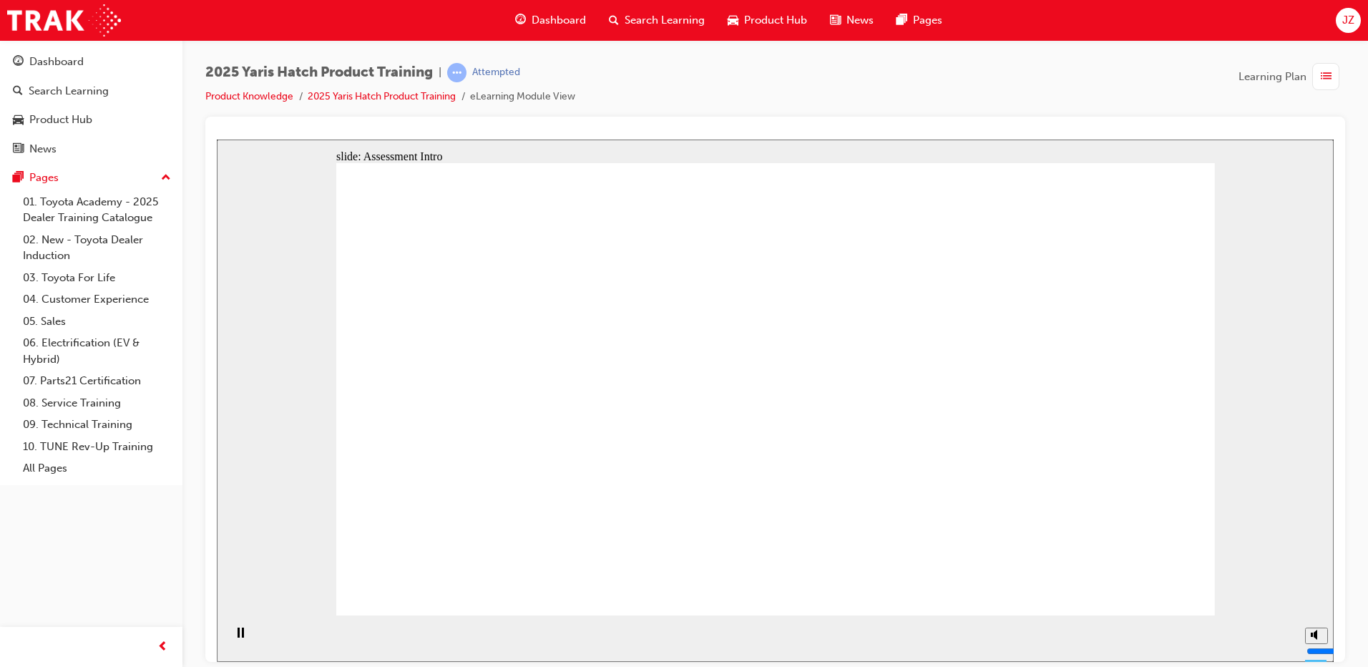
radio input "true"
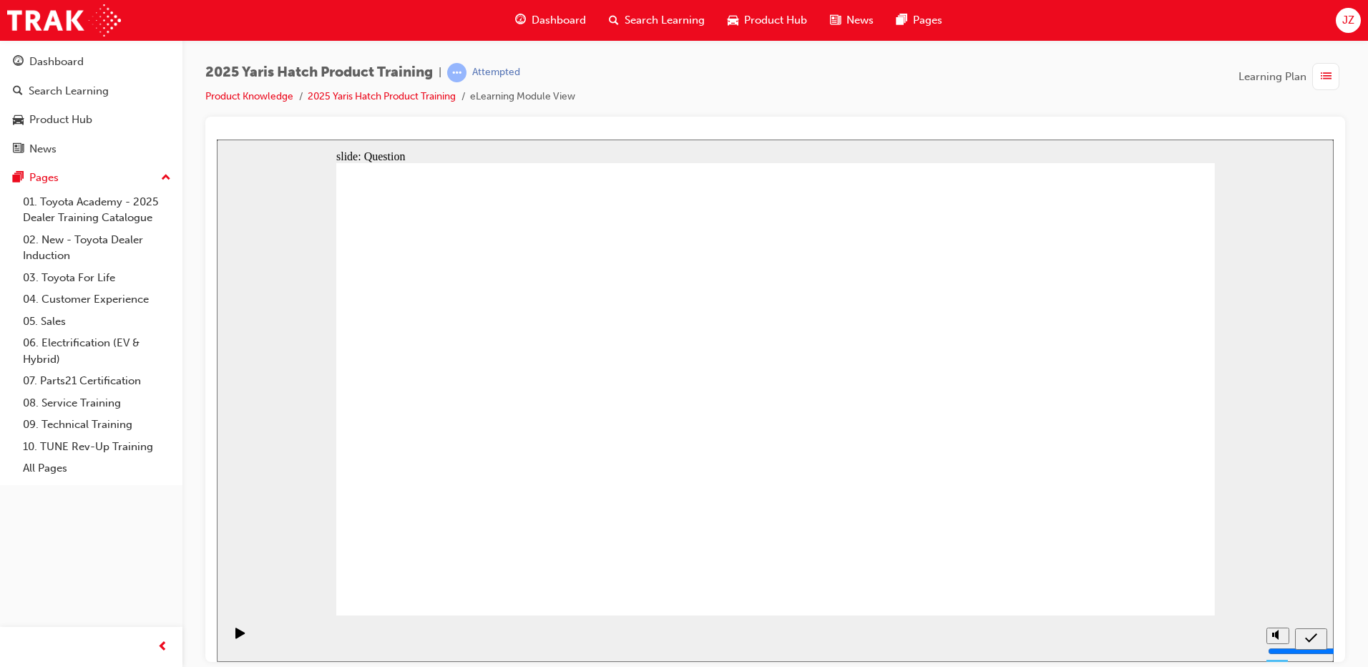
radio input "true"
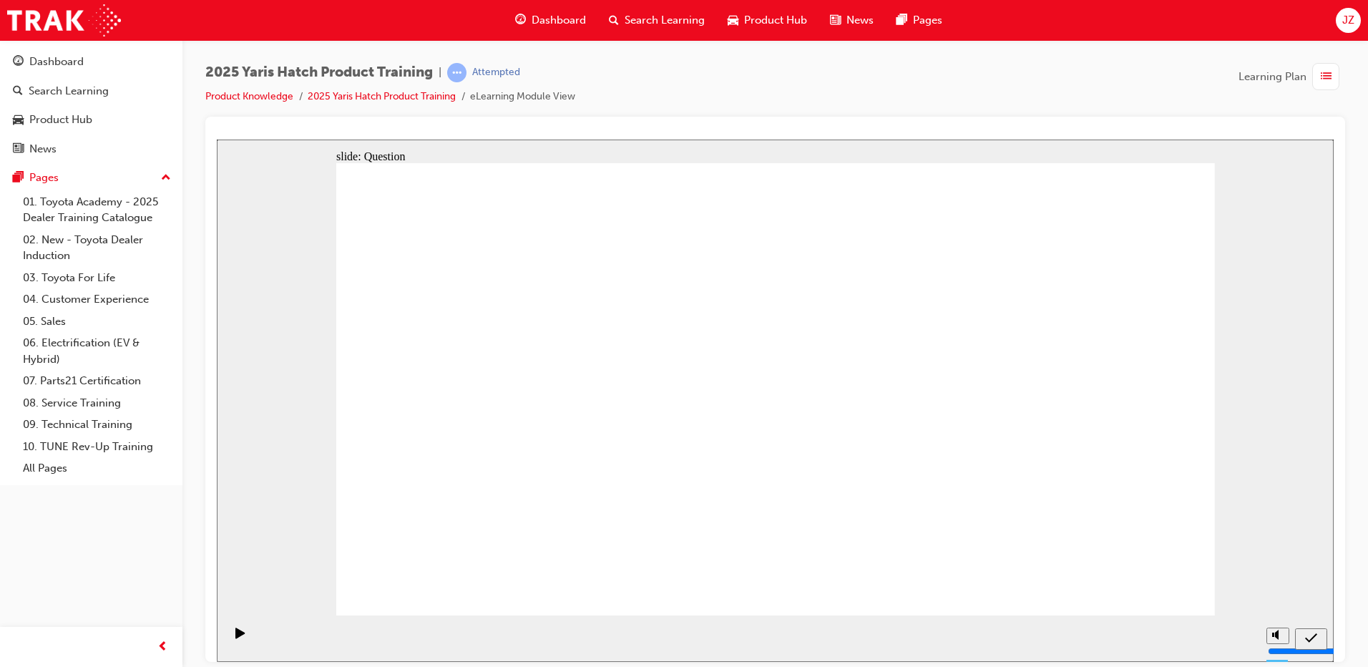
radio input "true"
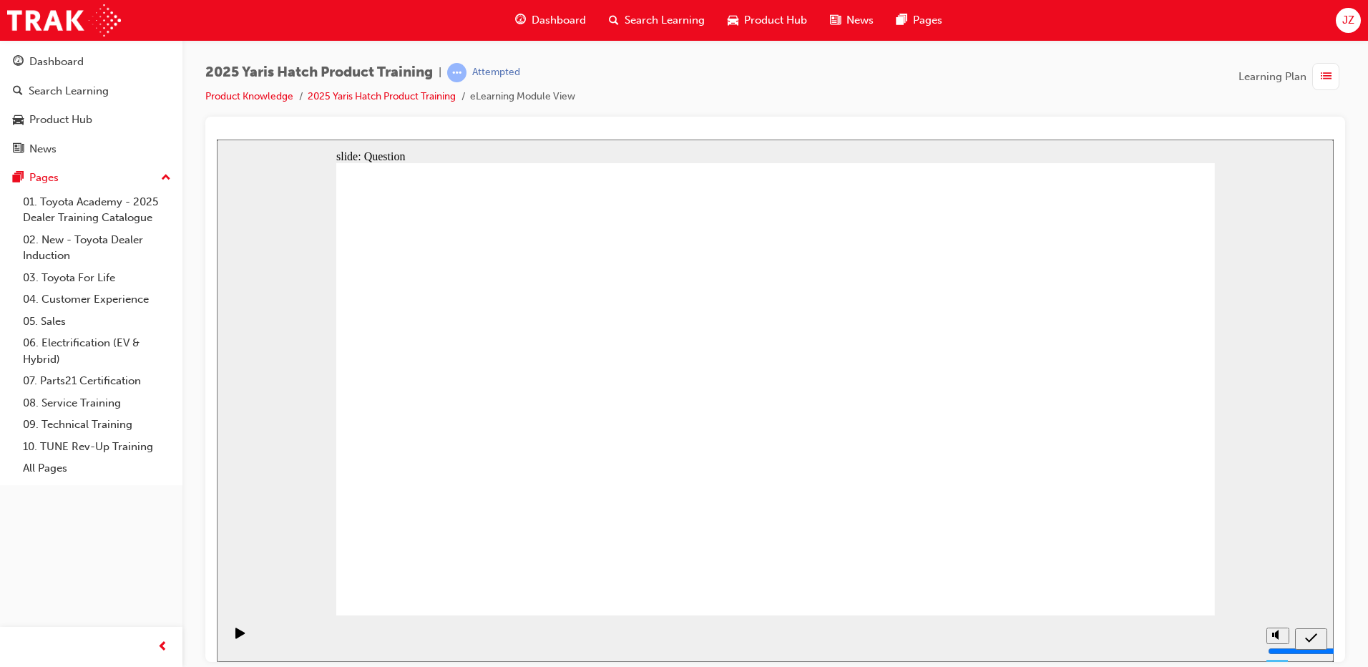
radio input "true"
drag, startPoint x: 763, startPoint y: 369, endPoint x: 921, endPoint y: 509, distance: 211.3
drag, startPoint x: 1107, startPoint y: 373, endPoint x: 788, endPoint y: 499, distance: 342.7
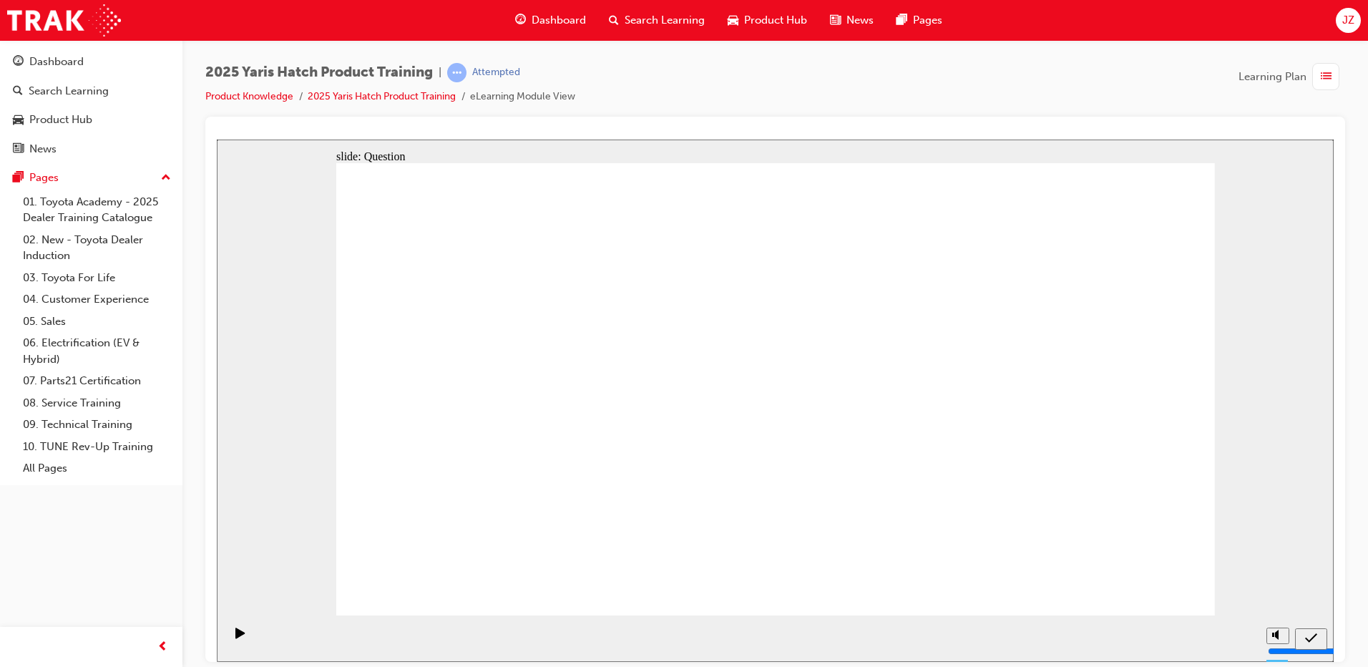
drag, startPoint x: 450, startPoint y: 376, endPoint x: 1084, endPoint y: 514, distance: 649.1
drag, startPoint x: 930, startPoint y: 363, endPoint x: 629, endPoint y: 492, distance: 327.8
drag, startPoint x: 590, startPoint y: 376, endPoint x: 430, endPoint y: 508, distance: 207.3
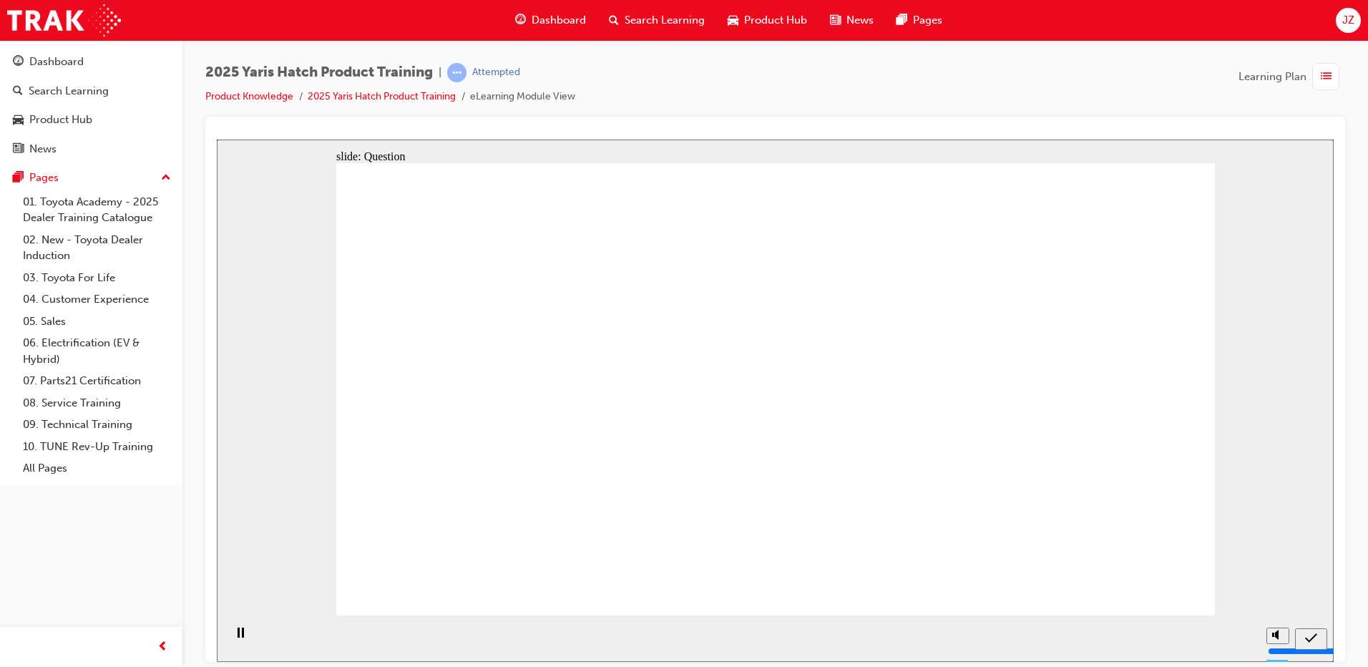
radio input "true"
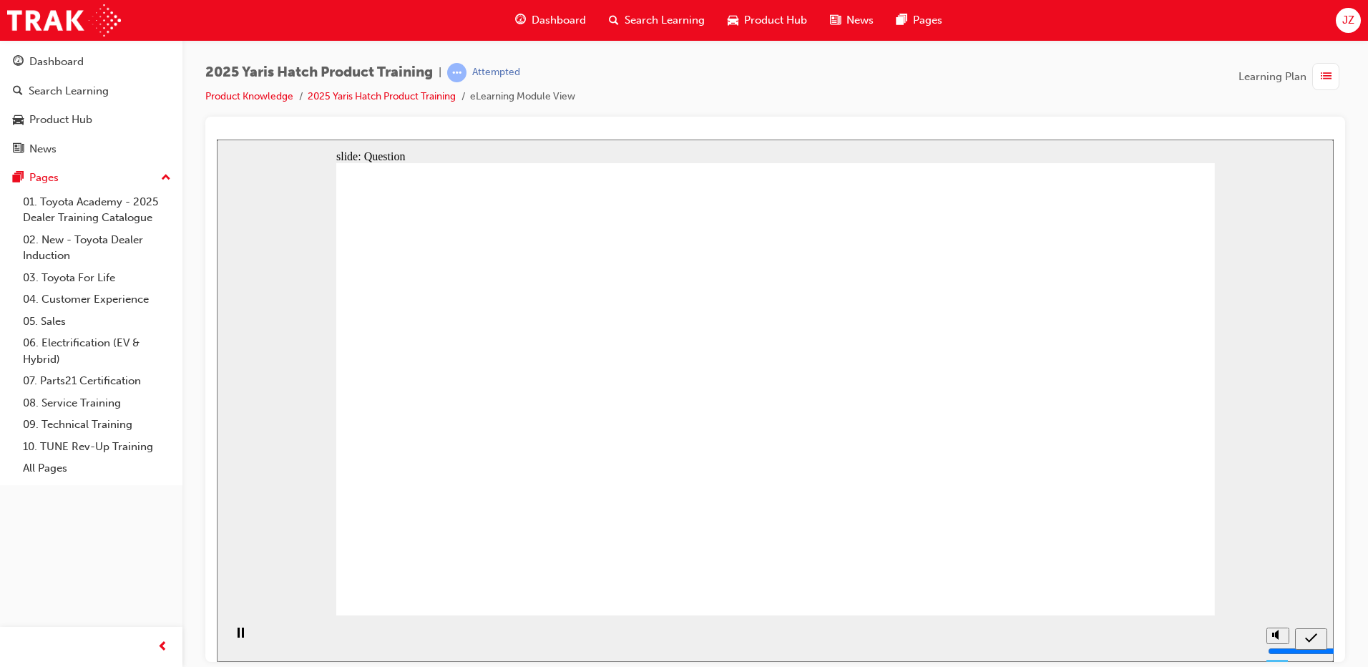
radio input "true"
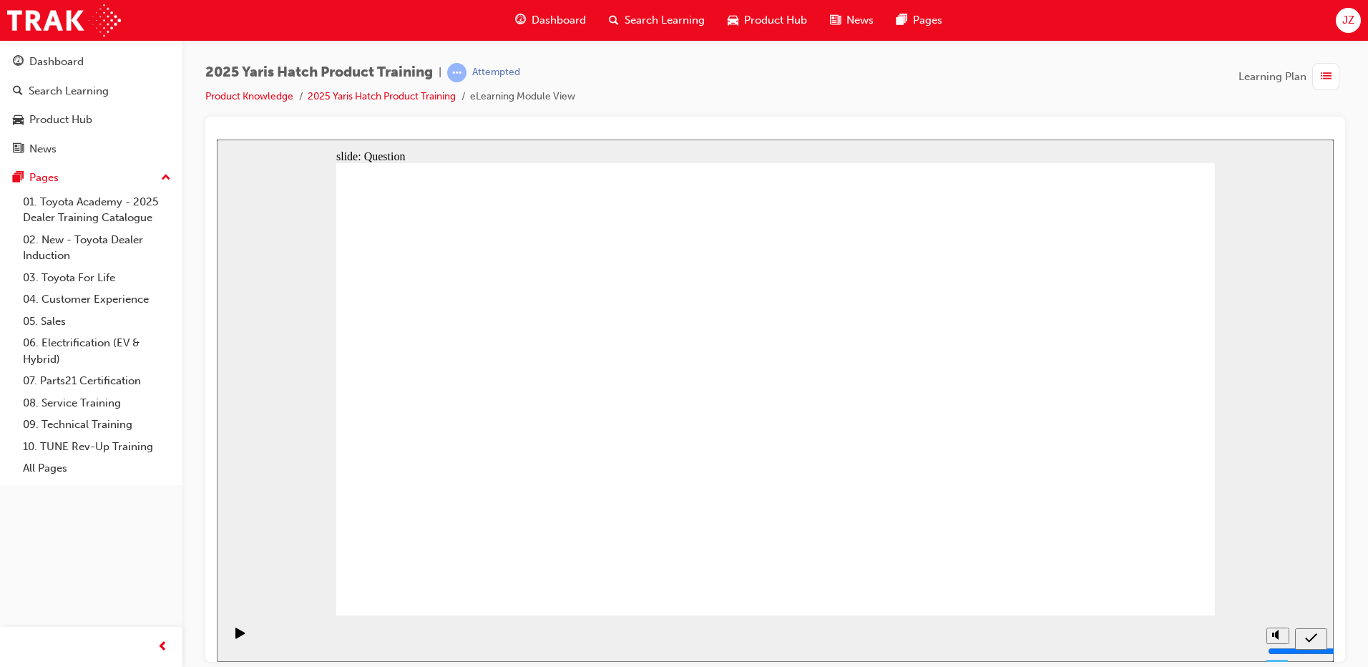
radio input "true"
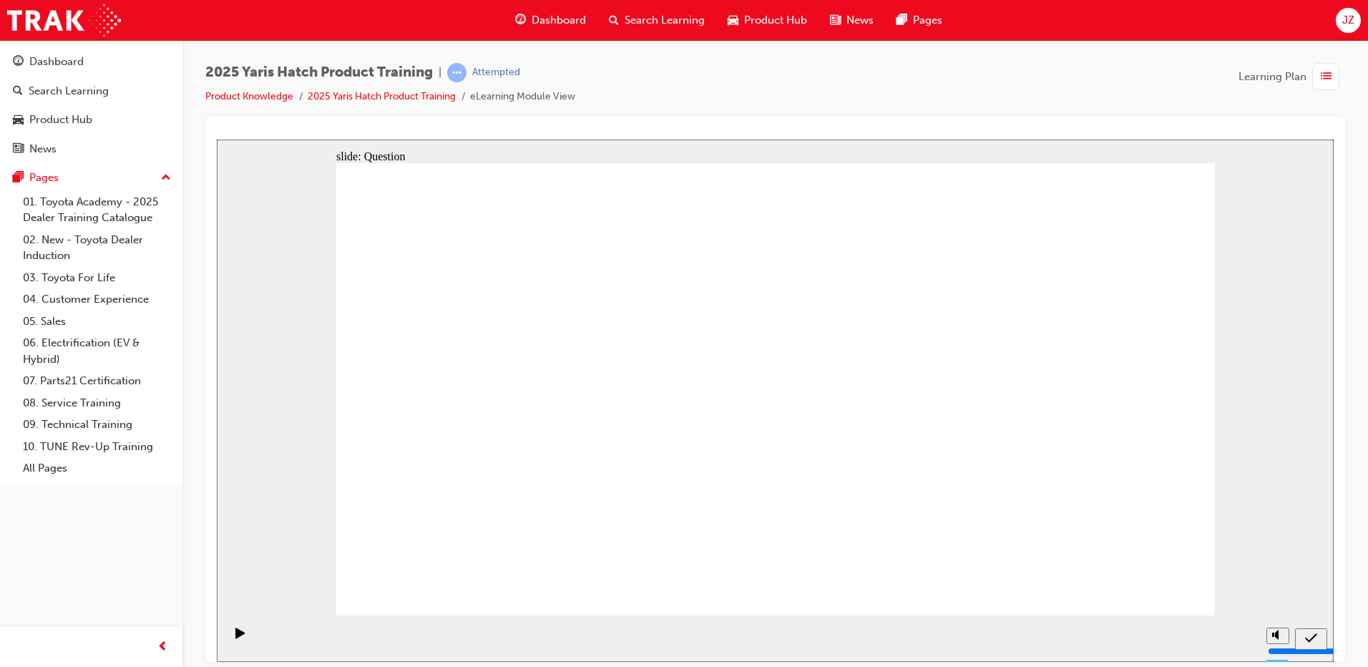
drag, startPoint x: 477, startPoint y: 363, endPoint x: 489, endPoint y: 365, distance: 12.3
drag, startPoint x: 770, startPoint y: 365, endPoint x: 909, endPoint y: 497, distance: 191.7
drag, startPoint x: 904, startPoint y: 360, endPoint x: 574, endPoint y: 484, distance: 352.2
drag, startPoint x: 575, startPoint y: 379, endPoint x: 447, endPoint y: 511, distance: 184.1
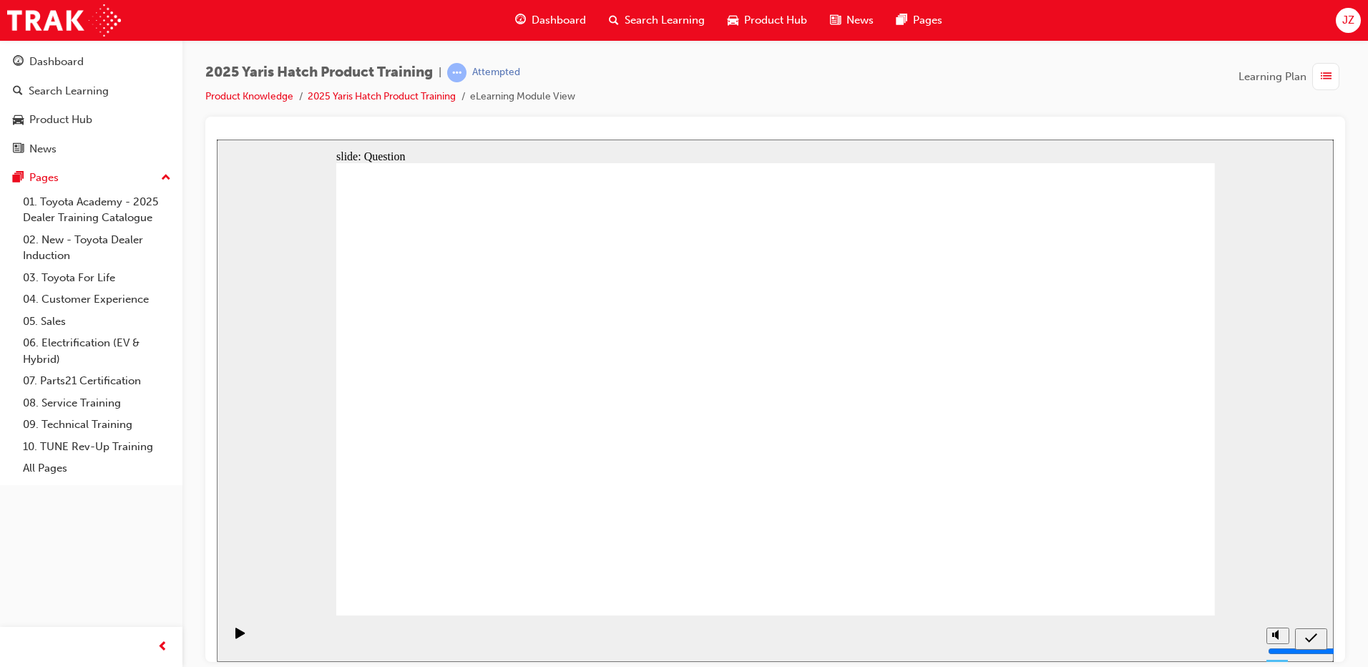
drag, startPoint x: 1057, startPoint y: 365, endPoint x: 594, endPoint y: 401, distance: 464.9
drag, startPoint x: 554, startPoint y: 397, endPoint x: 1115, endPoint y: 515, distance: 573.8
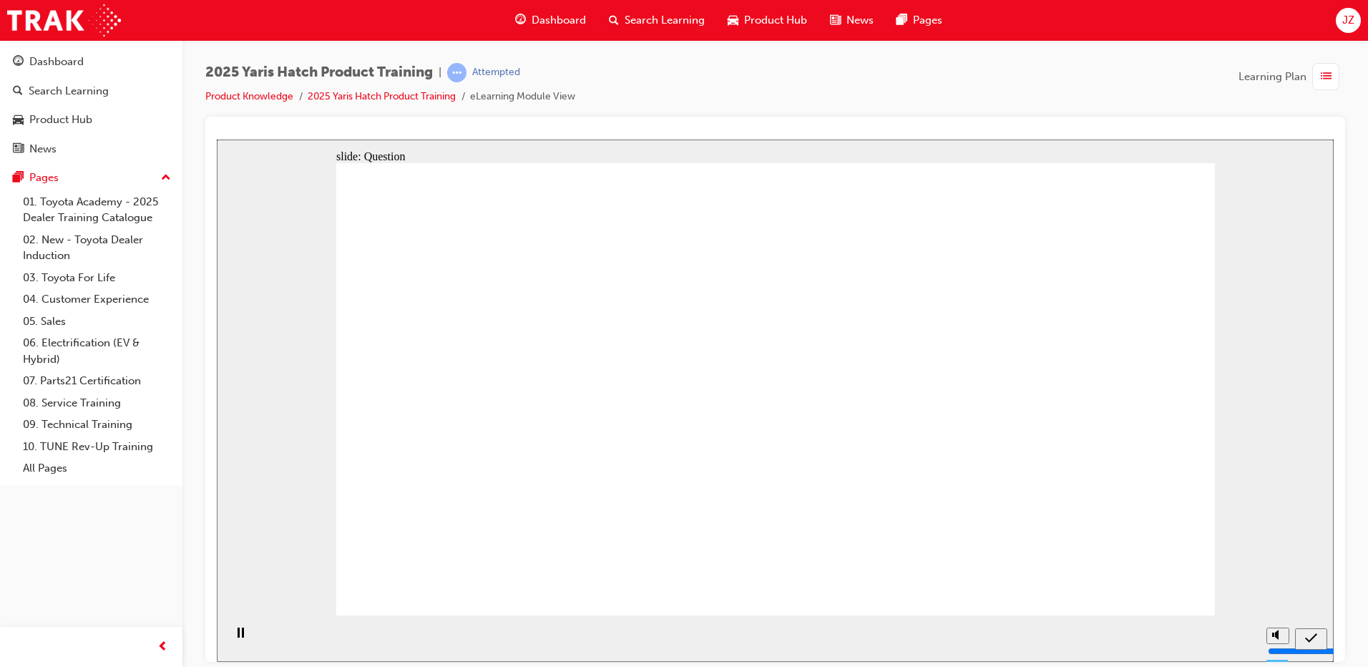
radio input "true"
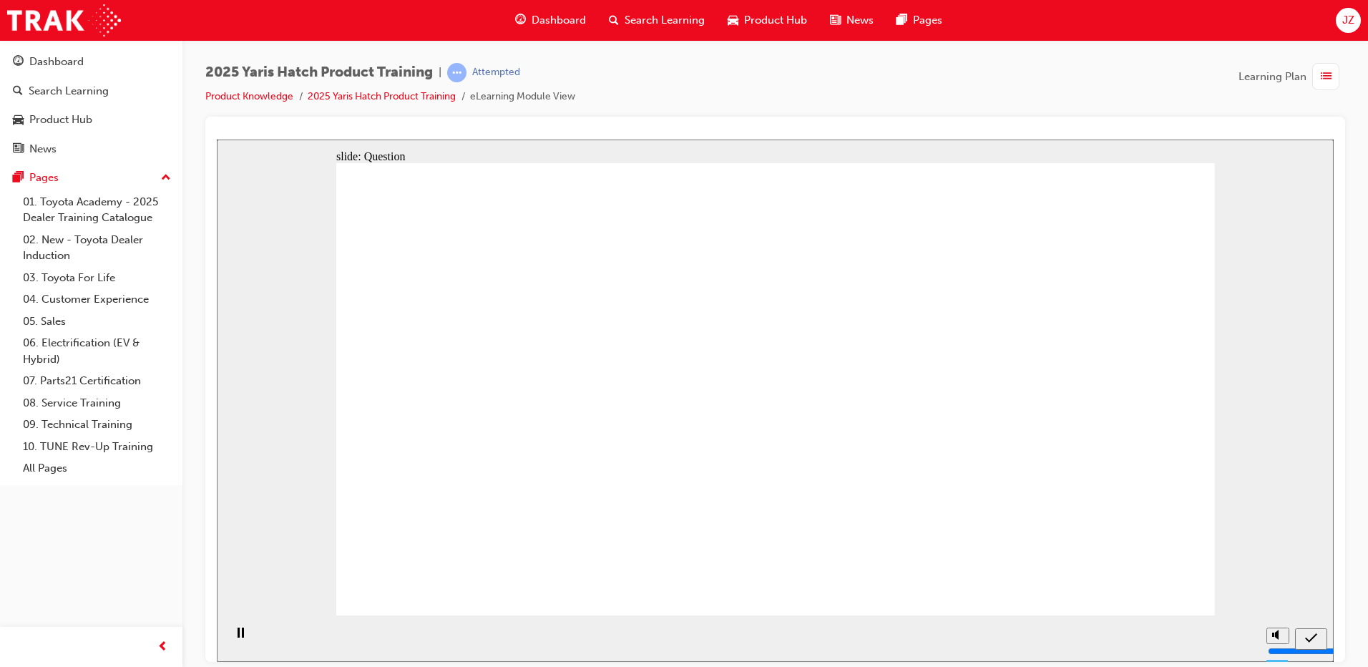
radio input "true"
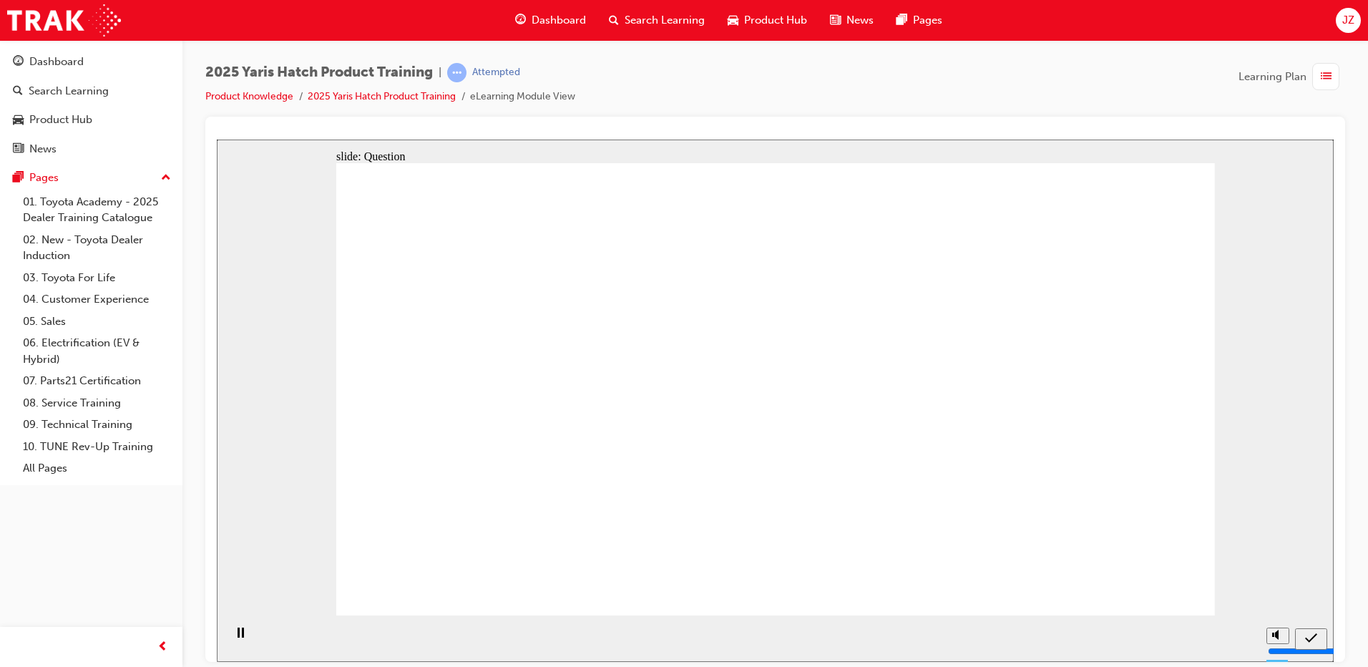
drag, startPoint x: 981, startPoint y: 453, endPoint x: 974, endPoint y: 453, distance: 7.2
radio input "true"
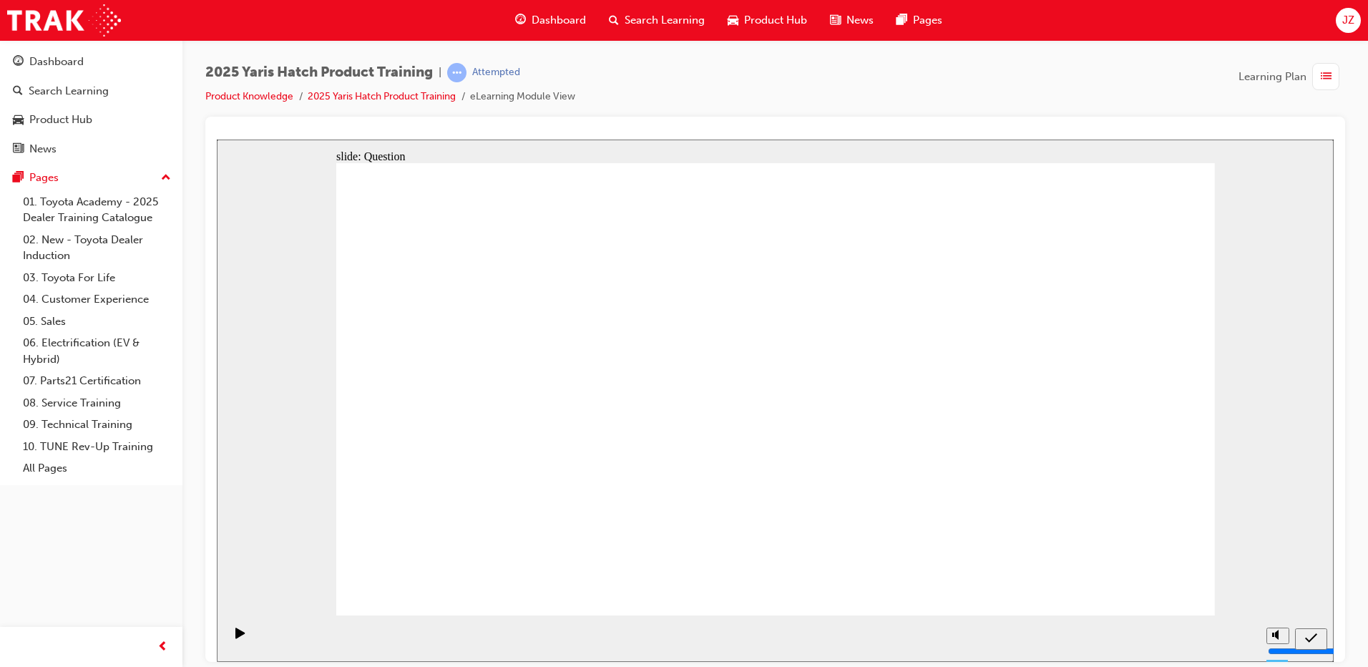
drag, startPoint x: 769, startPoint y: 345, endPoint x: 931, endPoint y: 399, distance: 171.2
drag, startPoint x: 924, startPoint y: 375, endPoint x: 590, endPoint y: 500, distance: 356.7
drag, startPoint x: 597, startPoint y: 379, endPoint x: 589, endPoint y: 371, distance: 10.6
drag, startPoint x: 469, startPoint y: 371, endPoint x: 1069, endPoint y: 423, distance: 602.4
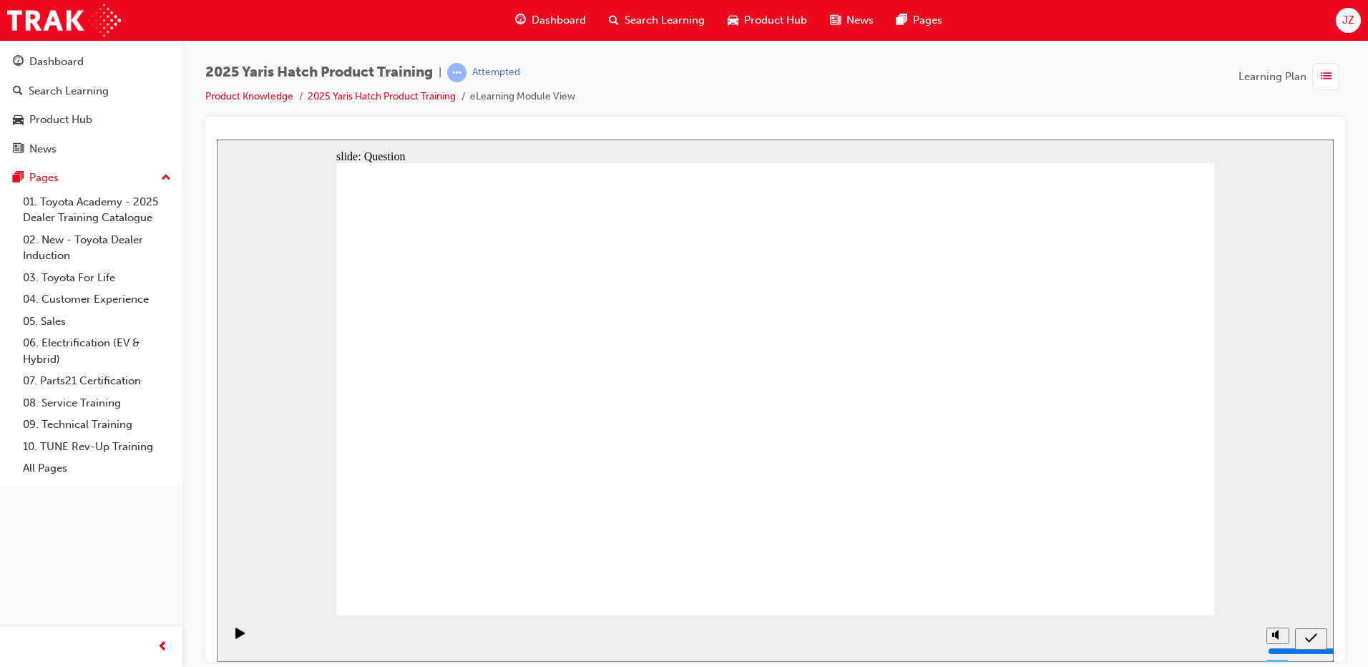
drag, startPoint x: 1079, startPoint y: 363, endPoint x: 750, endPoint y: 501, distance: 356.2
drag, startPoint x: 578, startPoint y: 407, endPoint x: 461, endPoint y: 490, distance: 143.7
drag, startPoint x: 765, startPoint y: 501, endPoint x: 777, endPoint y: 510, distance: 14.3
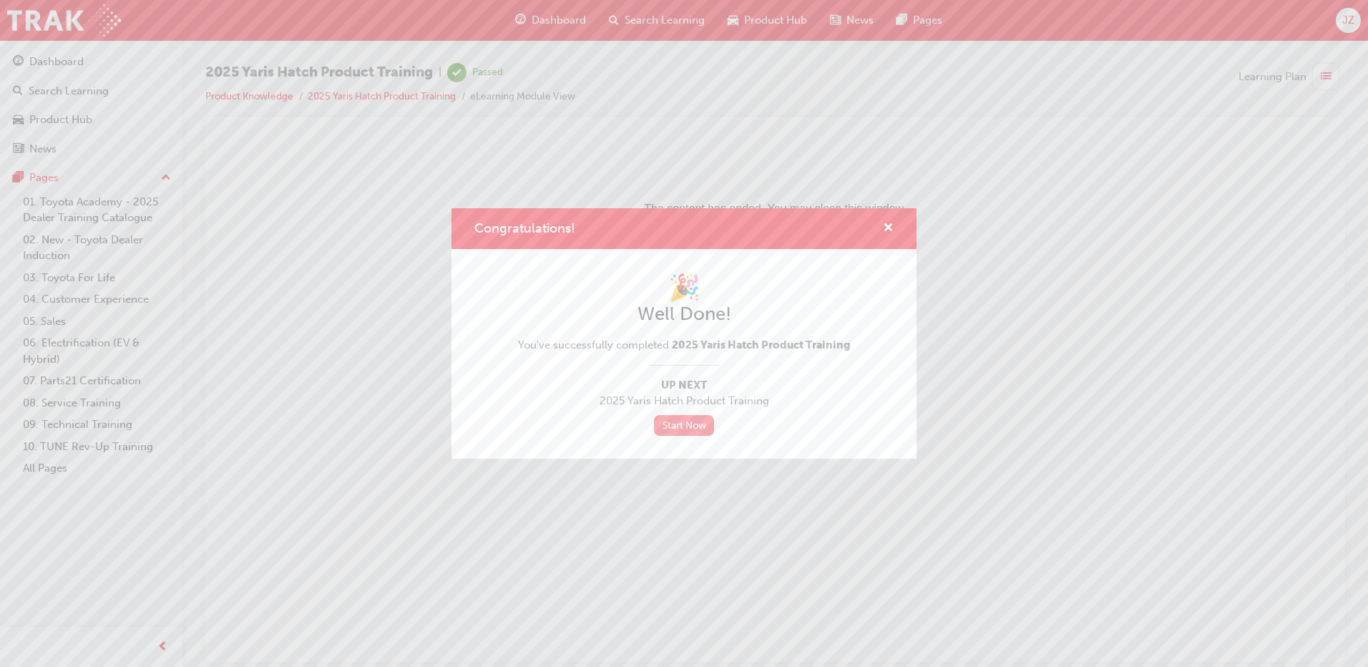
click at [693, 422] on link "Start Now" at bounding box center [684, 425] width 60 height 21
click at [695, 429] on link "Start Now" at bounding box center [684, 425] width 60 height 21
click at [886, 227] on span "cross-icon" at bounding box center [888, 228] width 11 height 13
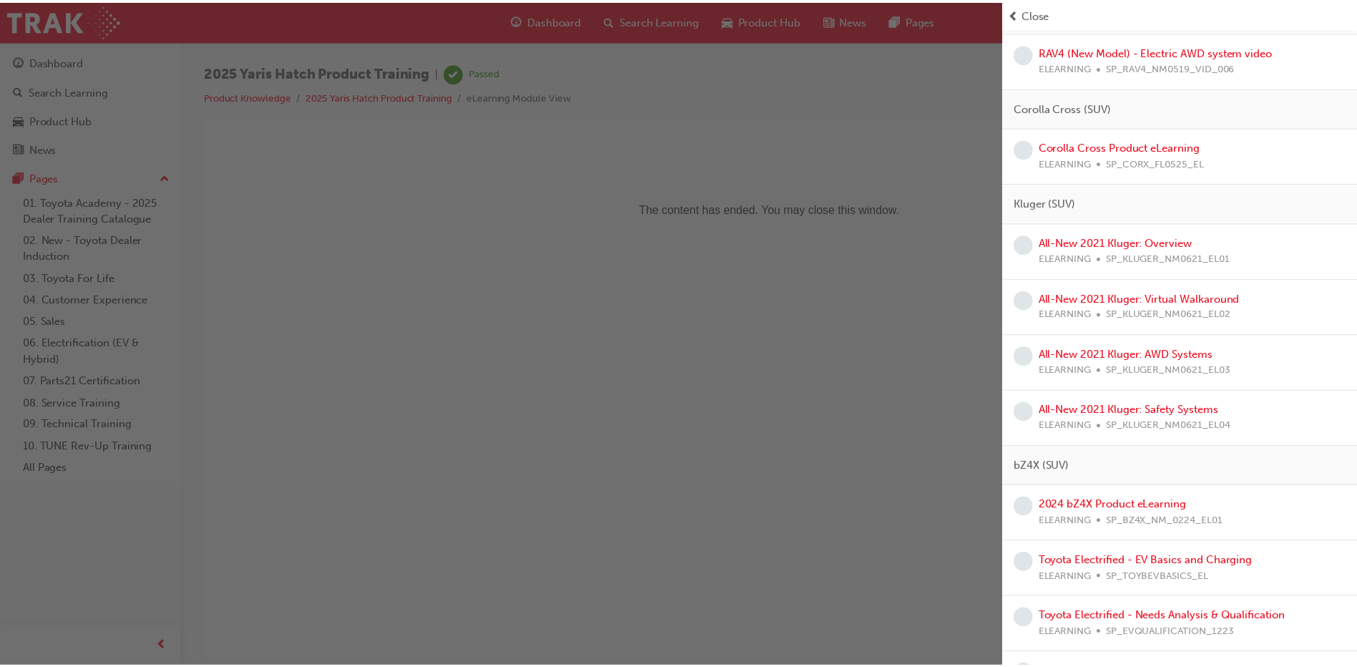
scroll to position [1574, 0]
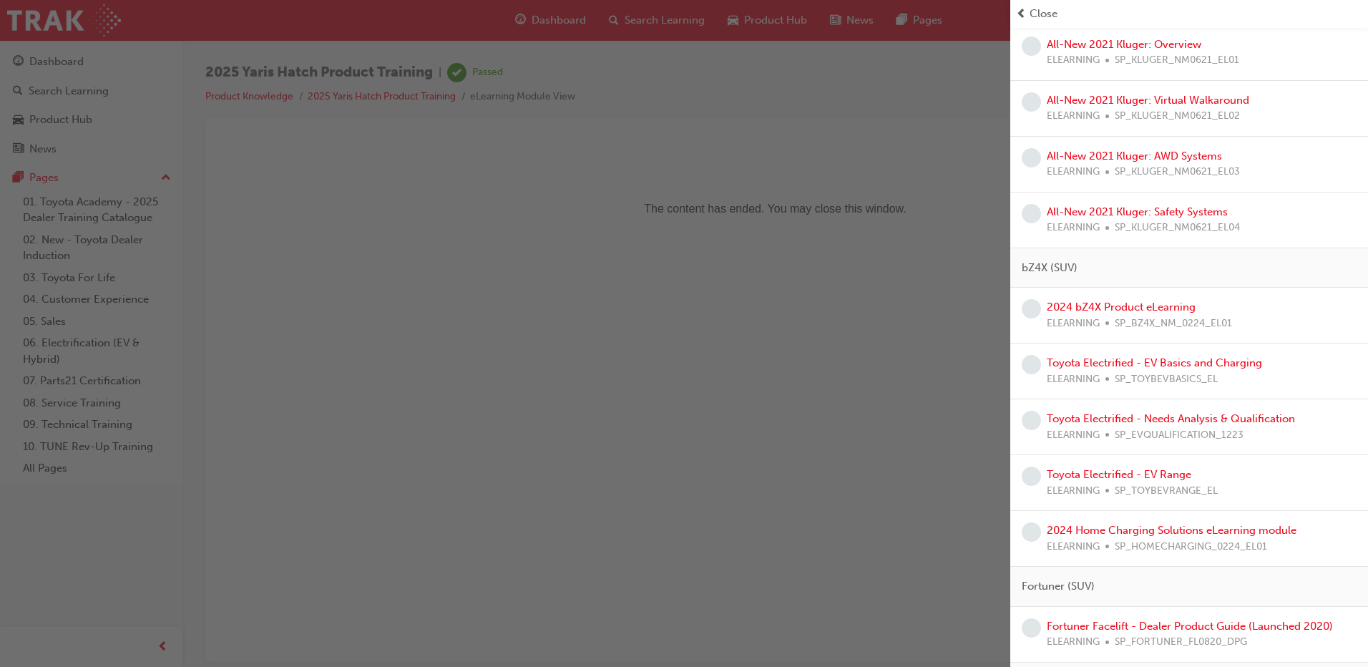
click at [675, 284] on div "button" at bounding box center [505, 333] width 1010 height 667
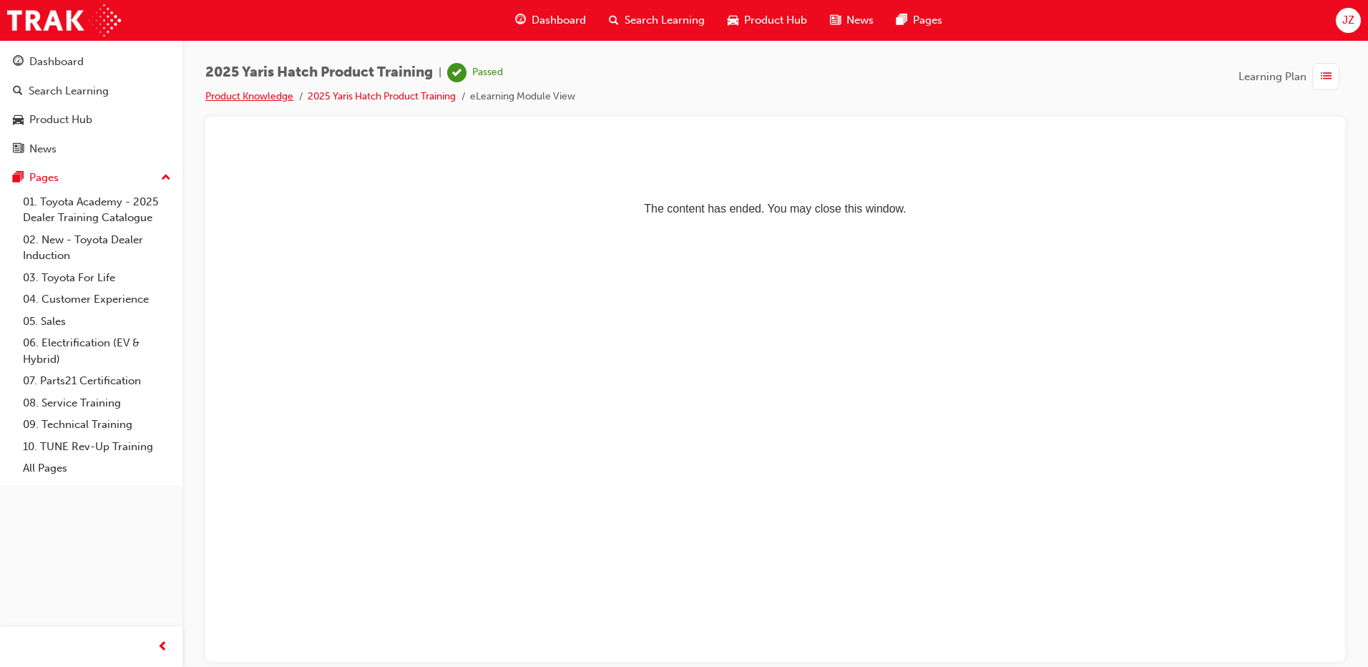
click at [282, 92] on link "Product Knowledge" at bounding box center [249, 96] width 88 height 12
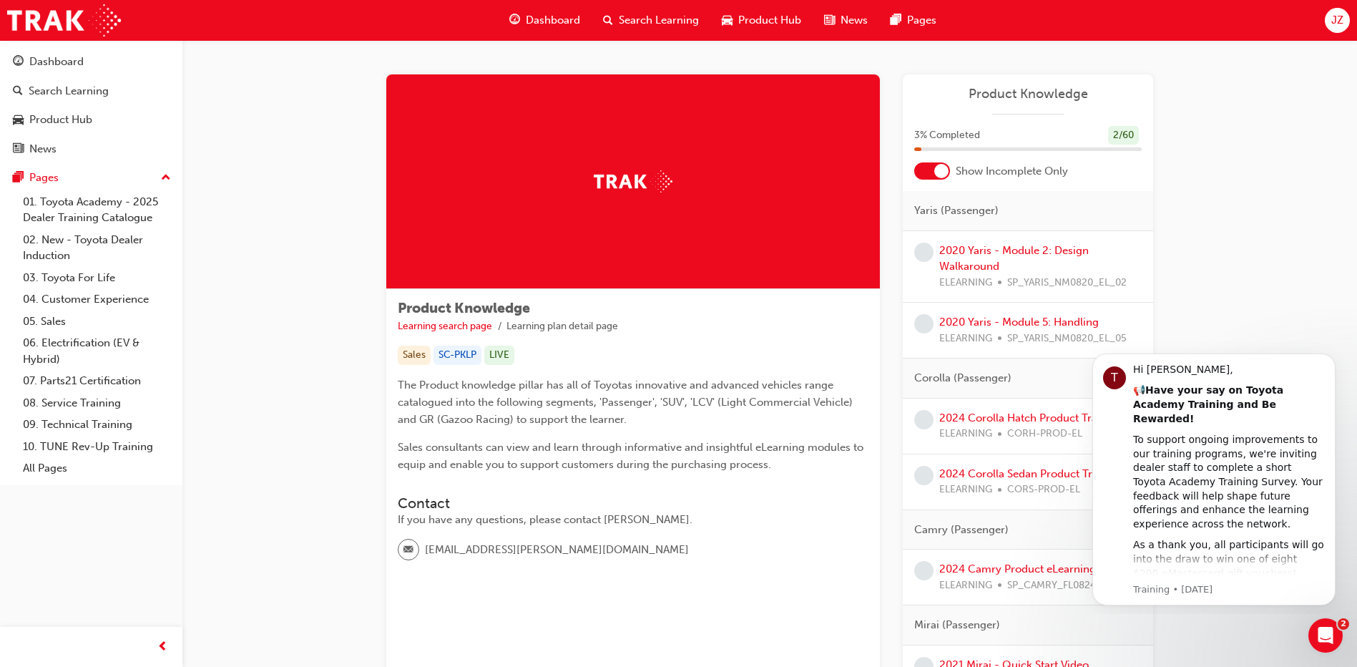
click at [1013, 96] on span "Product Knowledge" at bounding box center [1027, 94] width 227 height 16
click at [666, 186] on img at bounding box center [633, 181] width 79 height 22
click at [660, 184] on img at bounding box center [633, 181] width 79 height 22
click at [71, 20] on img at bounding box center [64, 20] width 114 height 32
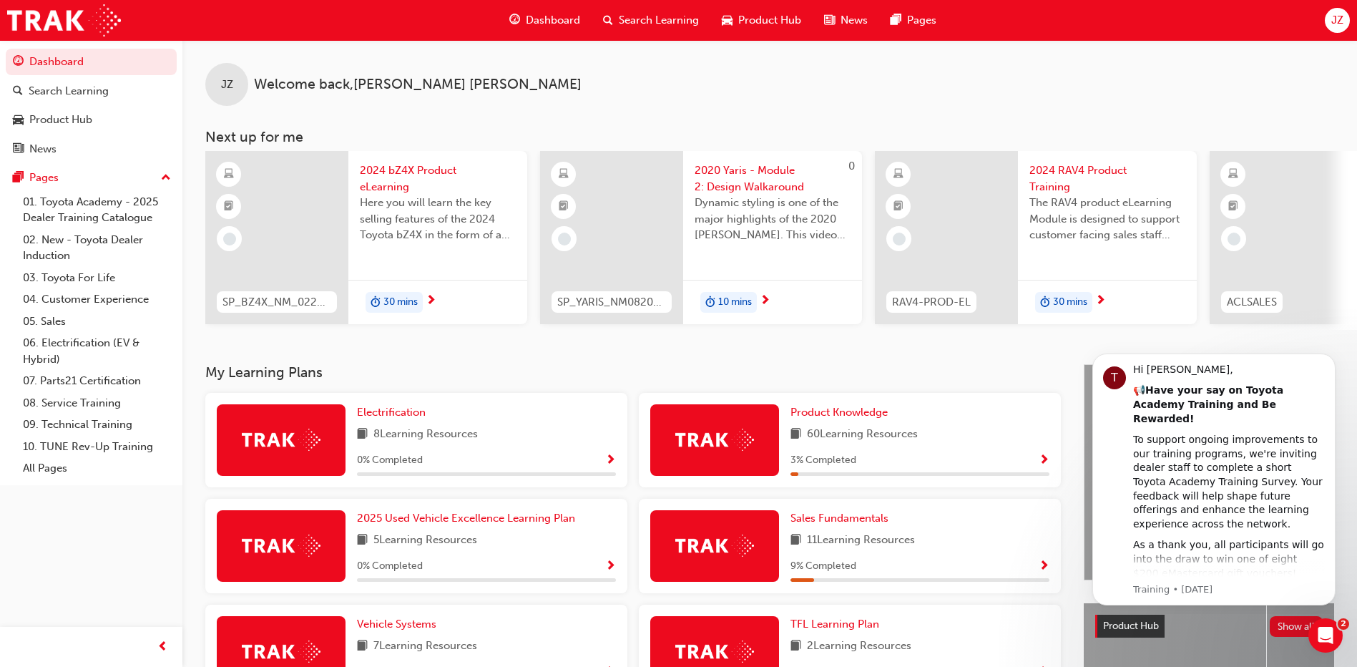
click at [759, 442] on div at bounding box center [714, 440] width 129 height 72
click at [1045, 459] on span "Show Progress" at bounding box center [1044, 460] width 11 height 13
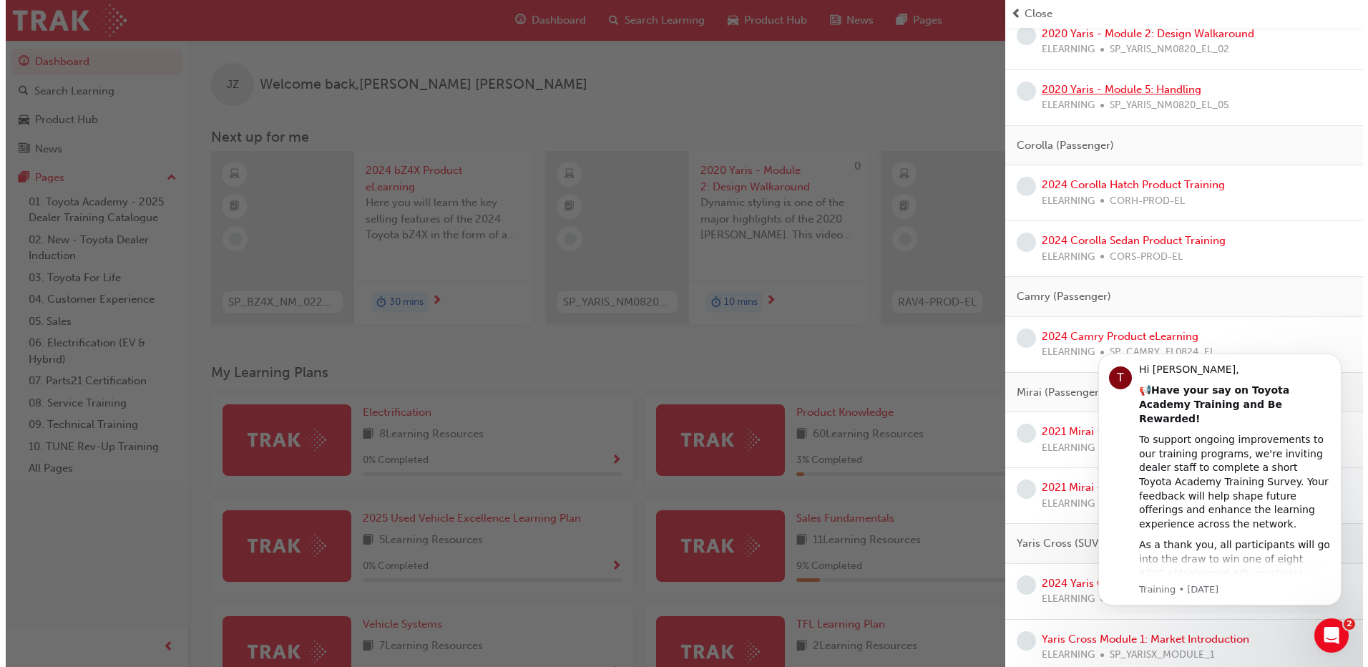
scroll to position [215, 0]
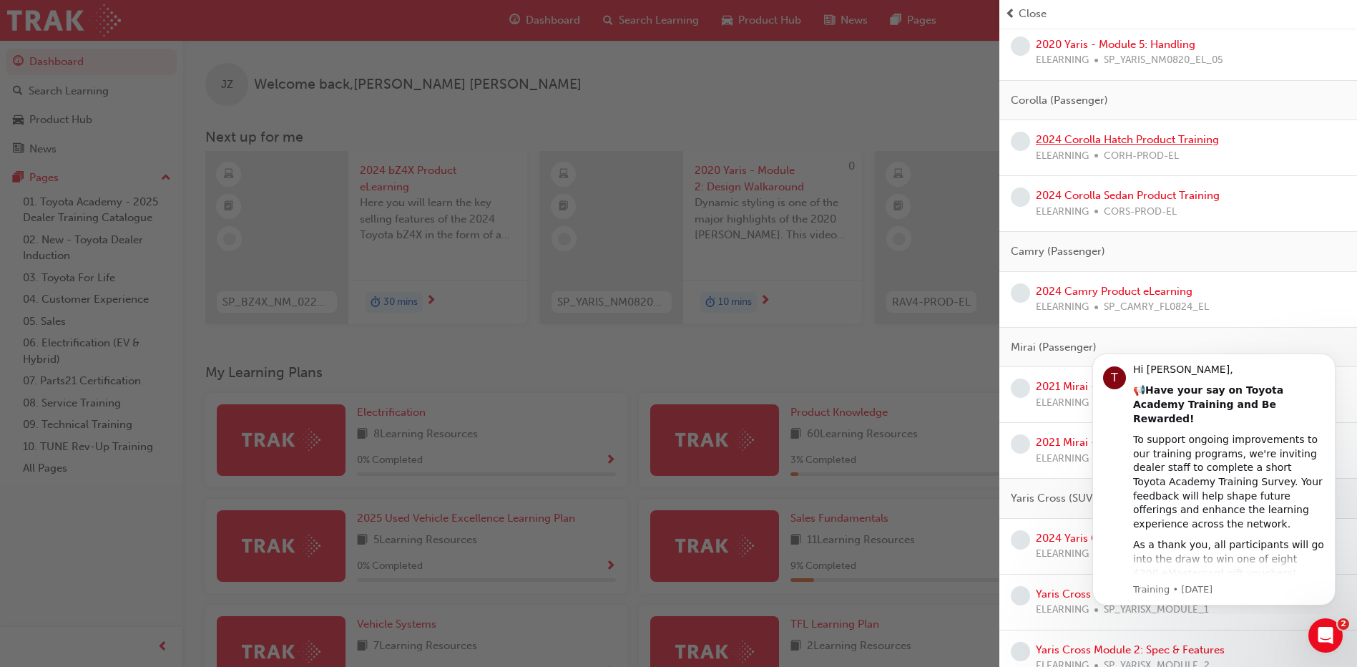
click at [1176, 137] on link "2024 Corolla Hatch Product Training" at bounding box center [1127, 139] width 183 height 13
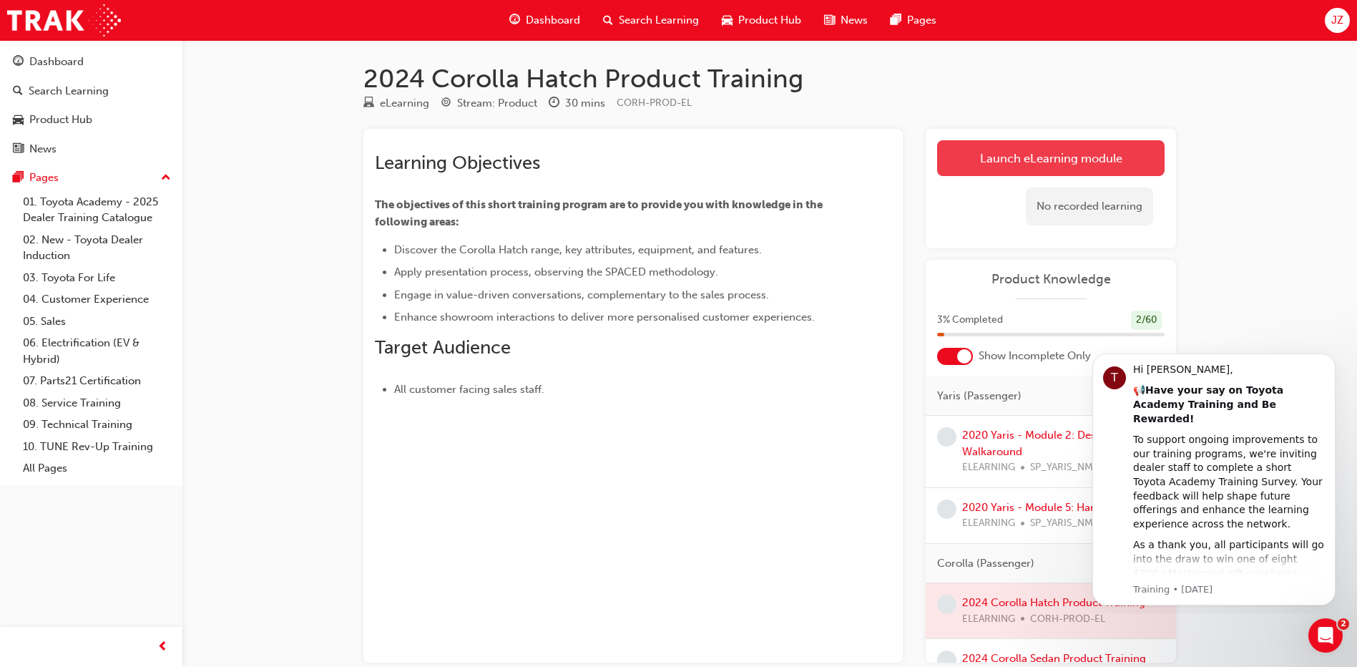
click at [1071, 158] on link "Launch eLearning module" at bounding box center [1050, 158] width 227 height 36
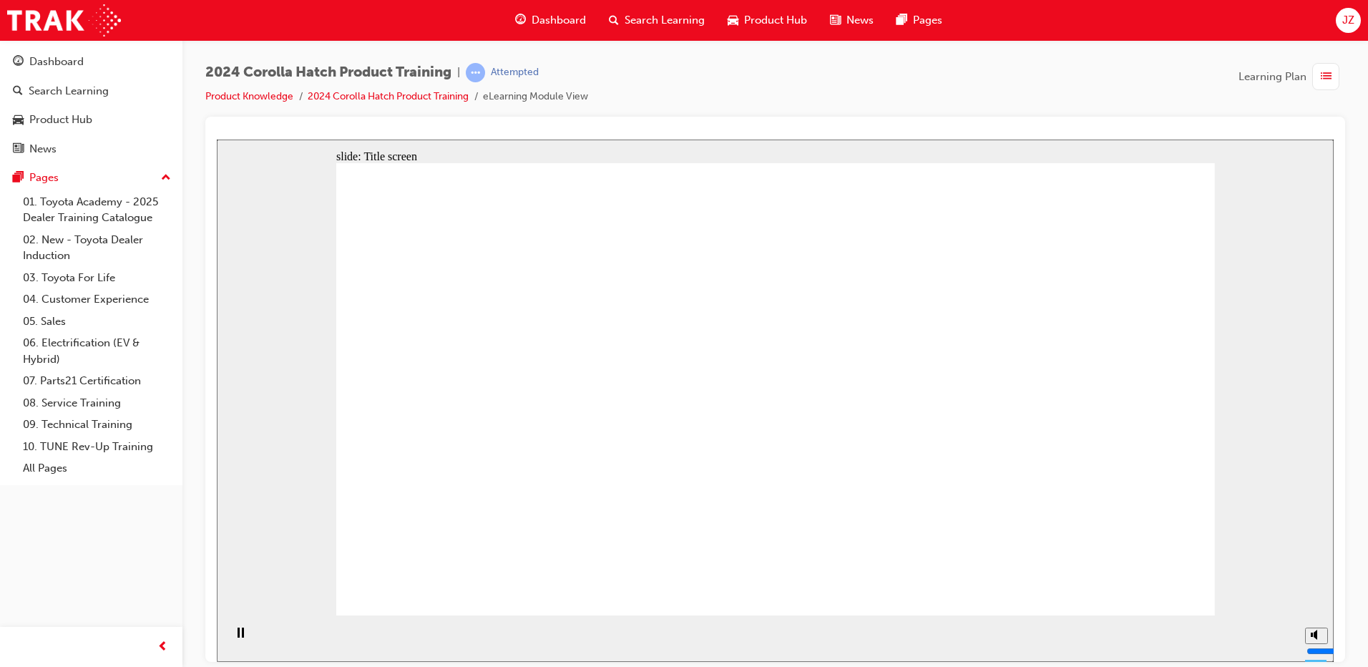
click at [755, 128] on div at bounding box center [775, 133] width 1117 height 11
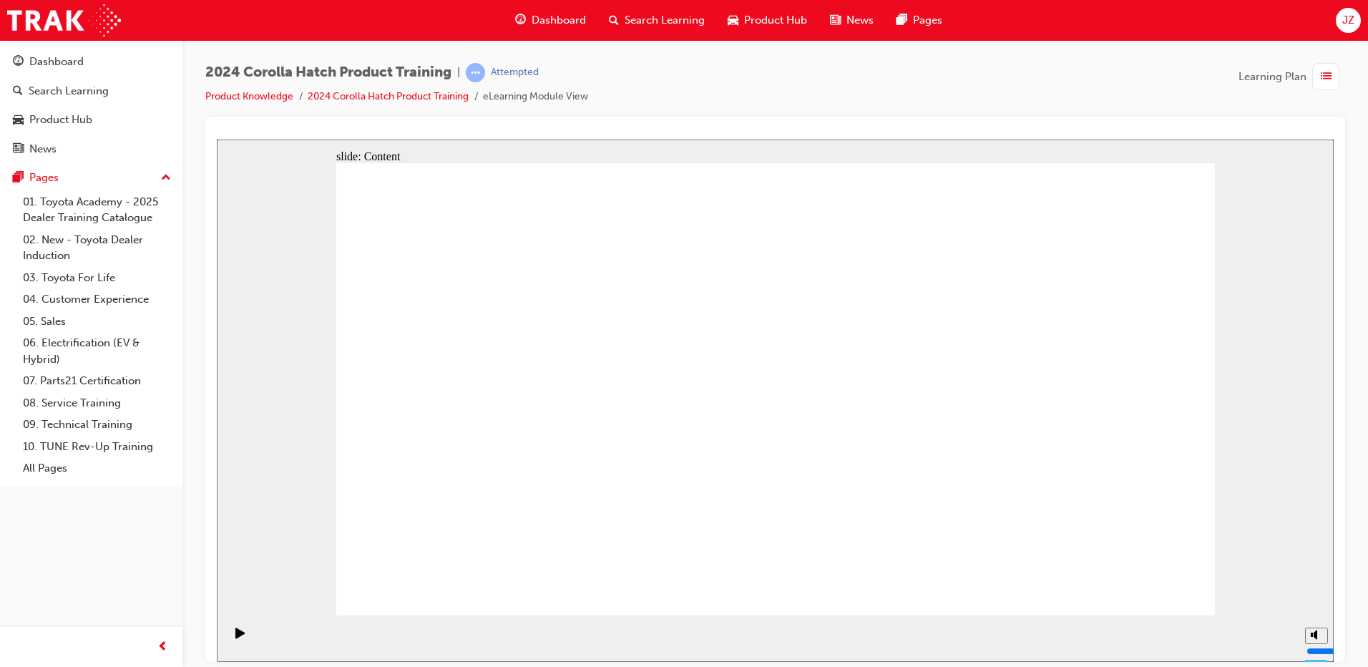
drag, startPoint x: 640, startPoint y: 389, endPoint x: 691, endPoint y: 393, distance: 50.9
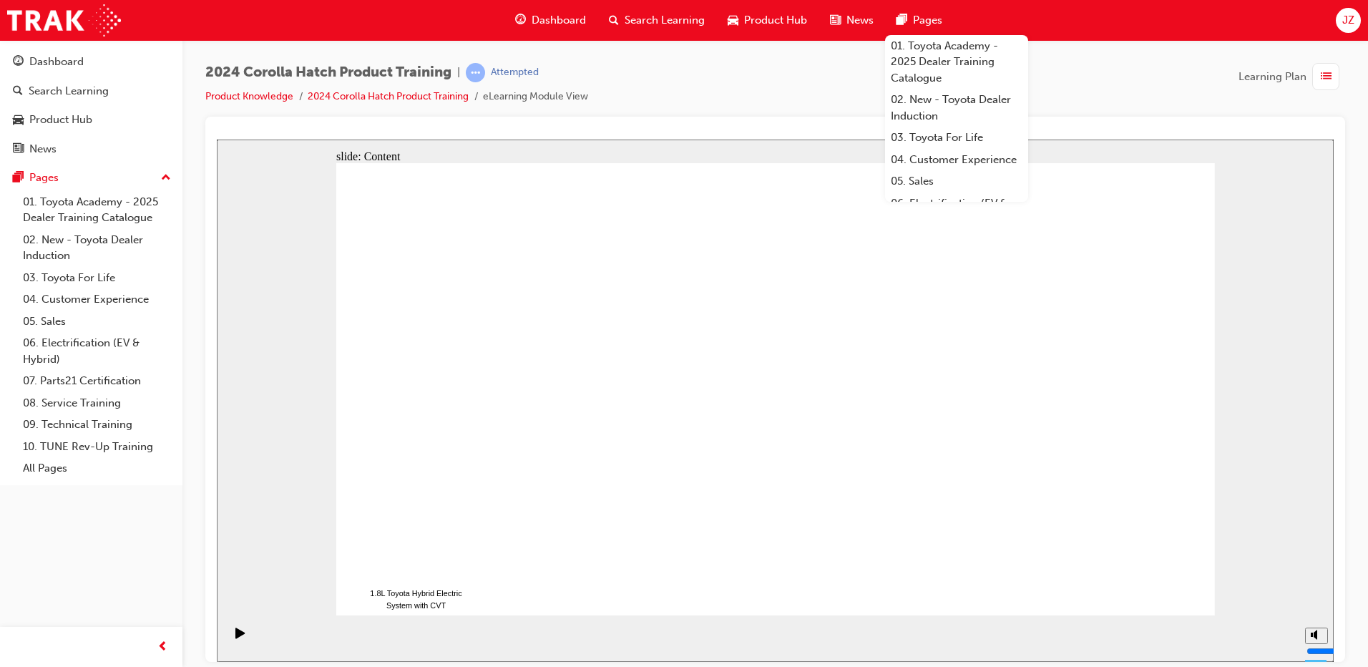
drag, startPoint x: 1119, startPoint y: 576, endPoint x: 1154, endPoint y: 581, distance: 35.4
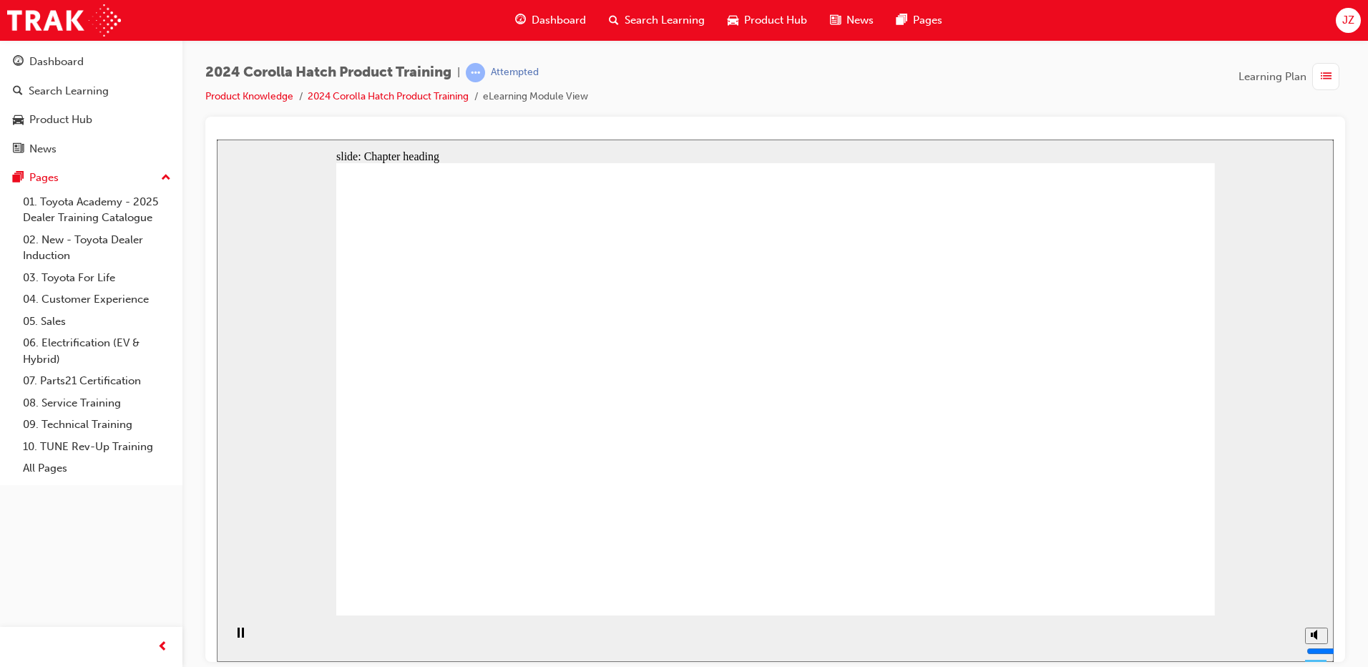
drag, startPoint x: 983, startPoint y: 330, endPoint x: 1042, endPoint y: 368, distance: 69.8
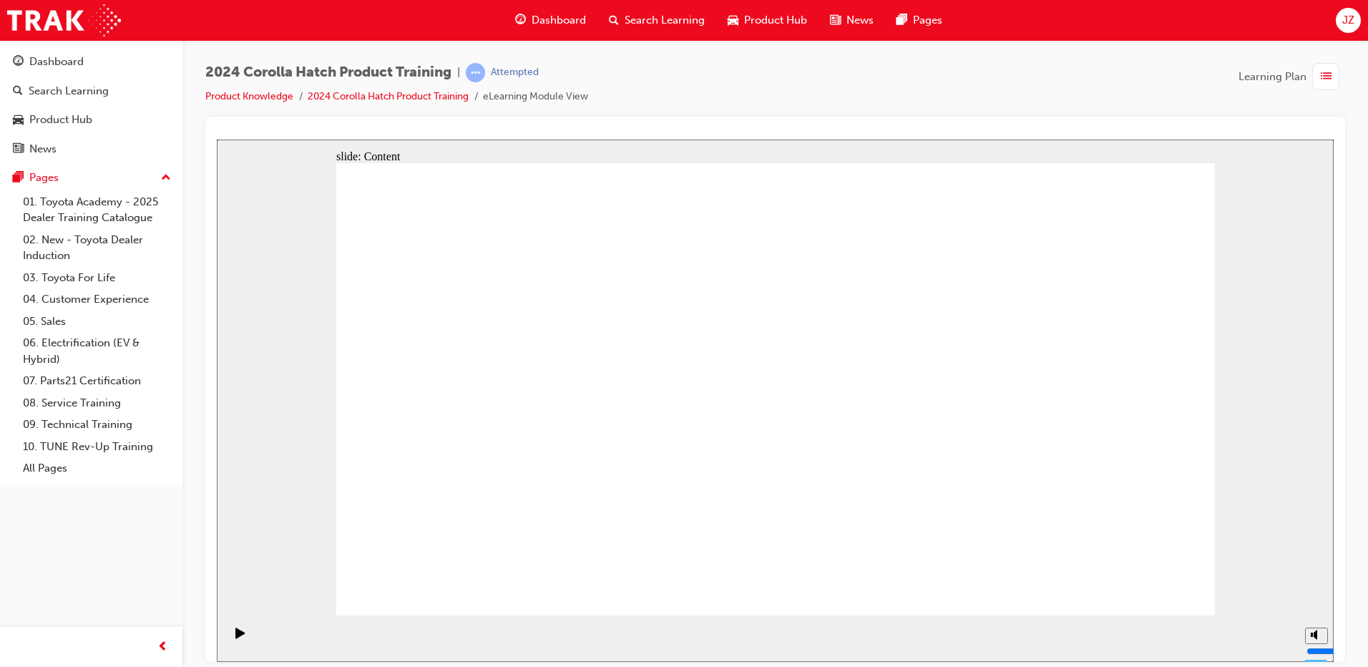
drag, startPoint x: 1112, startPoint y: 371, endPoint x: 1134, endPoint y: 412, distance: 46.4
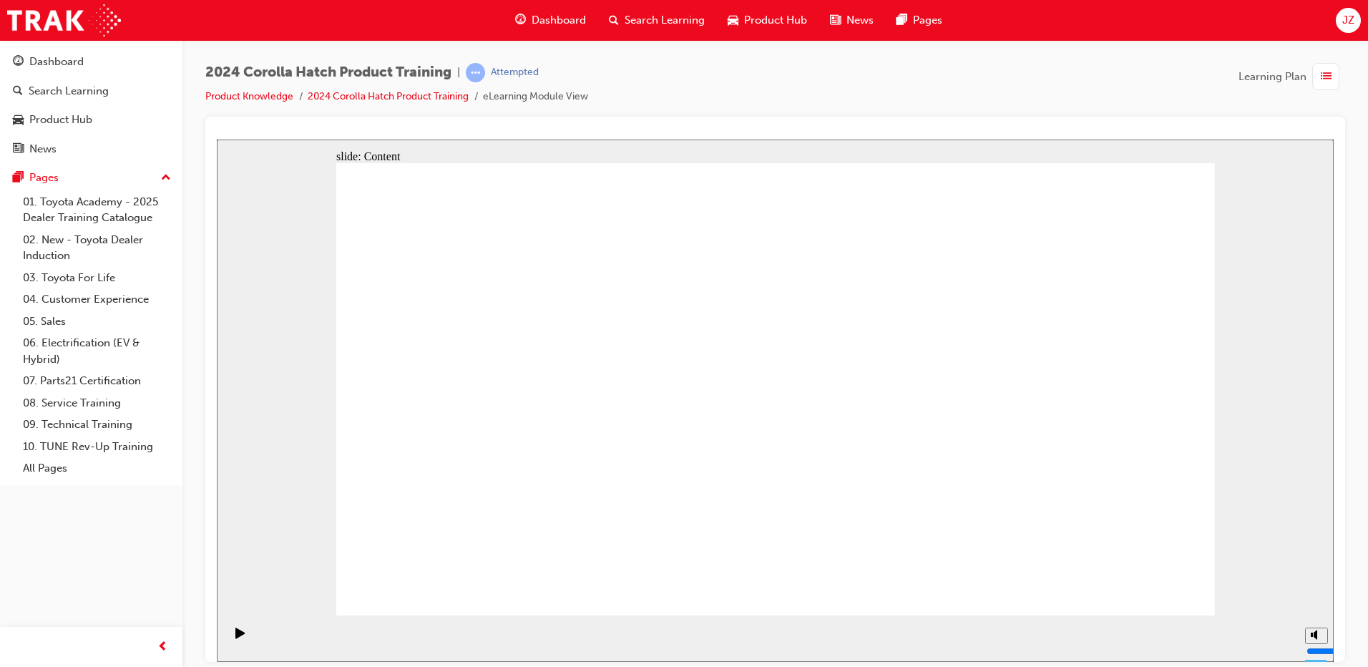
drag, startPoint x: 1070, startPoint y: 378, endPoint x: 1029, endPoint y: 288, distance: 98.9
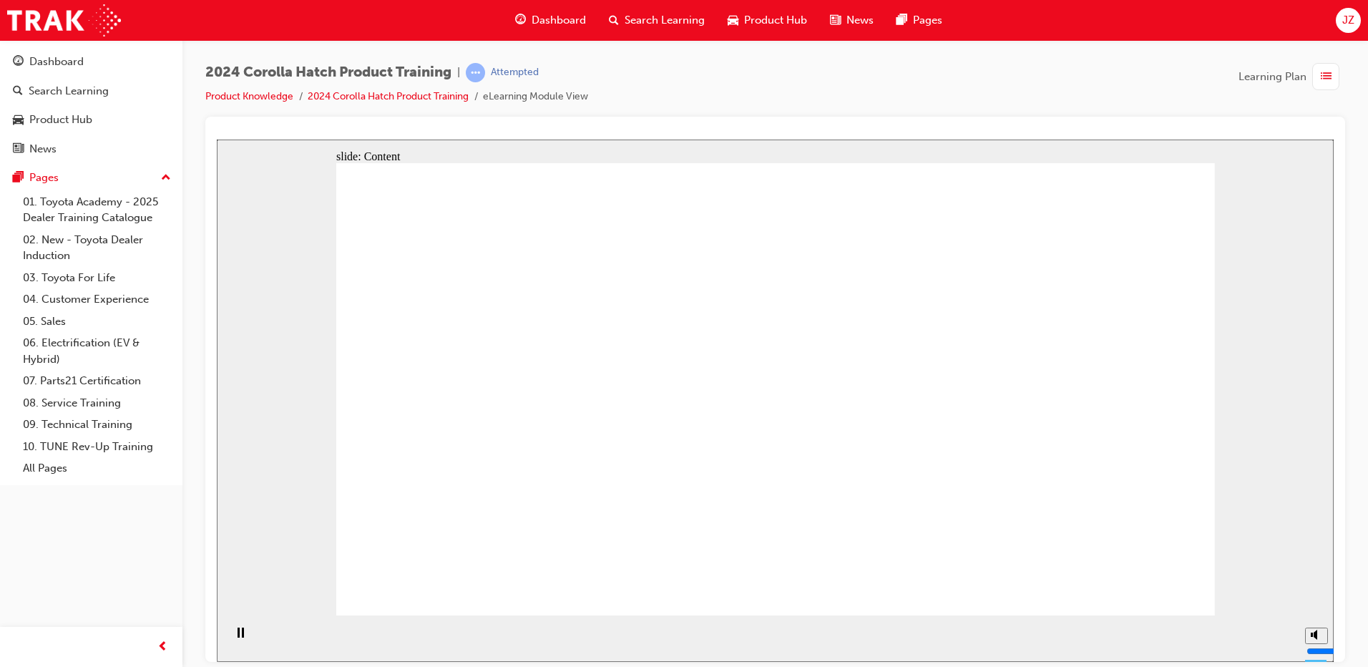
drag, startPoint x: 961, startPoint y: 342, endPoint x: 960, endPoint y: 386, distance: 44.4
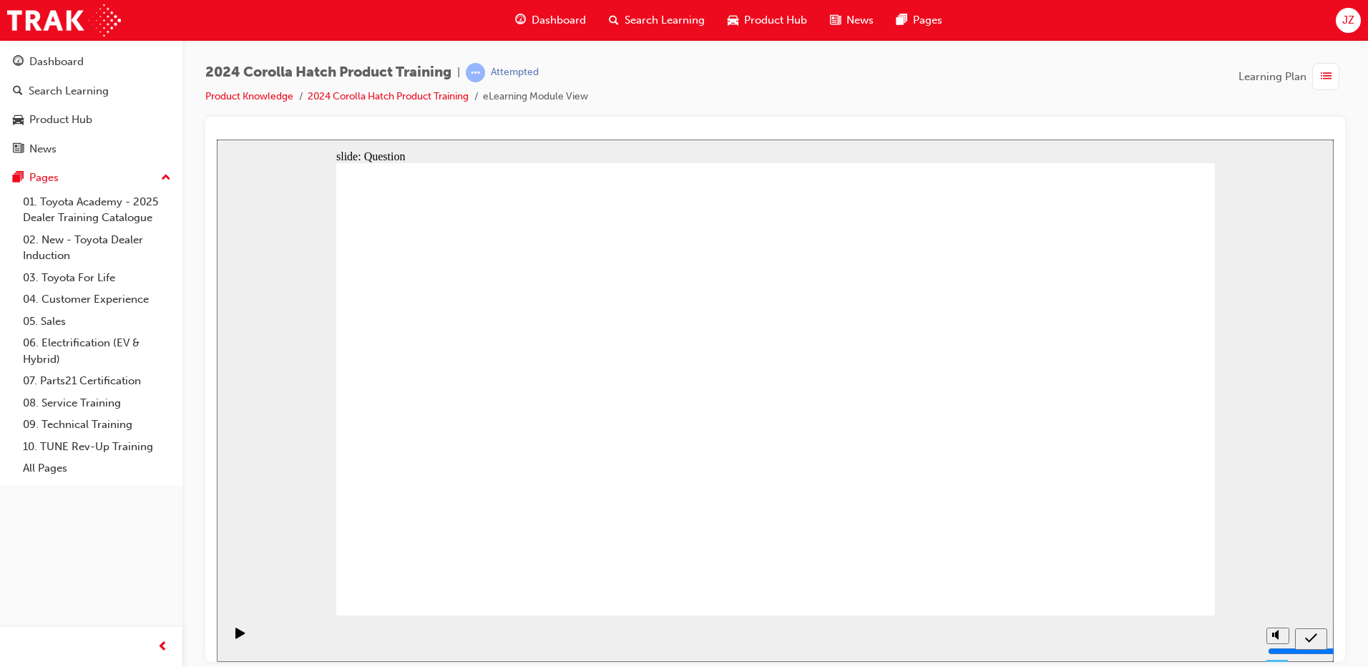
radio input "true"
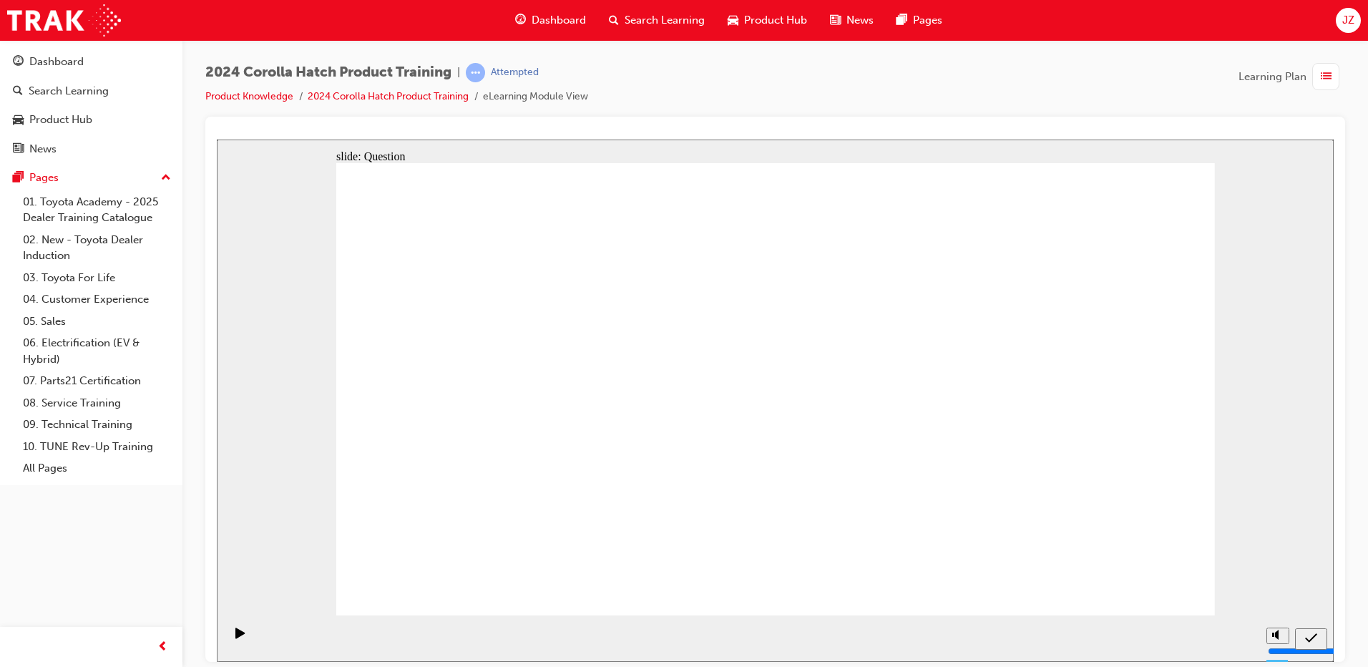
radio input "false"
radio input "true"
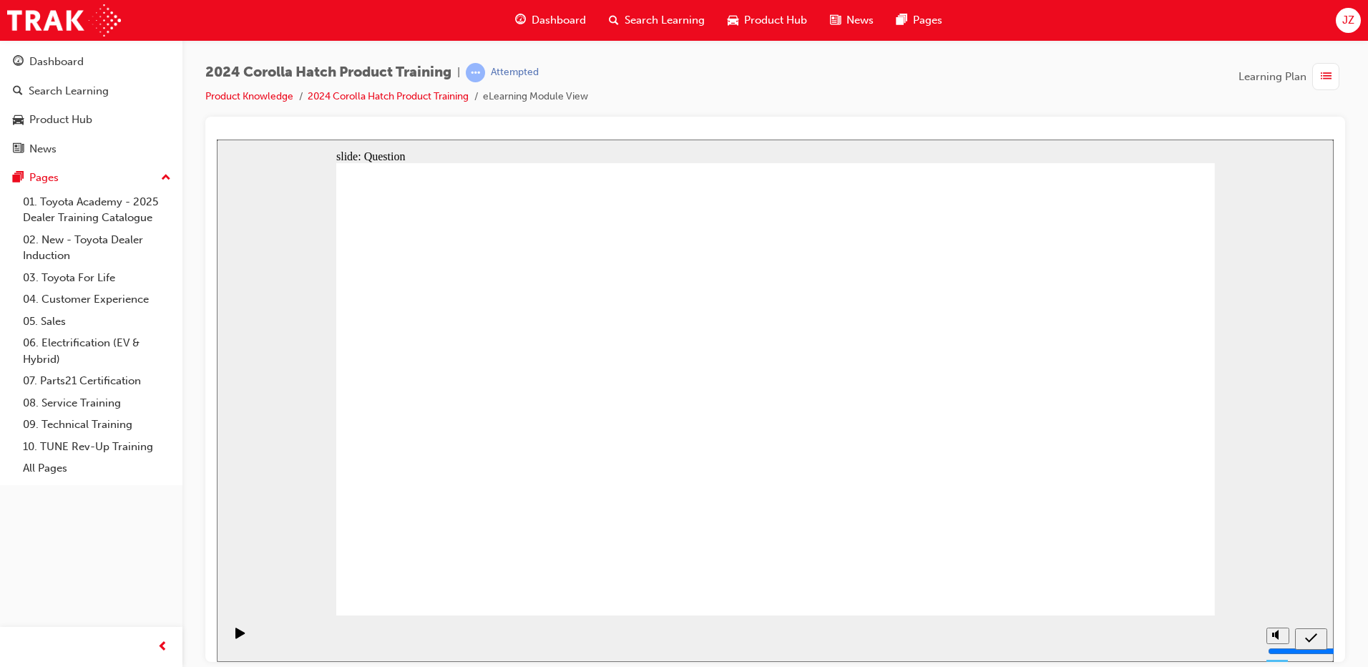
radio input "true"
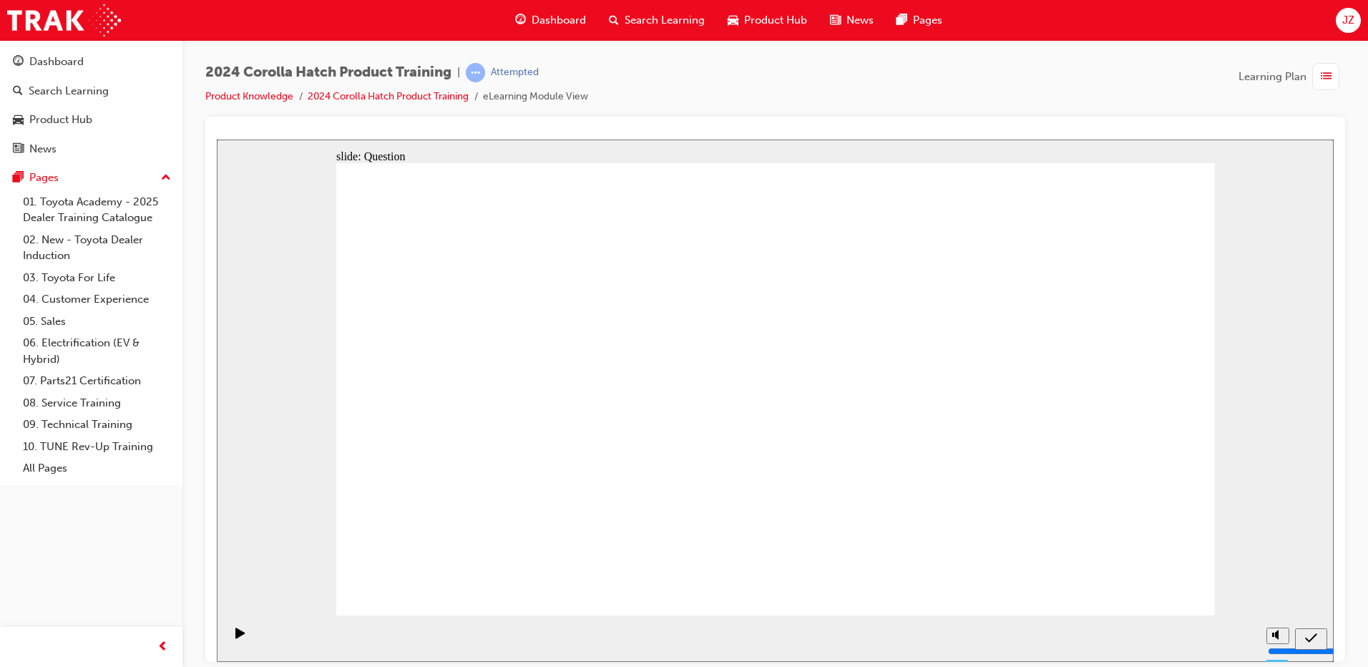
drag, startPoint x: 526, startPoint y: 373, endPoint x: 646, endPoint y: 526, distance: 193.6
drag, startPoint x: 928, startPoint y: 365, endPoint x: 894, endPoint y: 374, distance: 34.9
drag, startPoint x: 897, startPoint y: 374, endPoint x: 780, endPoint y: 498, distance: 170.0
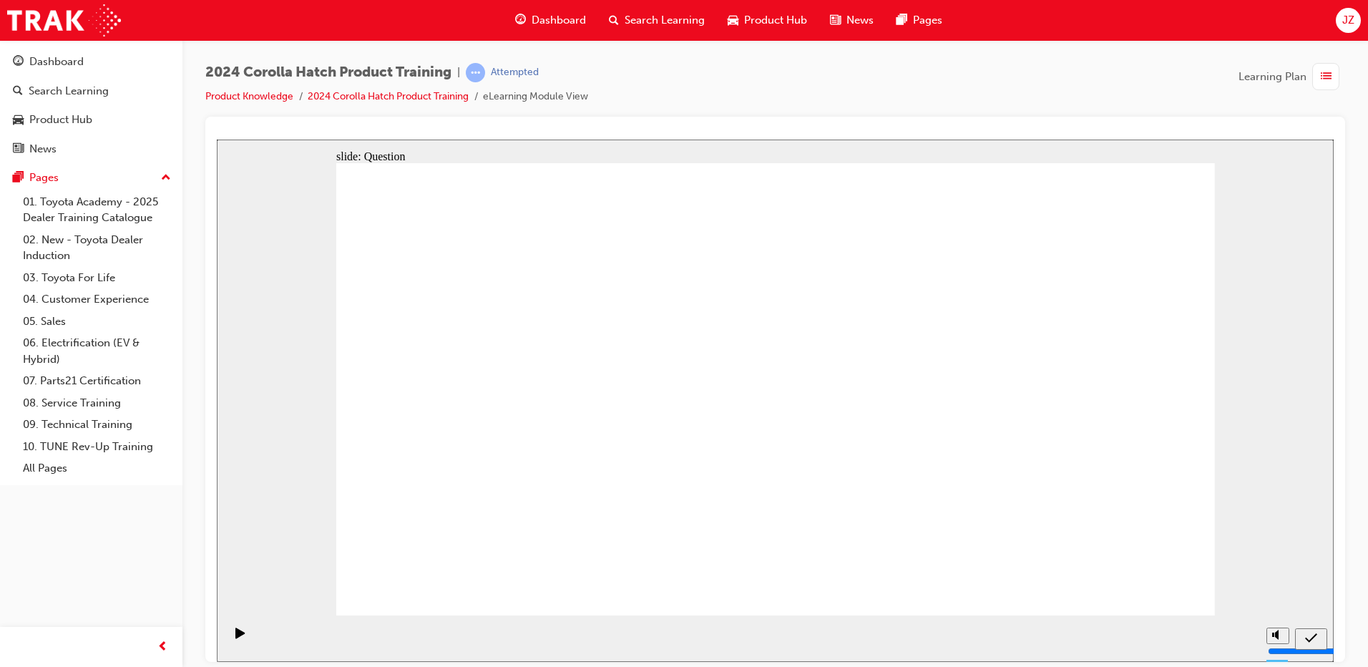
drag, startPoint x: 799, startPoint y: 351, endPoint x: 1102, endPoint y: 478, distance: 328.0
drag, startPoint x: 1064, startPoint y: 489, endPoint x: 931, endPoint y: 496, distance: 132.6
drag, startPoint x: 1089, startPoint y: 354, endPoint x: 1066, endPoint y: 504, distance: 151.9
drag, startPoint x: 647, startPoint y: 371, endPoint x: 508, endPoint y: 479, distance: 176.3
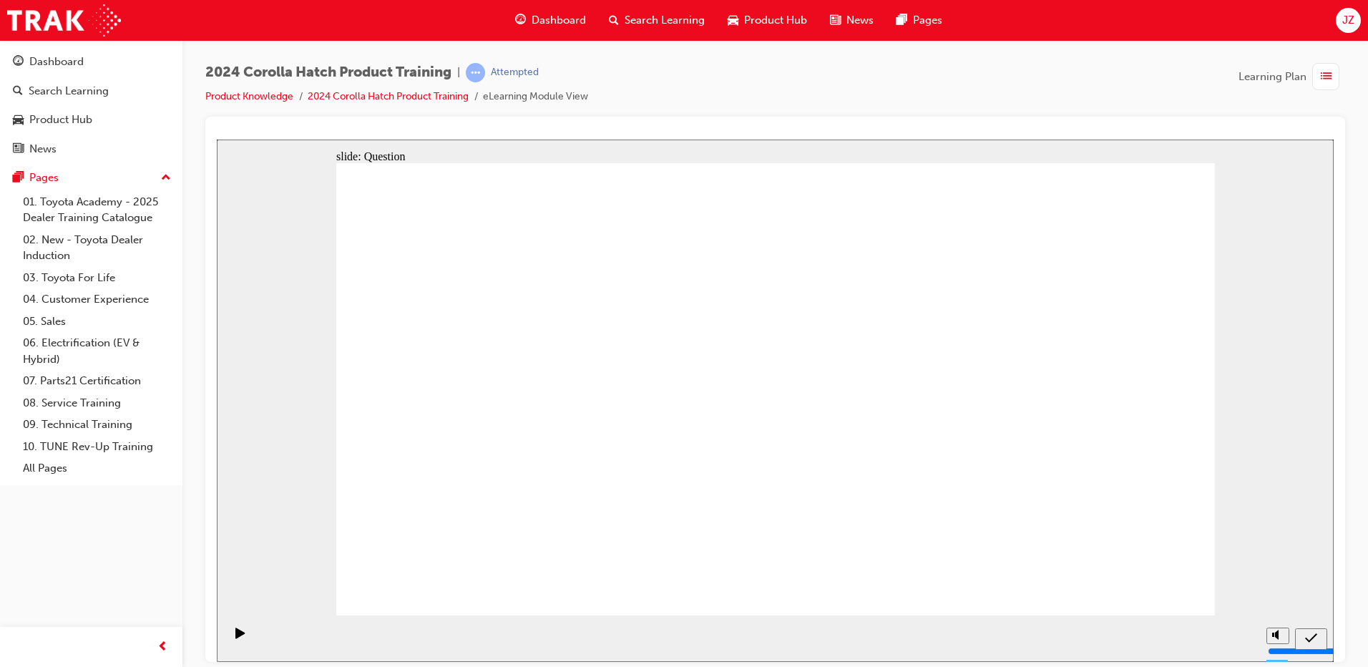
radio input "true"
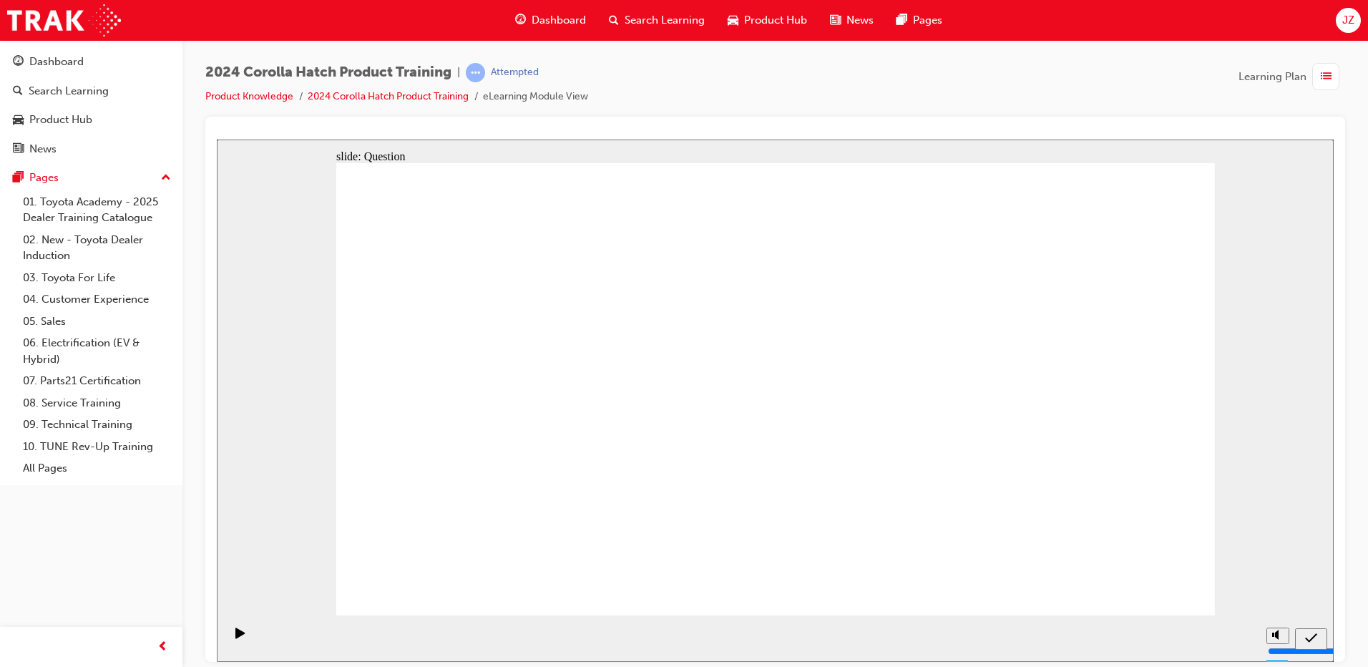
radio input "true"
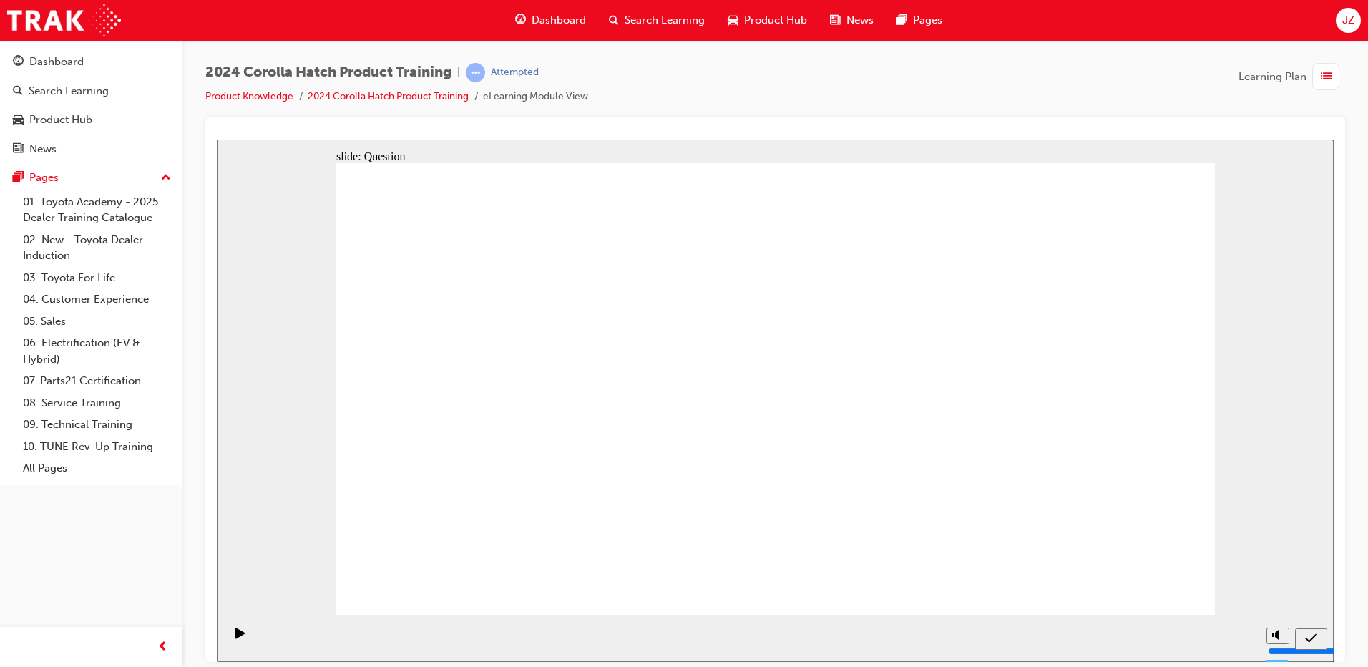
radio input "true"
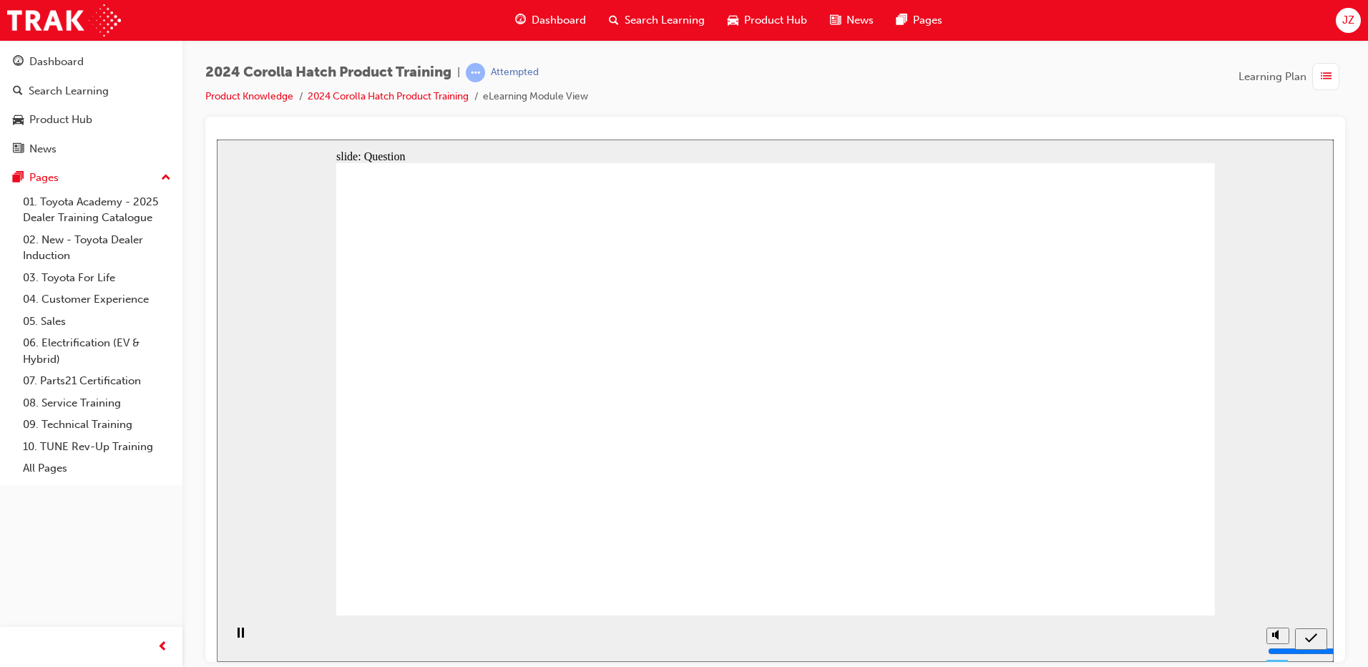
drag, startPoint x: 801, startPoint y: 371, endPoint x: 946, endPoint y: 479, distance: 181.0
drag, startPoint x: 938, startPoint y: 381, endPoint x: 795, endPoint y: 532, distance: 208.4
drag, startPoint x: 1057, startPoint y: 360, endPoint x: 1047, endPoint y: 499, distance: 139.8
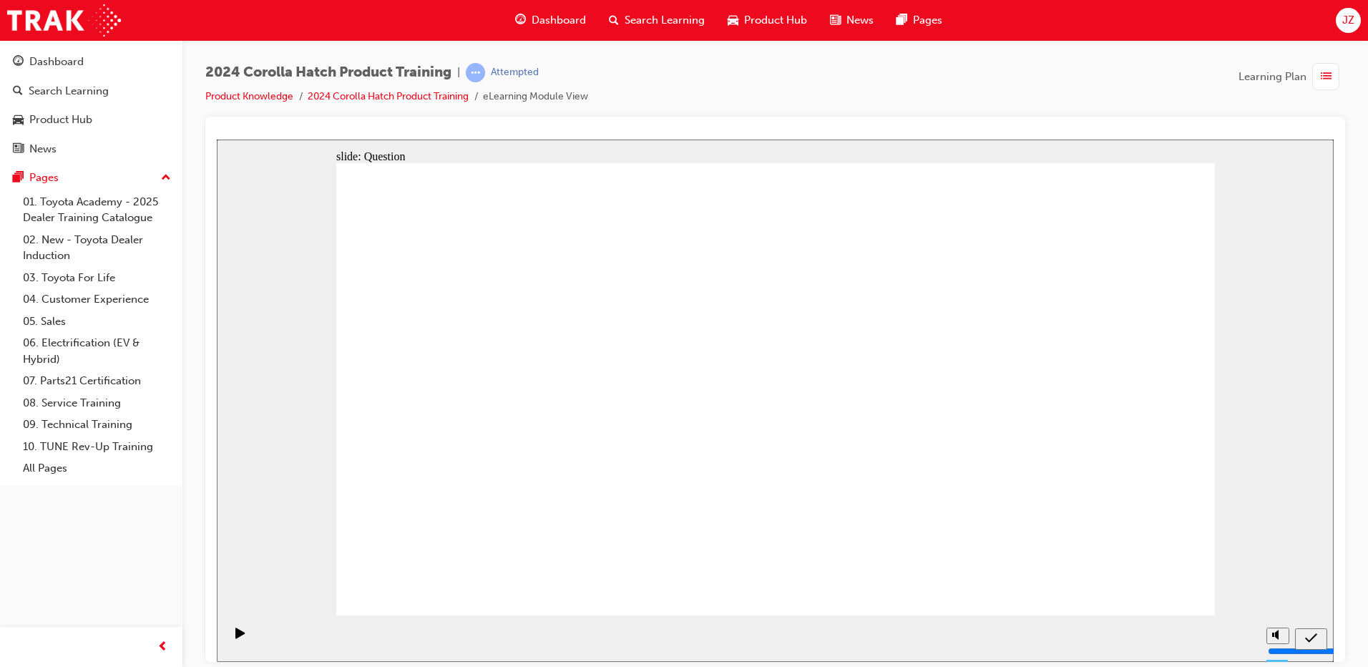
drag, startPoint x: 660, startPoint y: 376, endPoint x: 485, endPoint y: 472, distance: 200.1
drag, startPoint x: 491, startPoint y: 373, endPoint x: 675, endPoint y: 312, distance: 193.6
drag, startPoint x: 693, startPoint y: 300, endPoint x: 649, endPoint y: 492, distance: 197.3
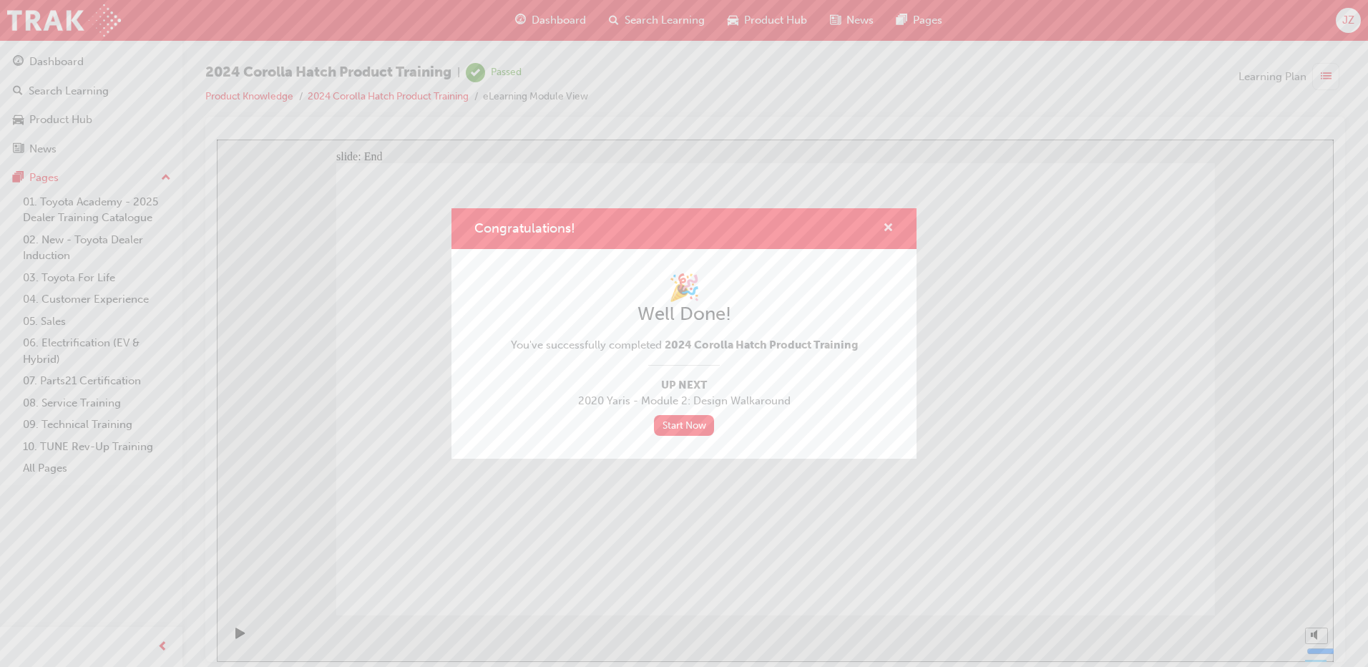
click at [886, 227] on span "cross-icon" at bounding box center [888, 228] width 11 height 13
